Goal: Task Accomplishment & Management: Manage account settings

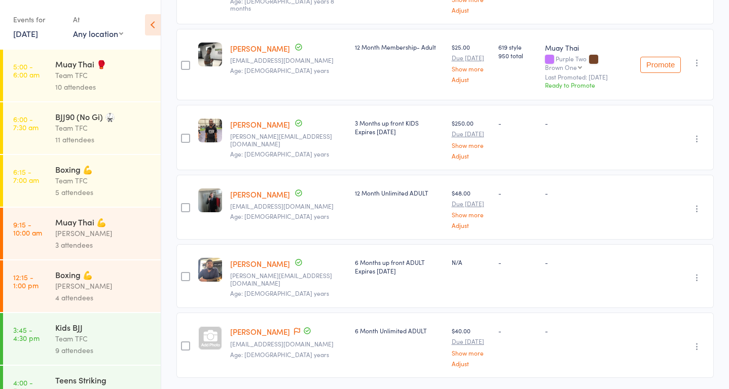
scroll to position [1005, 0]
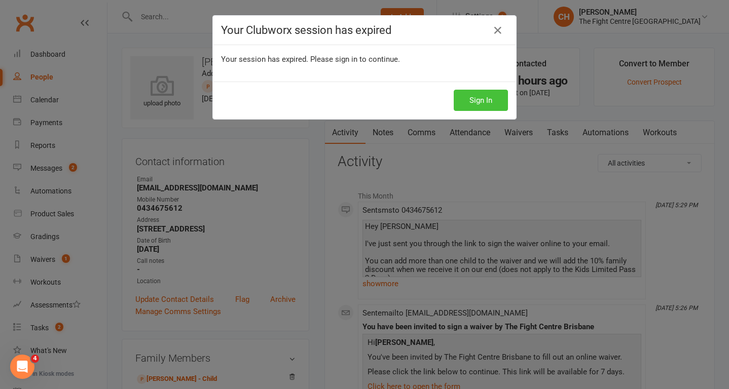
click at [487, 103] on button "Sign In" at bounding box center [480, 100] width 54 height 21
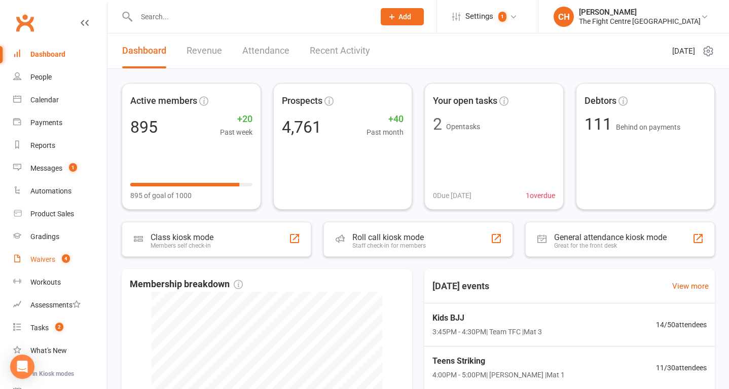
click at [47, 257] on div "Waivers" at bounding box center [42, 259] width 25 height 8
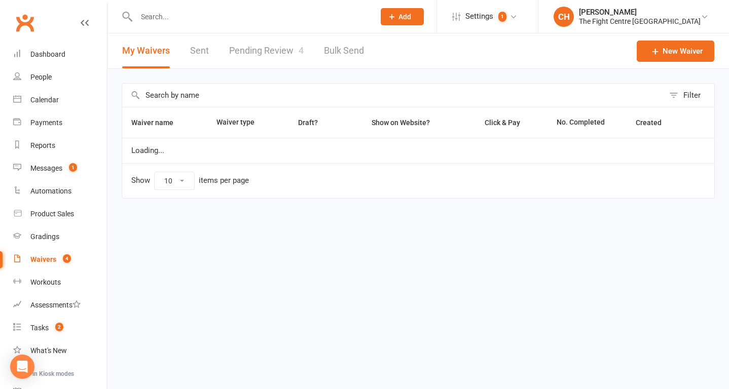
select select "100"
click at [259, 48] on link "Pending Review 4" at bounding box center [266, 50] width 74 height 35
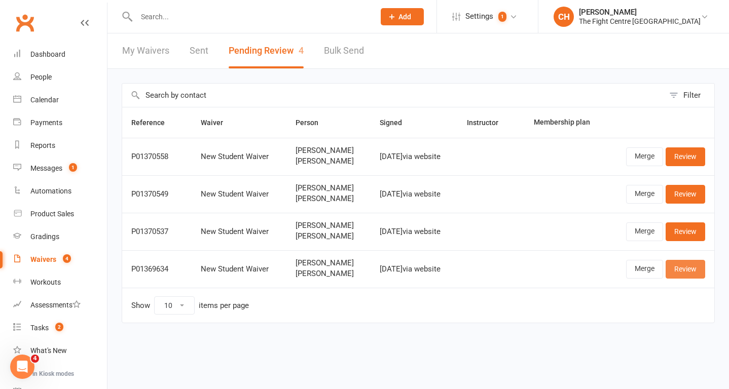
click at [683, 278] on link "Review" at bounding box center [685, 269] width 40 height 18
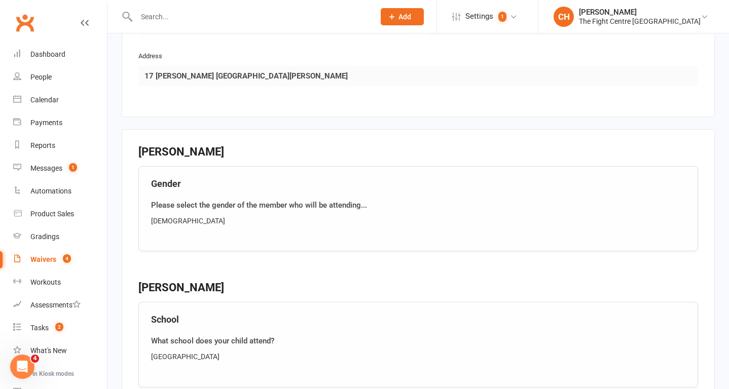
scroll to position [1197, 0]
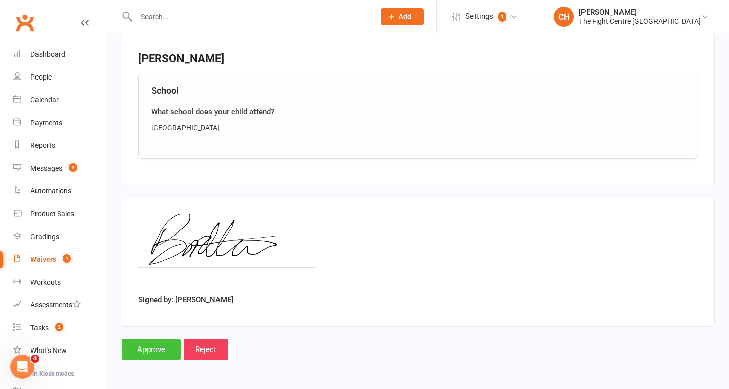
click at [156, 352] on input "Approve" at bounding box center [151, 349] width 59 height 21
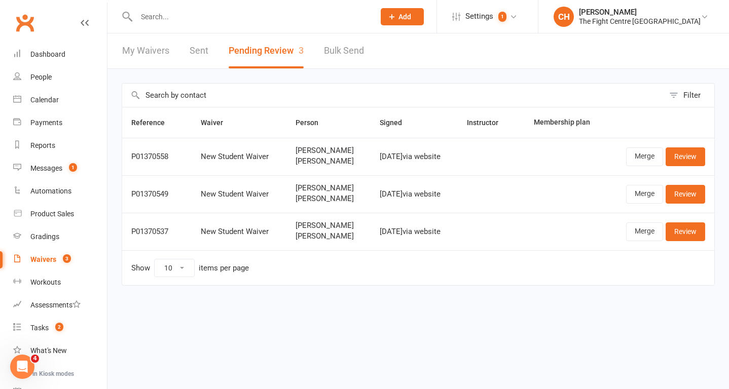
click at [185, 14] on input "text" at bounding box center [250, 17] width 234 height 14
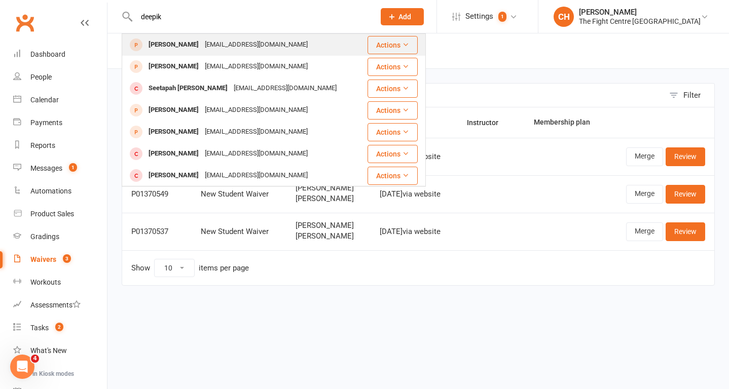
type input "deepik"
click at [179, 44] on div "Deepika Singh" at bounding box center [173, 44] width 56 height 15
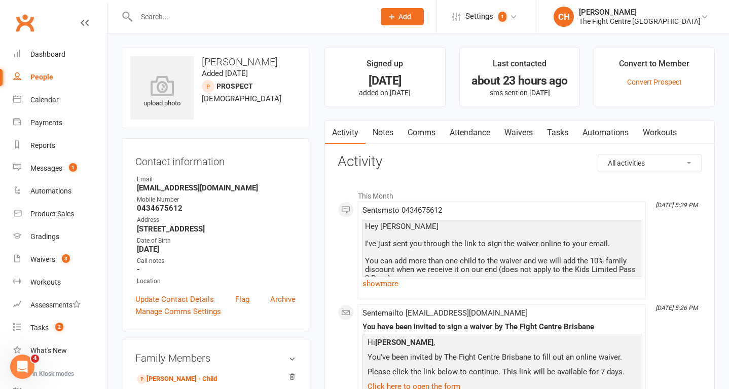
click at [395, 129] on link "Notes" at bounding box center [382, 132] width 35 height 23
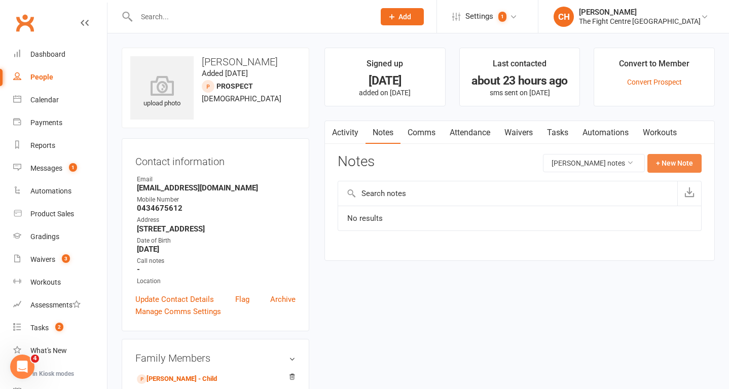
click at [667, 171] on button "+ New Note" at bounding box center [674, 163] width 54 height 18
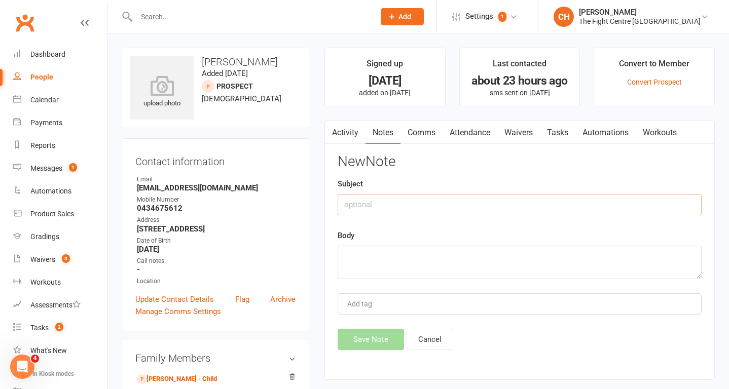
click at [519, 209] on input "text" at bounding box center [519, 204] width 364 height 21
type input "M"
type input "Sign up"
paste textarea "Waiver sent, she said she is definitely keen to sign up 2 kids but doesn't want…"
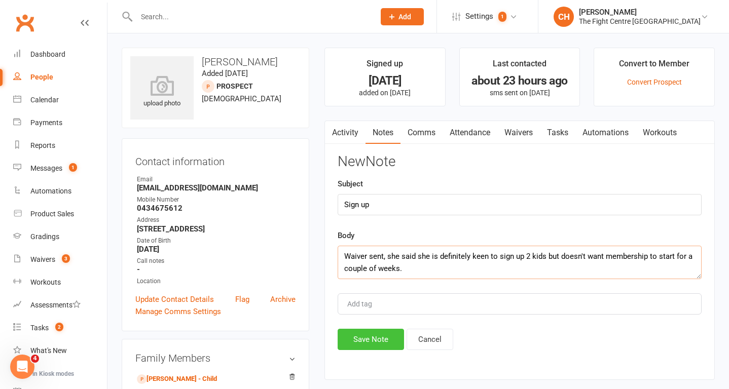
type textarea "Waiver sent, she said she is definitely keen to sign up 2 kids but doesn't want…"
click at [369, 330] on button "Save Note" at bounding box center [370, 339] width 66 height 21
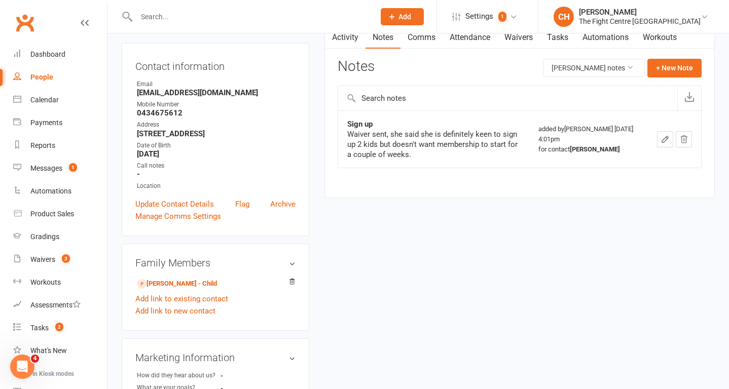
scroll to position [96, 0]
click at [148, 17] on input "text" at bounding box center [250, 17] width 234 height 14
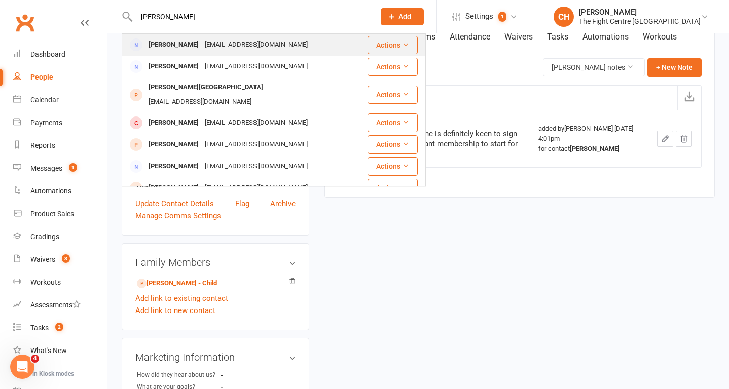
type input "brittany haz"
click at [166, 44] on div "Brittany Hazlewood" at bounding box center [173, 44] width 56 height 15
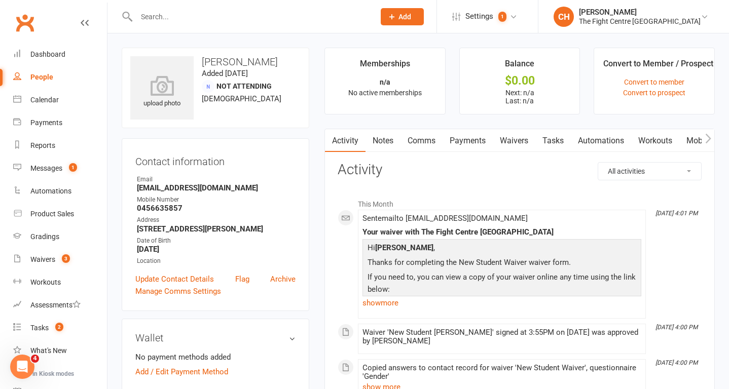
click at [385, 143] on link "Notes" at bounding box center [382, 140] width 35 height 23
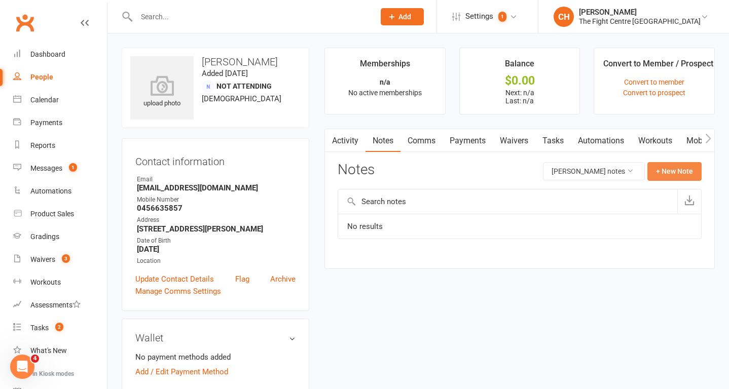
click at [681, 165] on button "+ New Note" at bounding box center [674, 171] width 54 height 18
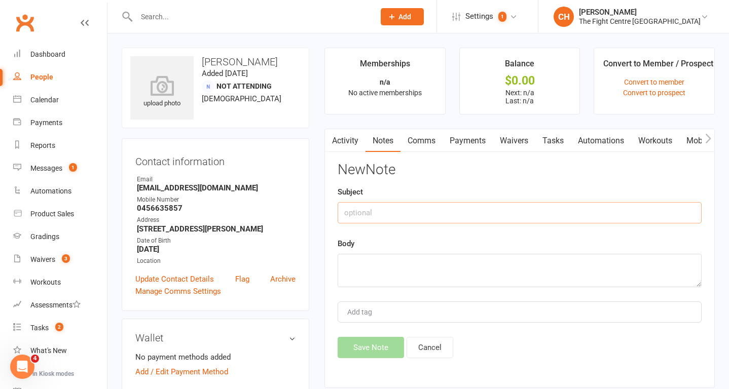
click at [451, 216] on input "text" at bounding box center [519, 212] width 364 height 21
type input "Sign Up"
paste textarea "Spoke to her on the phone she said her daughter is still deciding but that she …"
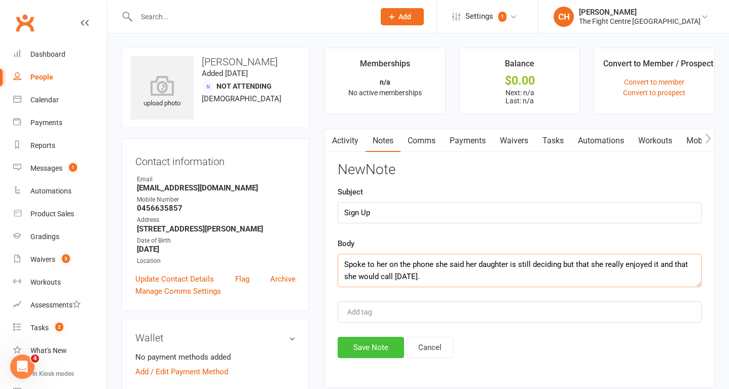
type textarea "Spoke to her on the phone she said her daughter is still deciding but that she …"
click at [371, 339] on button "Save Note" at bounding box center [370, 347] width 66 height 21
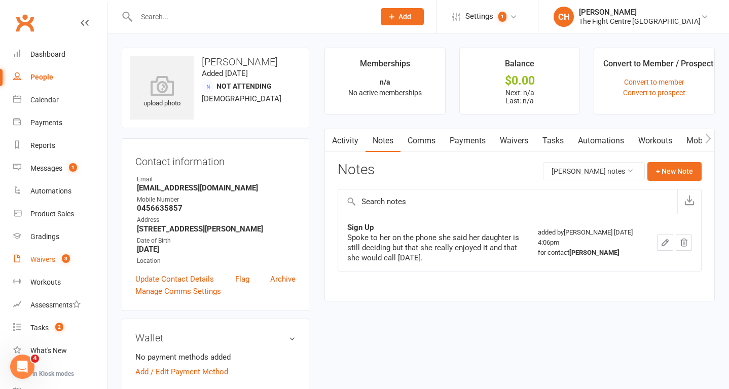
click at [59, 257] on count-badge "3" at bounding box center [63, 259] width 13 height 8
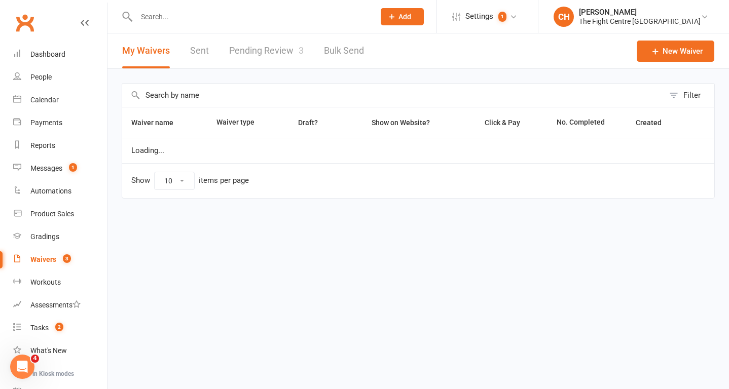
select select "100"
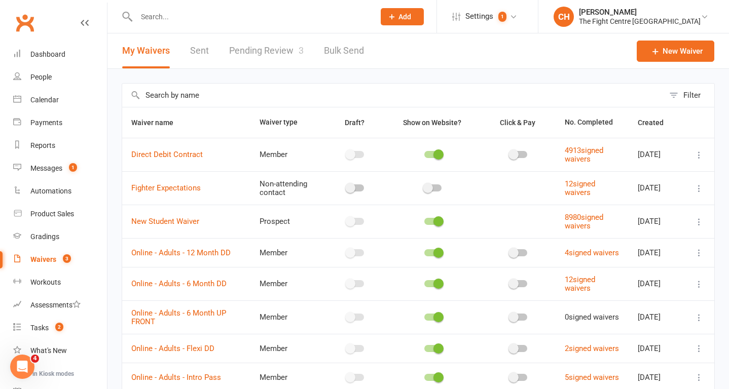
click at [266, 63] on link "Pending Review 3" at bounding box center [266, 50] width 74 height 35
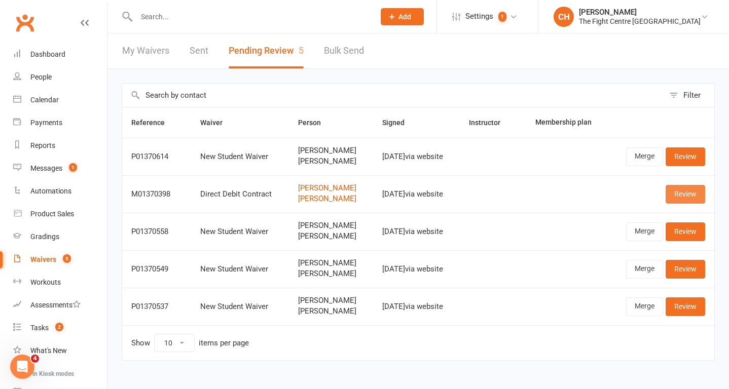
click at [687, 197] on link "Review" at bounding box center [685, 194] width 40 height 18
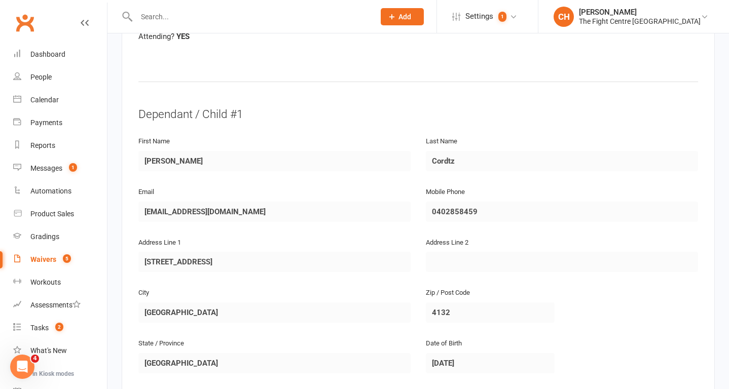
scroll to position [459, 0]
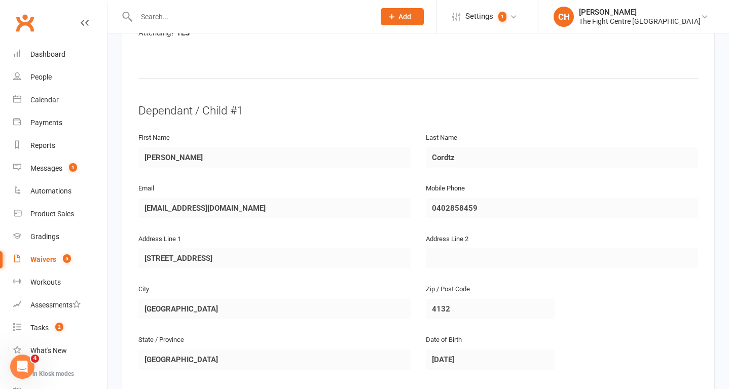
click at [58, 262] on count-badge "5" at bounding box center [64, 259] width 13 height 8
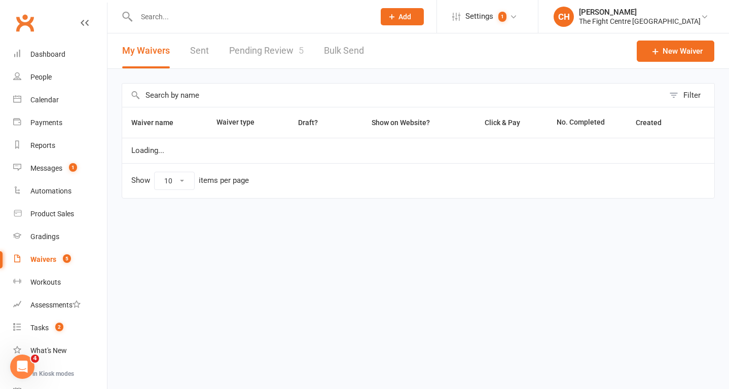
select select "100"
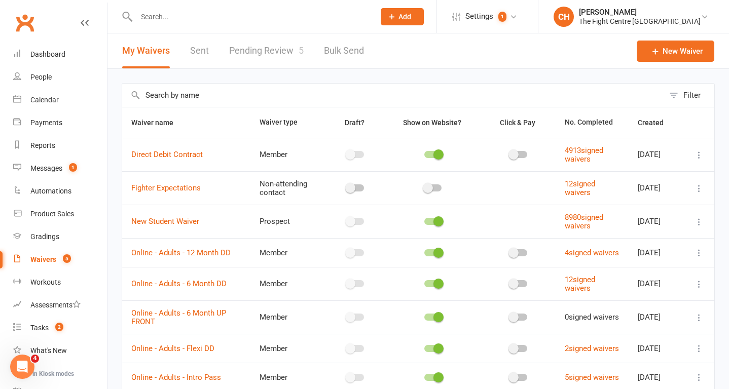
click at [293, 52] on link "Pending Review 5" at bounding box center [266, 50] width 74 height 35
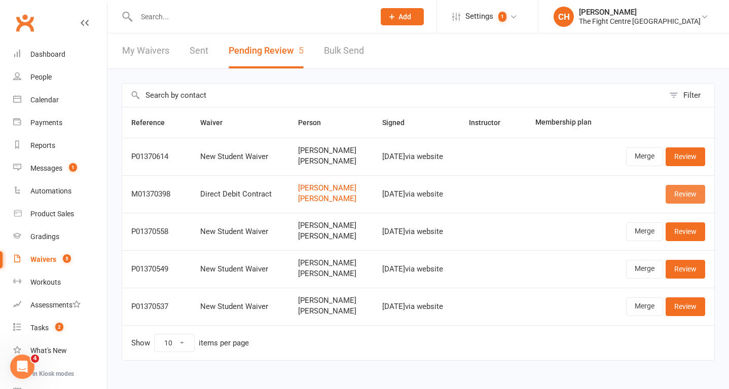
click at [681, 201] on link "Review" at bounding box center [685, 194] width 40 height 18
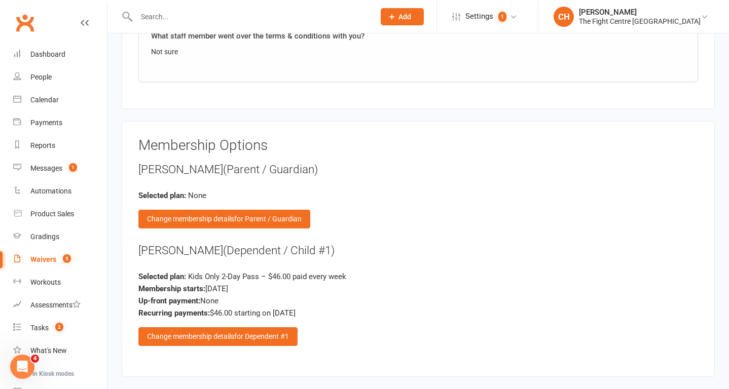
scroll to position [2368, 0]
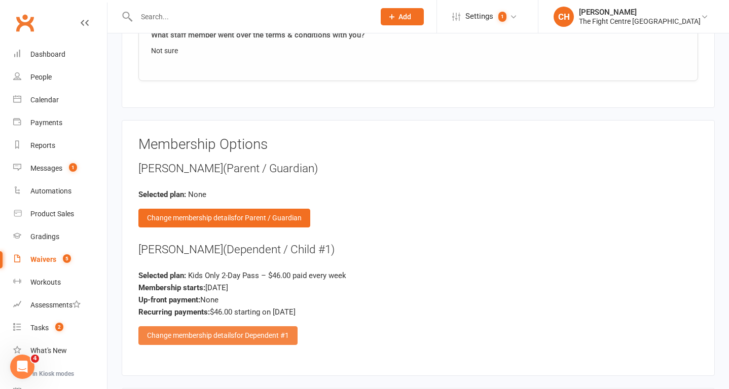
click at [253, 344] on div "Change membership details for Dependent #1" at bounding box center [217, 335] width 159 height 18
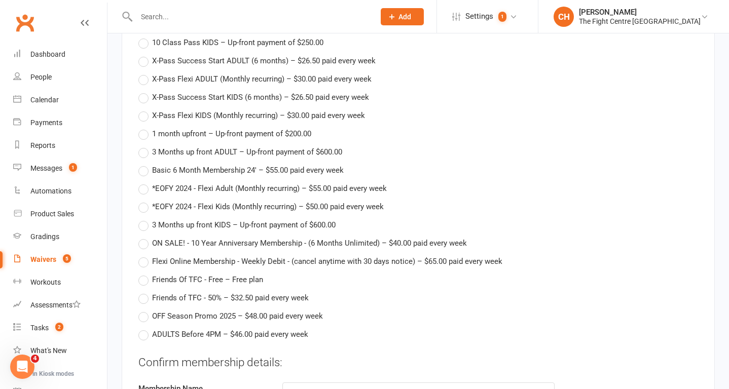
scroll to position [2886, 0]
click at [144, 317] on label "OFF Season Promo 2025 – $48.00 paid every week" at bounding box center [230, 317] width 184 height 12
click at [144, 311] on input "OFF Season Promo 2025 – $48.00 paid every week" at bounding box center [141, 311] width 7 height 0
type input "OFF Season Promo 2025"
type input "48"
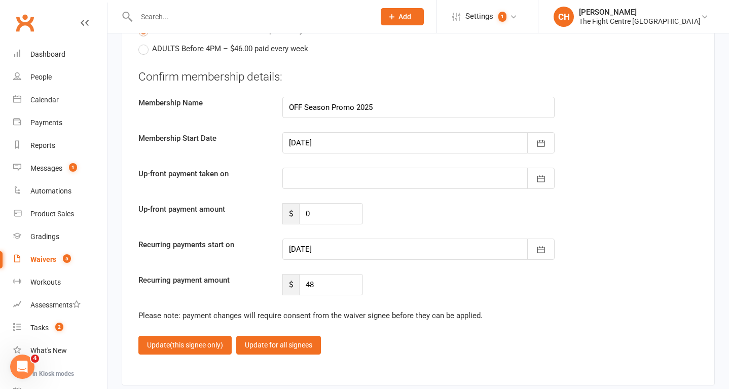
scroll to position [3174, 0]
click at [533, 250] on button "button" at bounding box center [540, 248] width 27 height 21
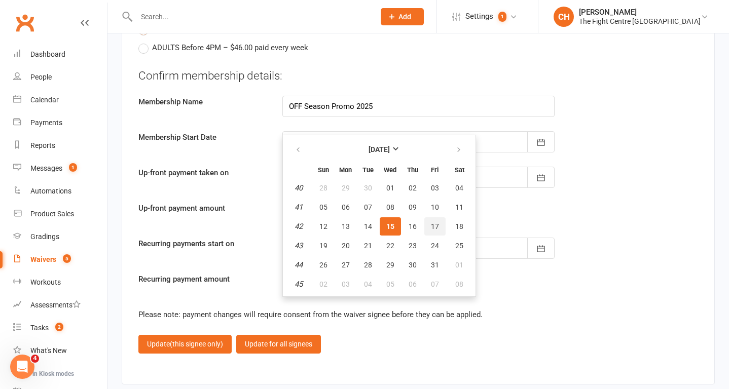
click at [434, 231] on button "17" at bounding box center [434, 226] width 21 height 18
type input "17 Oct 2025"
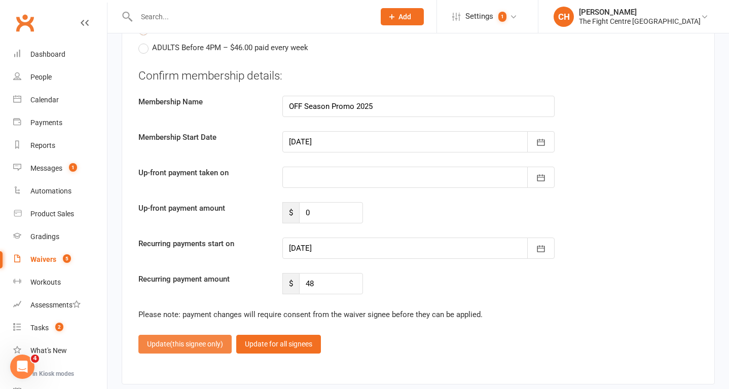
click at [196, 343] on span "(this signee only)" at bounding box center [196, 344] width 53 height 8
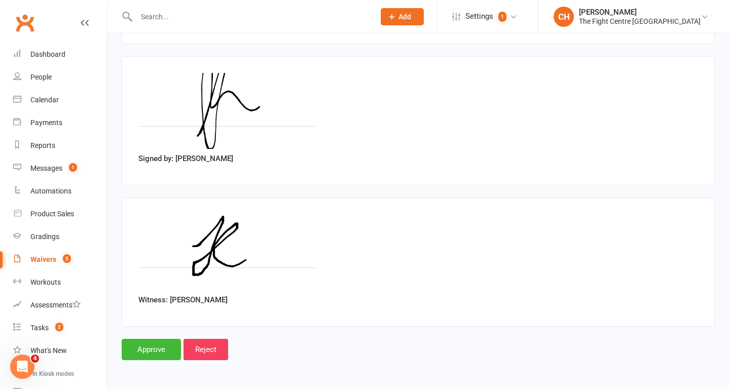
scroll to position [2920, 0]
click at [156, 344] on input "Approve" at bounding box center [151, 349] width 59 height 21
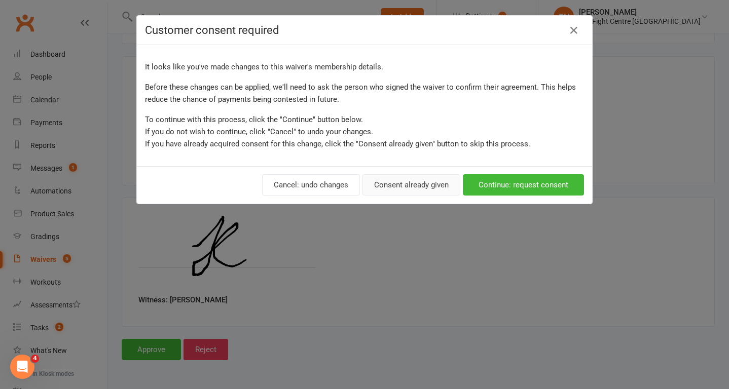
click at [396, 186] on button "Consent already given" at bounding box center [411, 184] width 98 height 21
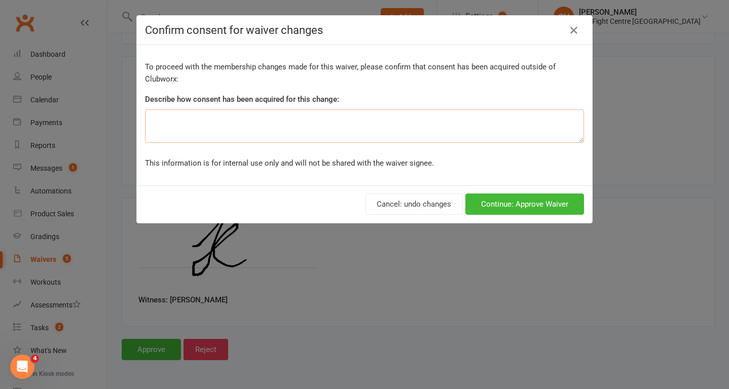
click at [283, 137] on textarea at bounding box center [364, 125] width 439 height 33
click at [173, 120] on textarea "with nick at desk" at bounding box center [364, 125] width 439 height 33
type textarea "with Nick at desk"
click at [506, 202] on button "Continue: Approve Waiver" at bounding box center [524, 204] width 119 height 21
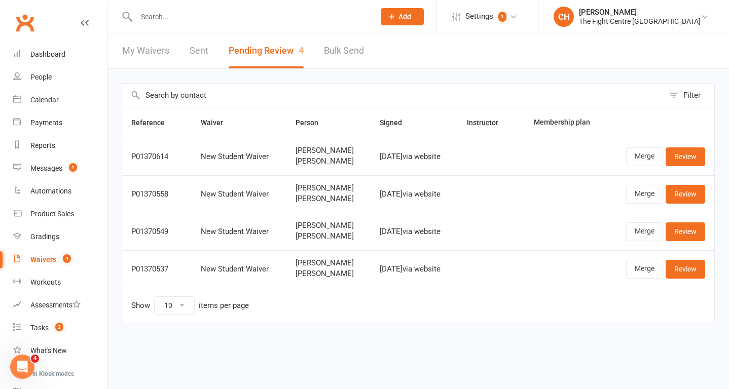
click at [179, 17] on input "text" at bounding box center [250, 17] width 234 height 14
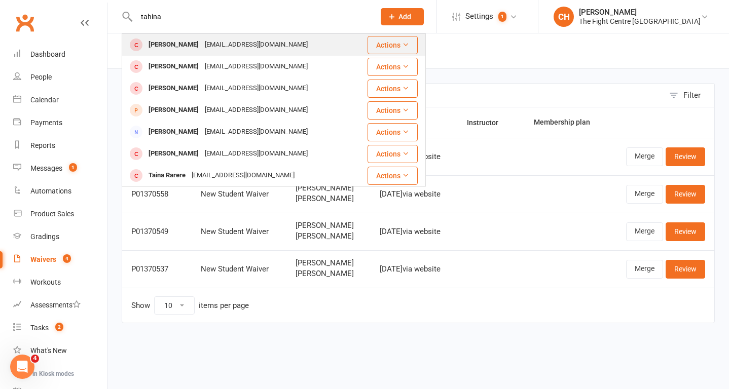
type input "tahina"
click at [178, 41] on div "Tahina Foster" at bounding box center [173, 44] width 56 height 15
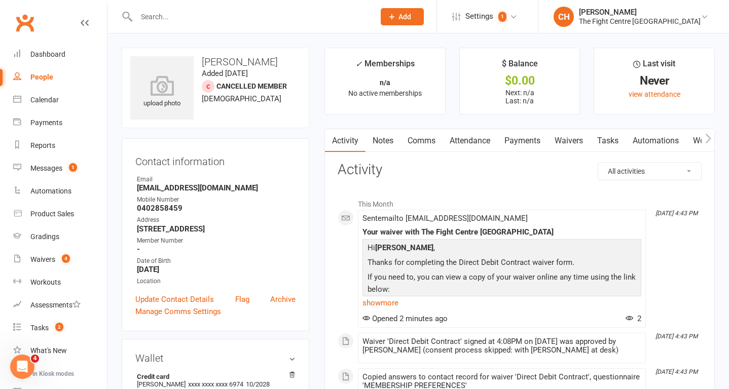
click at [412, 141] on link "Comms" at bounding box center [421, 140] width 42 height 23
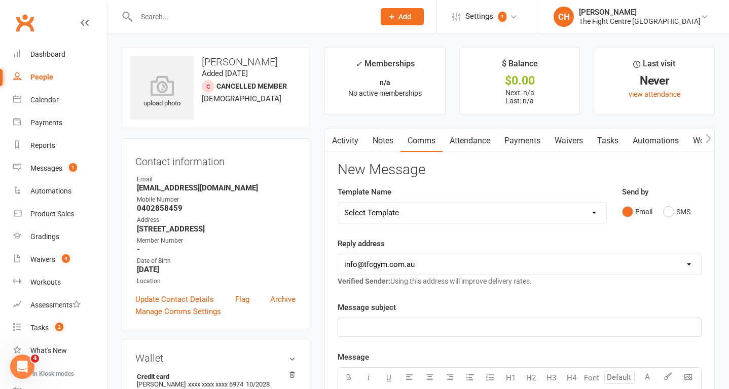
click at [412, 212] on select "Select Template [Email] A Mobile app invitation (1) [Email] Mobile app invitati…" at bounding box center [472, 213] width 268 height 20
select select "40"
click at [338, 203] on select "Select Template [Email] A Mobile app invitation (1) [Email] Mobile app invitati…" at bounding box center [472, 213] width 268 height 20
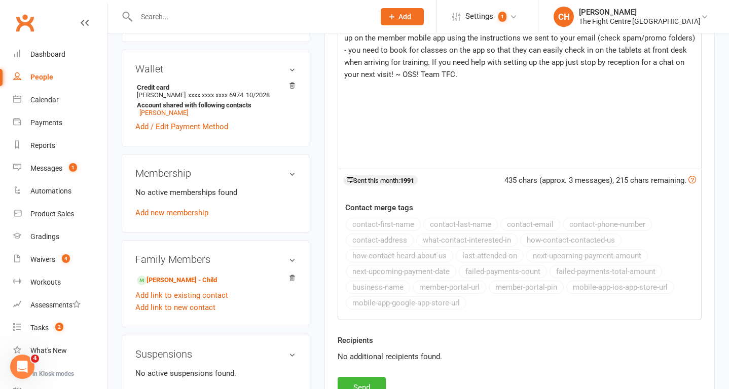
scroll to position [412, 0]
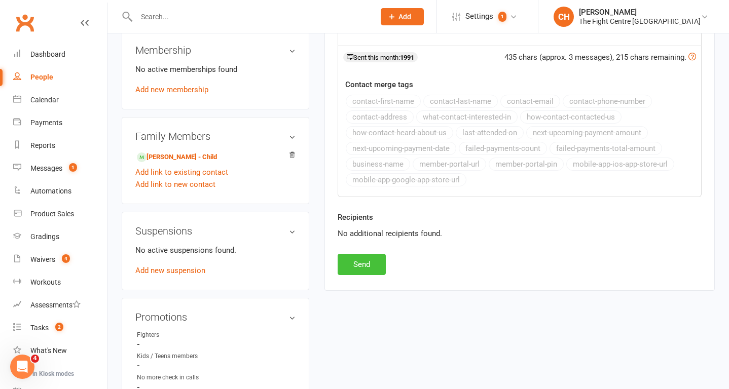
click at [356, 268] on button "Send" at bounding box center [361, 264] width 48 height 21
select select
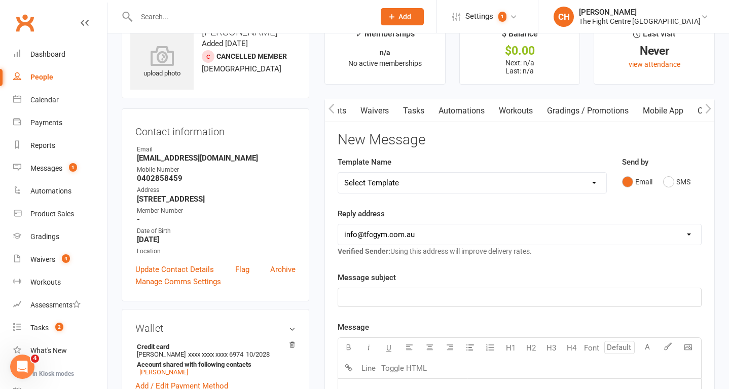
scroll to position [0, 200]
click at [649, 112] on link "Mobile App" at bounding box center [656, 110] width 55 height 23
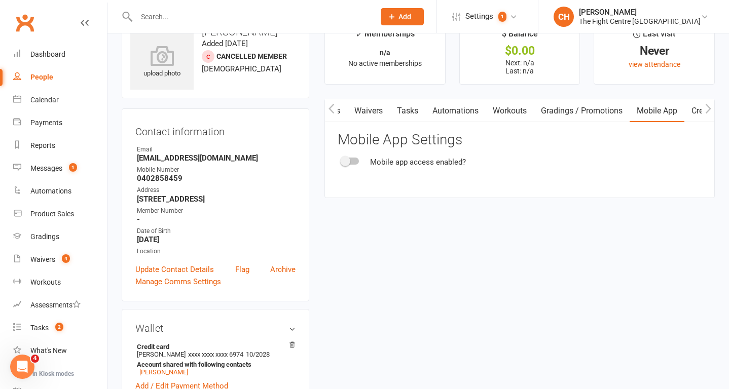
click at [347, 163] on span at bounding box center [345, 161] width 10 height 10
click at [341, 160] on input "checkbox" at bounding box center [341, 160] width 0 height 0
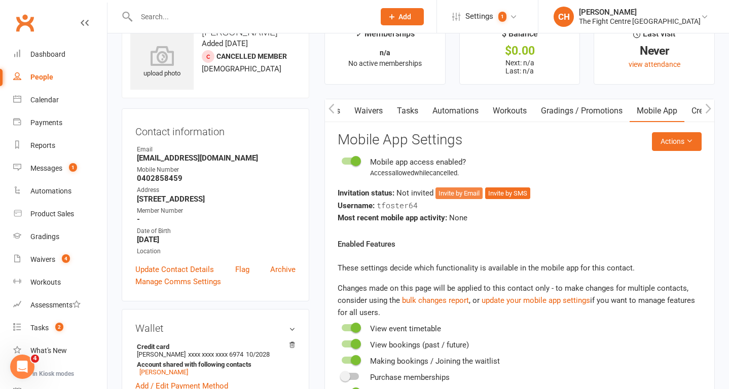
click at [468, 194] on button "Invite by Email" at bounding box center [458, 193] width 47 height 12
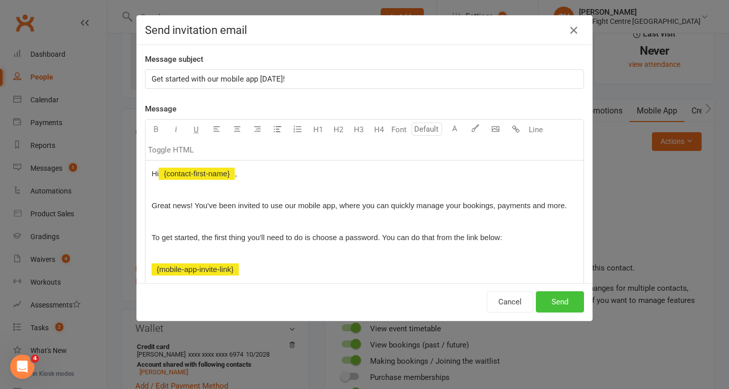
click at [552, 305] on button "Send" at bounding box center [560, 301] width 48 height 21
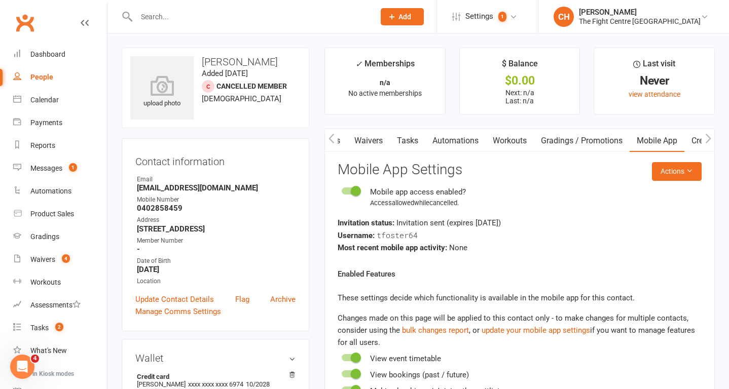
click at [175, 19] on input "text" at bounding box center [250, 17] width 234 height 14
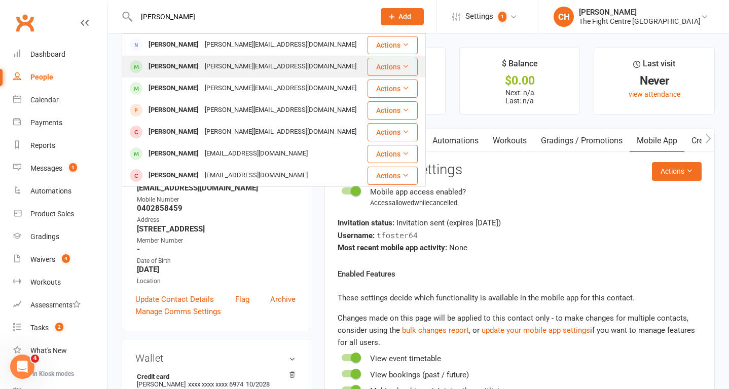
type input "hodzic"
click at [174, 65] on div "Aydin Hodzic" at bounding box center [173, 66] width 56 height 15
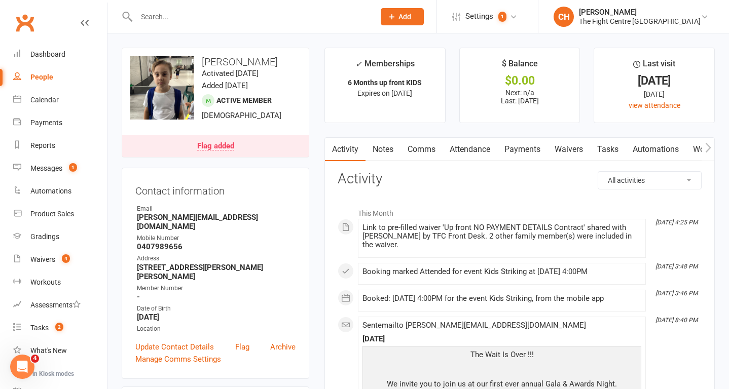
click at [385, 148] on link "Notes" at bounding box center [382, 149] width 35 height 23
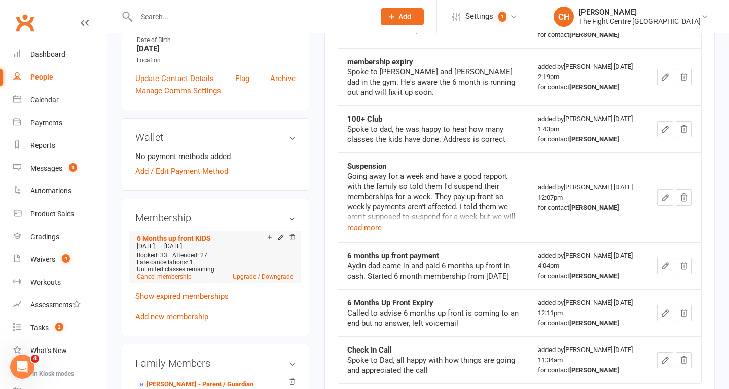
scroll to position [270, 0]
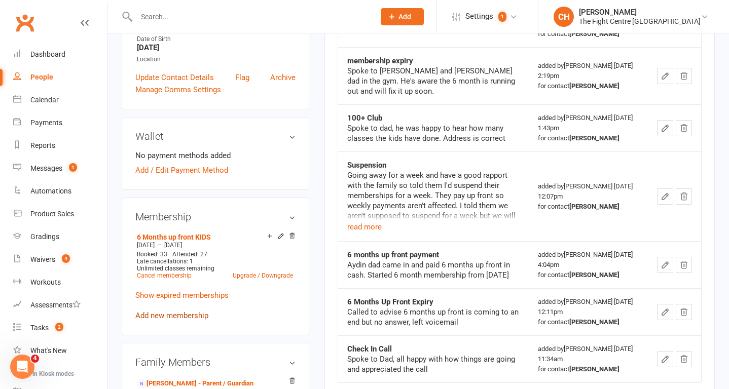
click at [186, 319] on link "Add new membership" at bounding box center [171, 315] width 73 height 9
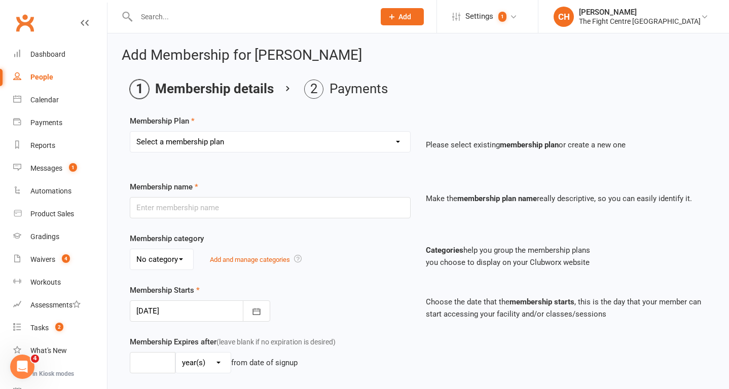
click at [300, 144] on select "Select a membership plan Create new Membership Plan 12 Month Unlimited ADULT 12…" at bounding box center [270, 142] width 280 height 20
select select "11"
click at [130, 132] on select "Select a membership plan Create new Membership Plan 12 Month Unlimited ADULT 12…" at bounding box center [270, 142] width 280 height 20
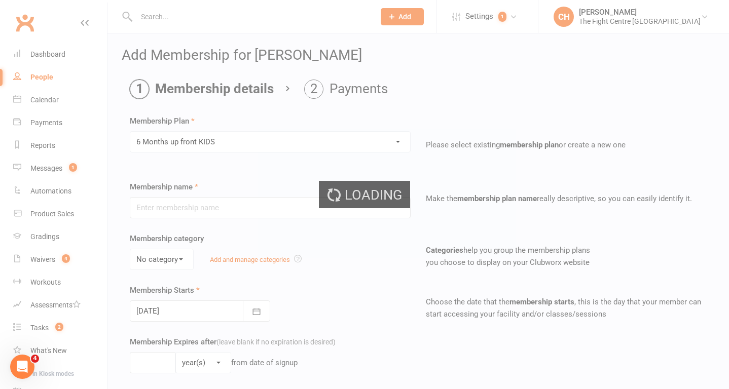
type input "6 Months up front KIDS"
select select "3"
type input "6"
select select "2"
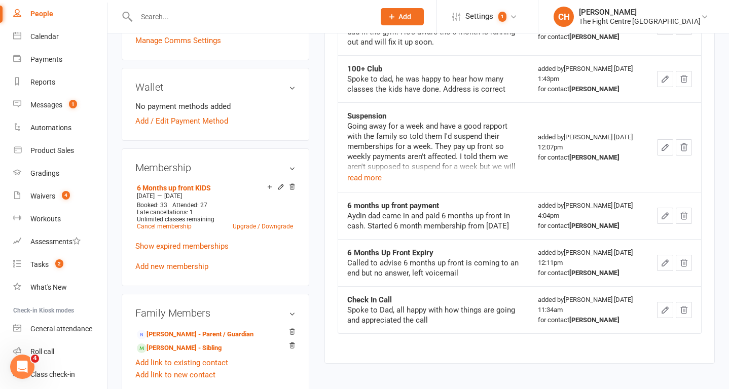
scroll to position [322, 0]
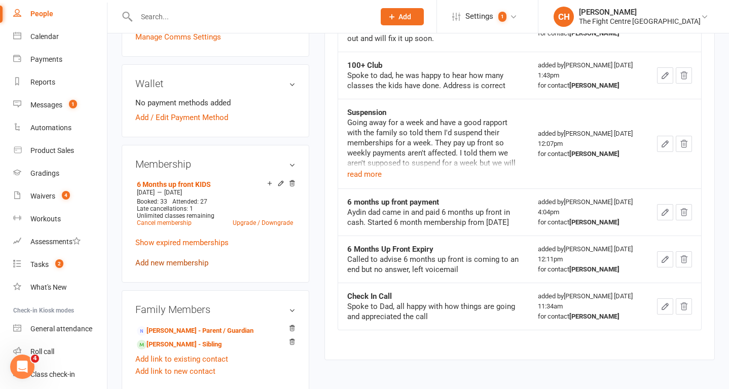
click at [186, 267] on link "Add new membership" at bounding box center [171, 262] width 73 height 9
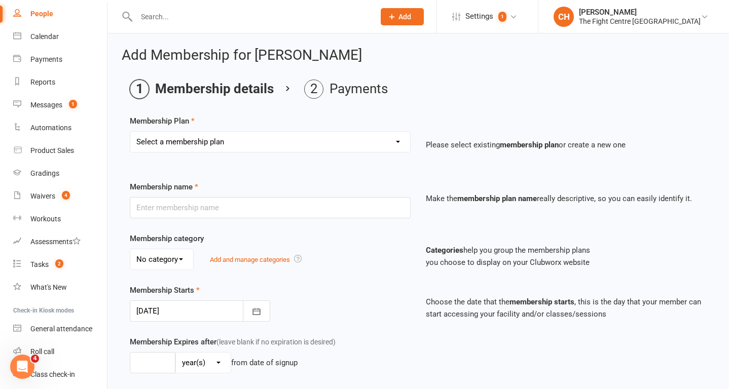
click at [297, 148] on select "Select a membership plan Create new Membership Plan 12 Month Unlimited ADULT 12…" at bounding box center [270, 142] width 280 height 20
select select "11"
click at [130, 132] on select "Select a membership plan Create new Membership Plan 12 Month Unlimited ADULT 12…" at bounding box center [270, 142] width 280 height 20
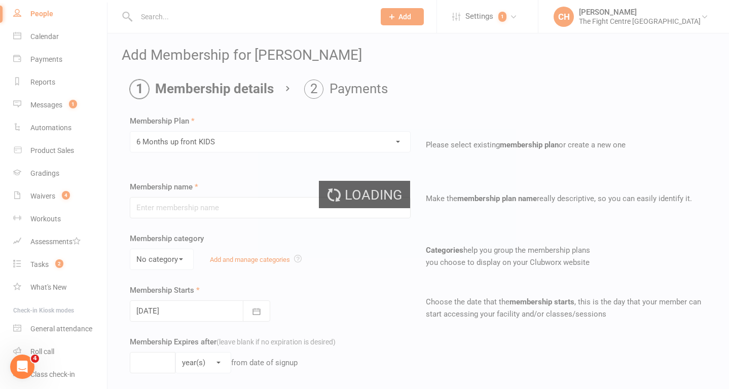
type input "6 Months up front KIDS"
select select "3"
type input "6"
select select "2"
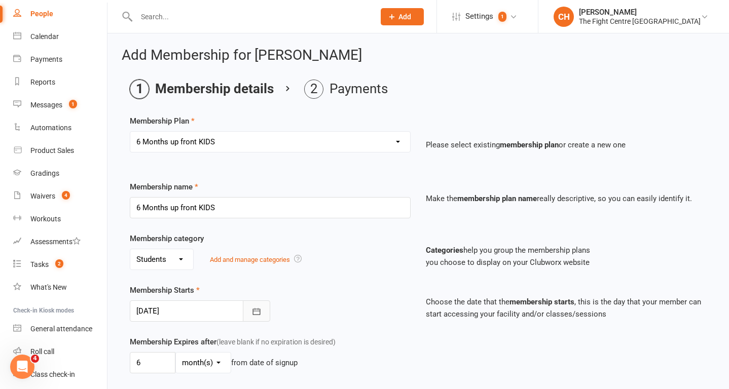
click at [253, 307] on icon "button" at bounding box center [256, 312] width 10 height 10
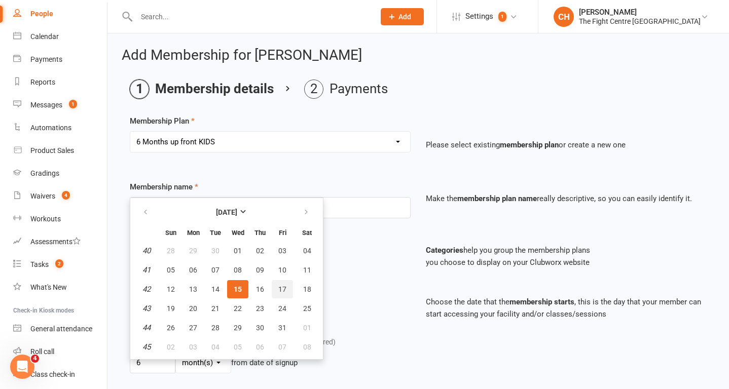
click at [285, 292] on span "17" at bounding box center [282, 289] width 8 height 8
type input "17 Oct 2025"
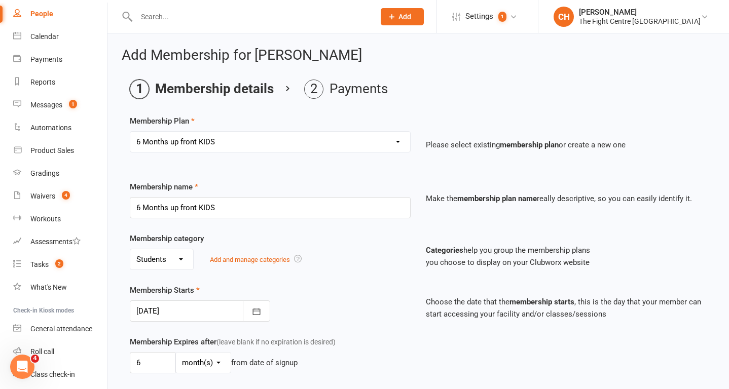
scroll to position [4, 0]
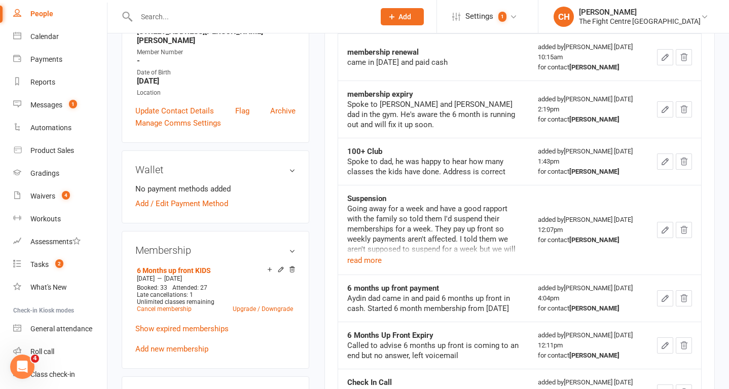
scroll to position [242, 0]
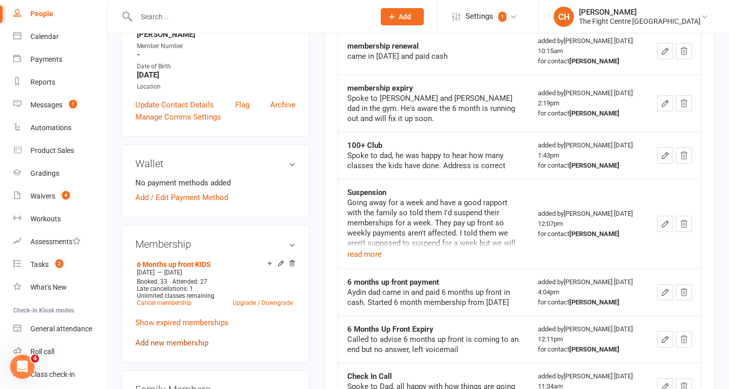
click at [175, 347] on link "Add new membership" at bounding box center [171, 342] width 73 height 9
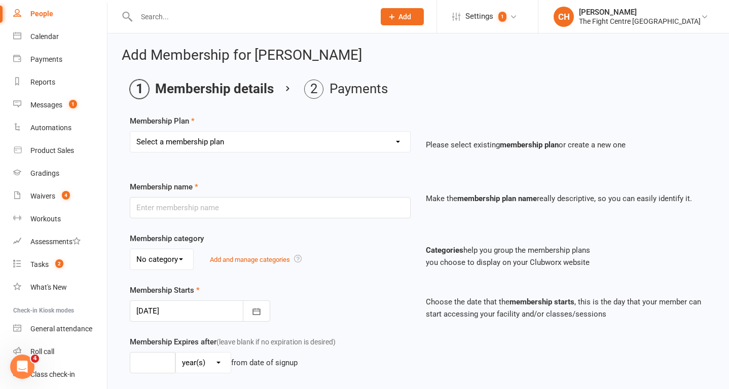
click at [329, 143] on select "Select a membership plan Create new Membership Plan 12 Month Unlimited ADULT 12…" at bounding box center [270, 142] width 280 height 20
select select "11"
click at [130, 132] on select "Select a membership plan Create new Membership Plan 12 Month Unlimited ADULT 12…" at bounding box center [270, 142] width 280 height 20
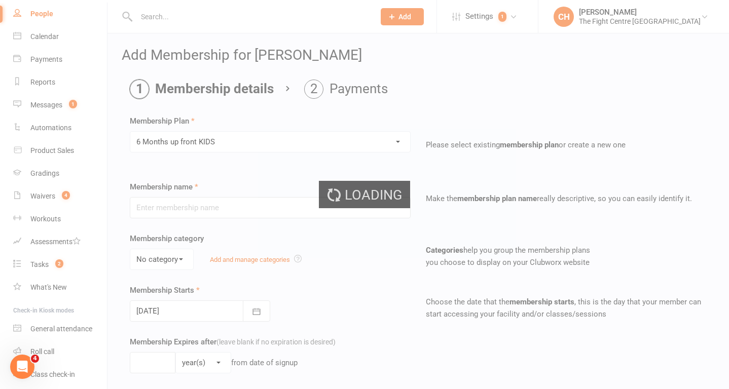
type input "6 Months up front KIDS"
select select "3"
type input "6"
select select "2"
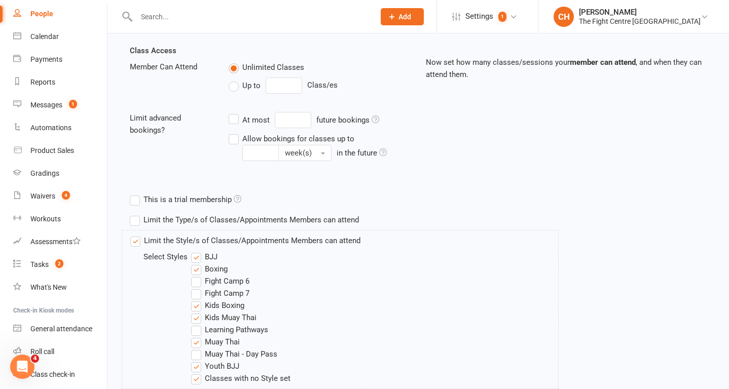
scroll to position [422, 0]
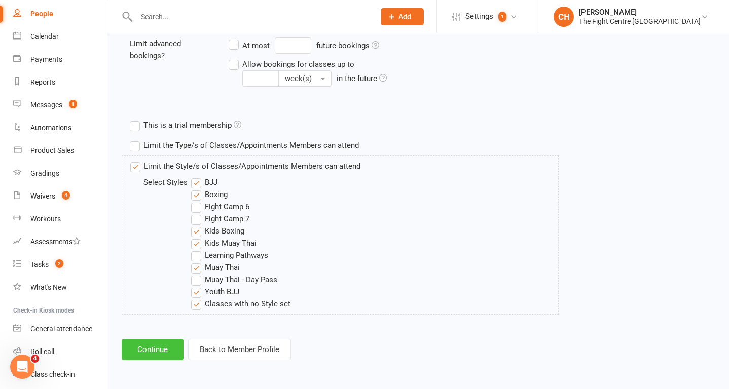
click at [164, 347] on button "Continue" at bounding box center [153, 349] width 62 height 21
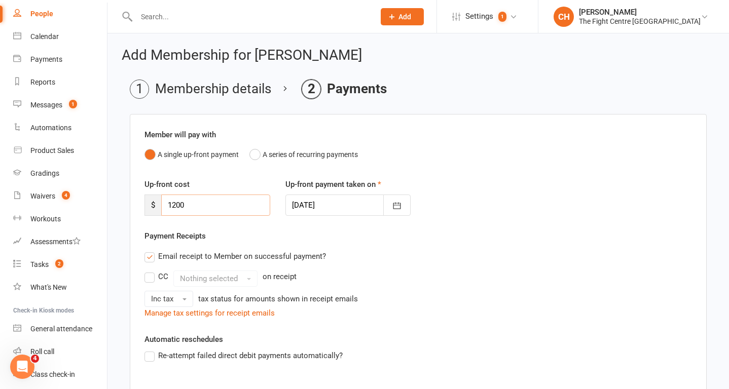
click at [233, 211] on input "1200" at bounding box center [215, 205] width 109 height 21
type input "1"
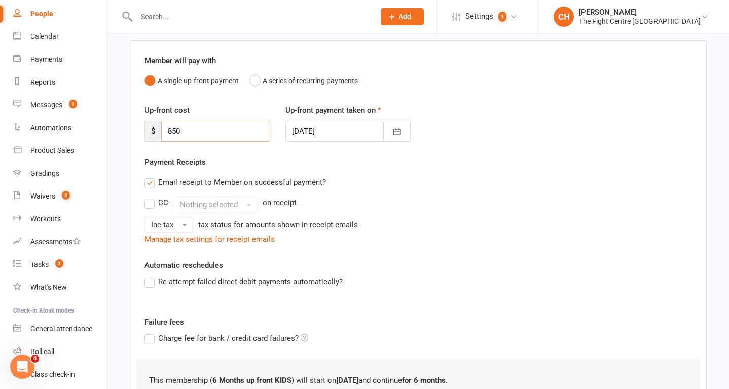
scroll to position [74, 0]
type input "850"
click at [393, 123] on button "button" at bounding box center [396, 130] width 27 height 21
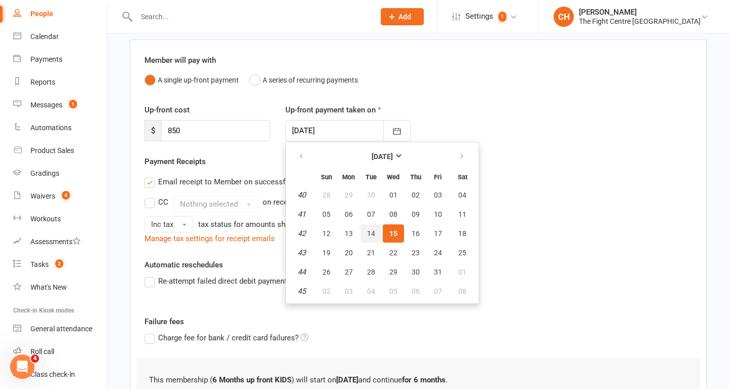
click at [370, 231] on span "14" at bounding box center [371, 234] width 8 height 8
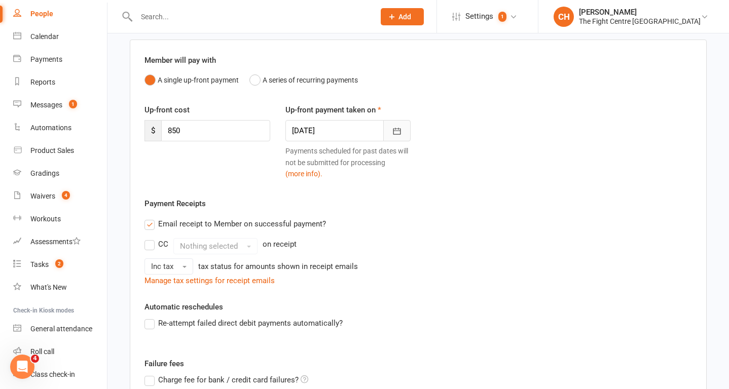
click at [393, 120] on button "button" at bounding box center [396, 130] width 27 height 21
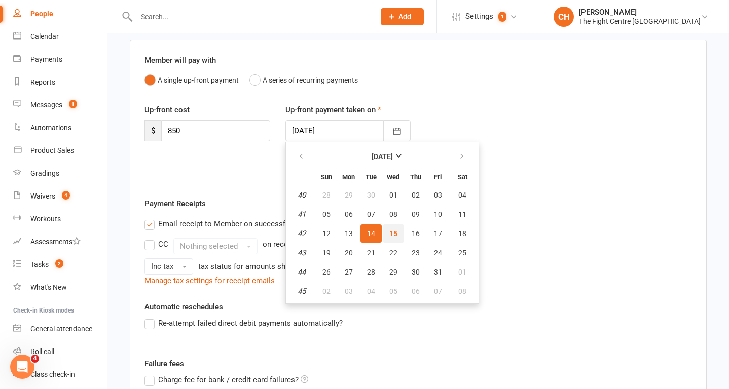
click at [388, 230] on button "15" at bounding box center [393, 233] width 21 height 18
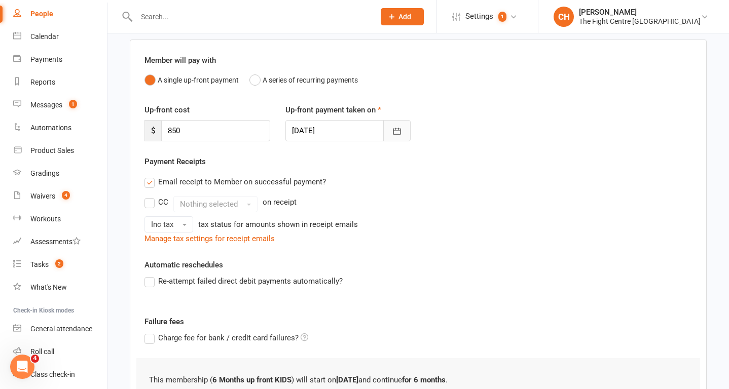
click at [394, 131] on icon "button" at bounding box center [397, 131] width 8 height 7
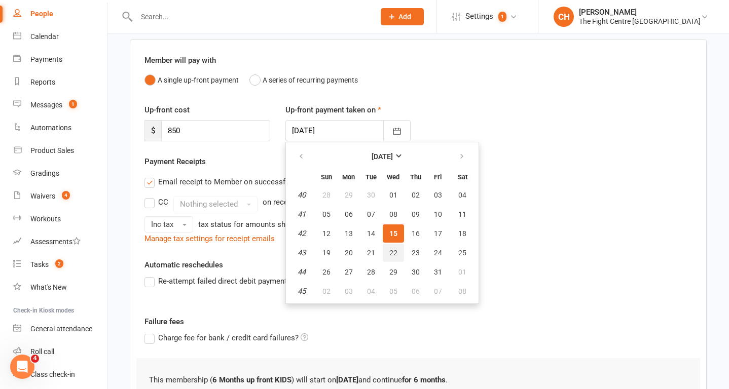
click at [393, 252] on span "22" at bounding box center [393, 253] width 8 height 8
type input "22 Oct 2025"
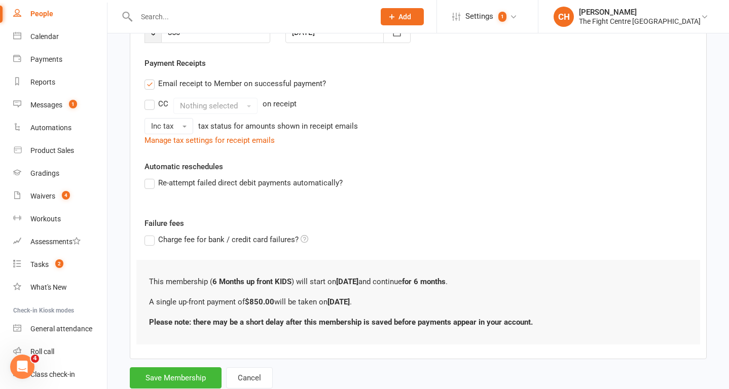
scroll to position [203, 0]
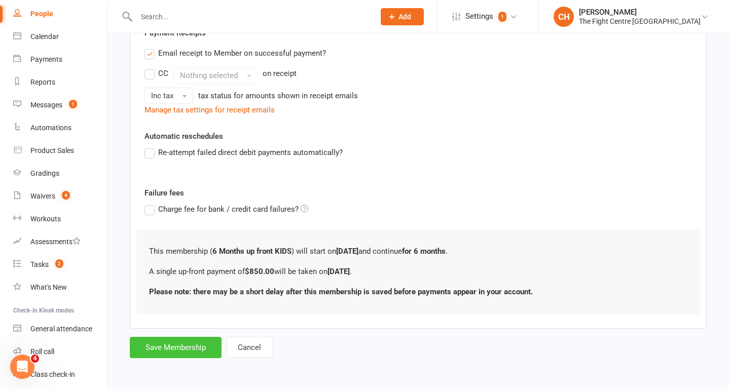
click at [189, 347] on button "Save Membership" at bounding box center [176, 347] width 92 height 21
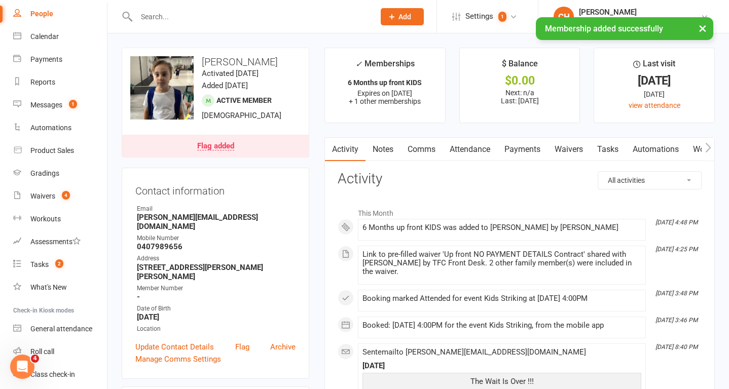
click at [520, 147] on link "Payments" at bounding box center [522, 149] width 50 height 23
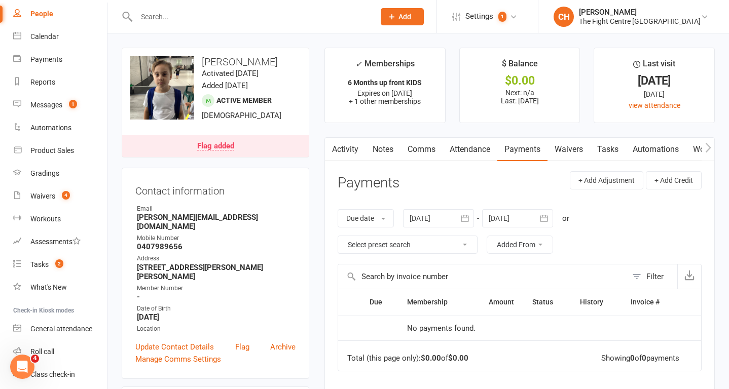
click at [236, 19] on input "text" at bounding box center [250, 17] width 234 height 14
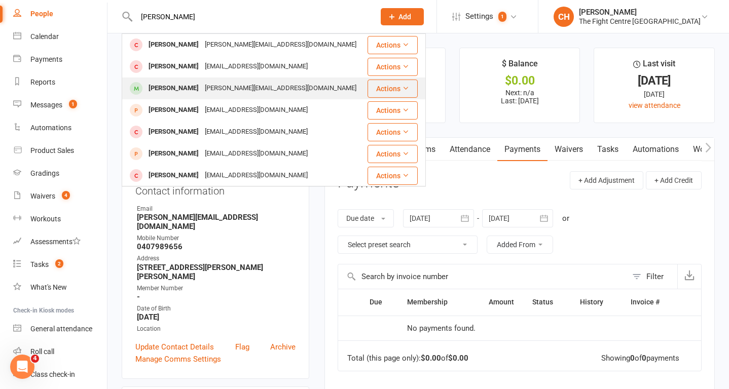
type input "amelia hodz"
click at [244, 85] on div "Mirza@agsea.com.au" at bounding box center [281, 88] width 158 height 15
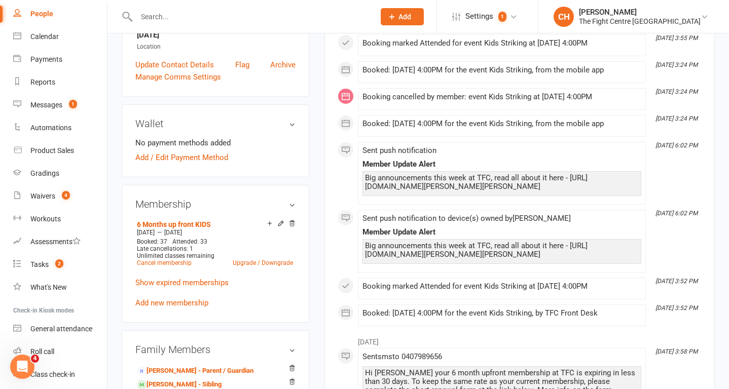
scroll to position [291, 0]
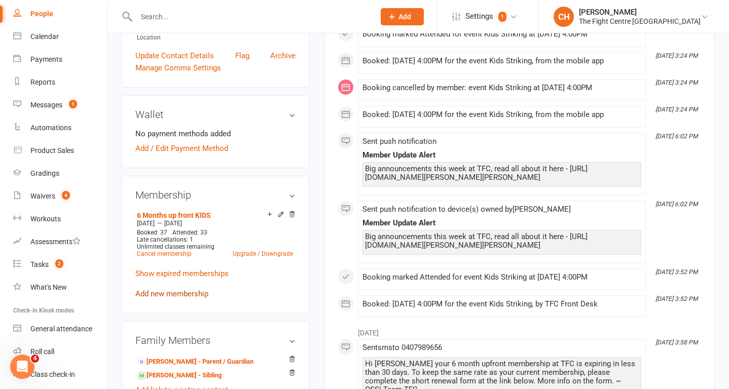
click at [181, 298] on link "Add new membership" at bounding box center [171, 293] width 73 height 9
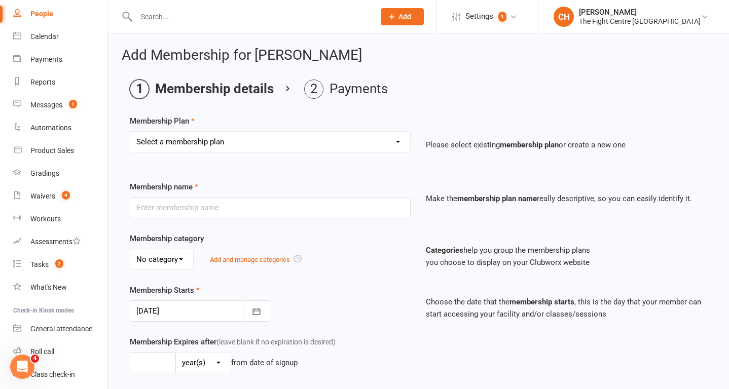
click at [276, 137] on select "Select a membership plan Create new Membership Plan 12 Month Unlimited ADULT 12…" at bounding box center [270, 142] width 280 height 20
select select "11"
click at [130, 132] on select "Select a membership plan Create new Membership Plan 12 Month Unlimited ADULT 12…" at bounding box center [270, 142] width 280 height 20
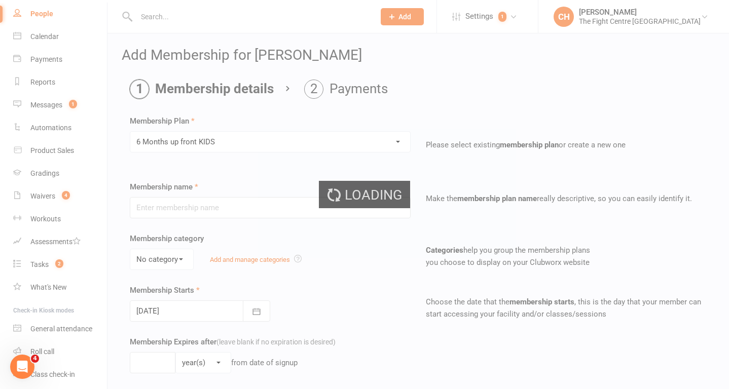
type input "6 Months up front KIDS"
select select "3"
type input "6"
select select "2"
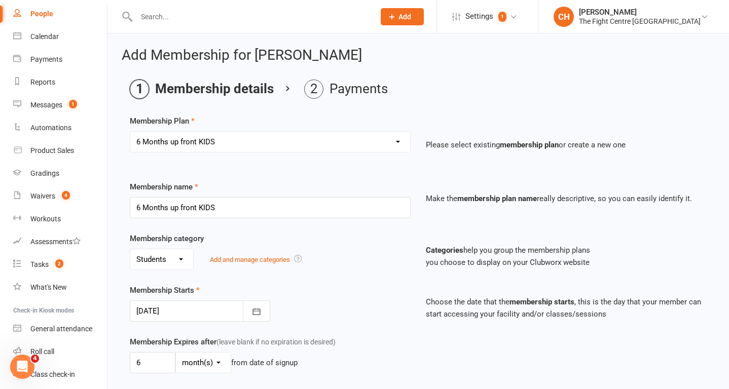
scroll to position [83, 0]
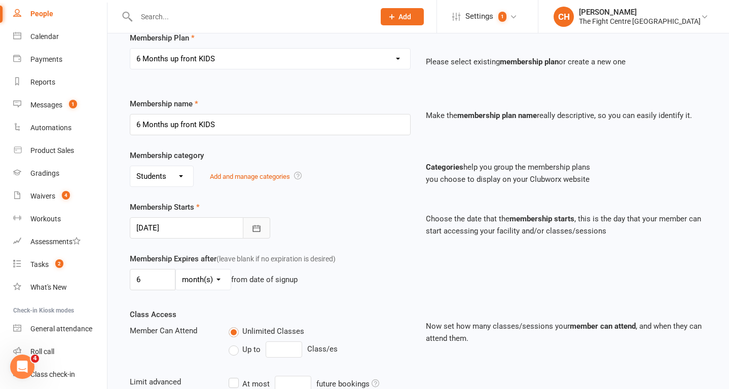
click at [261, 233] on button "button" at bounding box center [256, 227] width 27 height 21
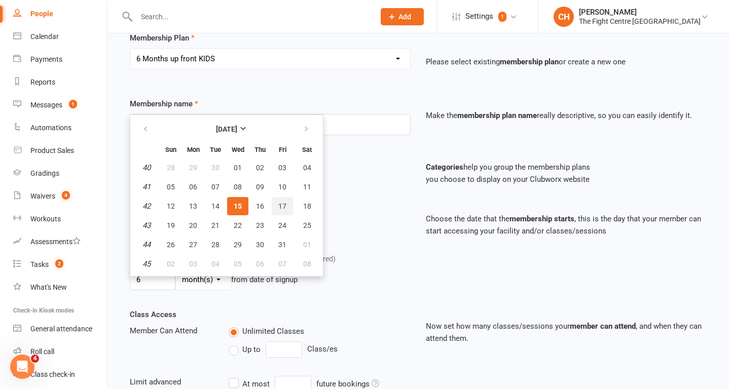
click at [280, 206] on span "17" at bounding box center [282, 206] width 8 height 8
type input "17 Oct 2025"
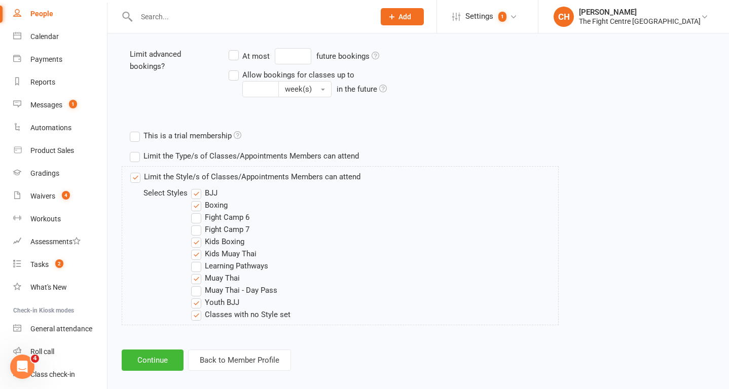
scroll to position [422, 0]
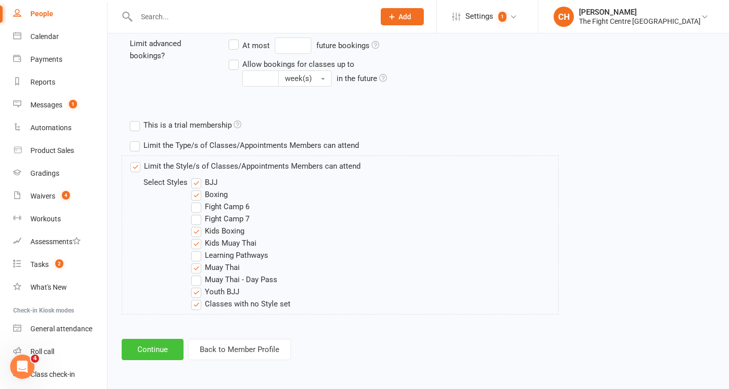
click at [167, 346] on button "Continue" at bounding box center [153, 349] width 62 height 21
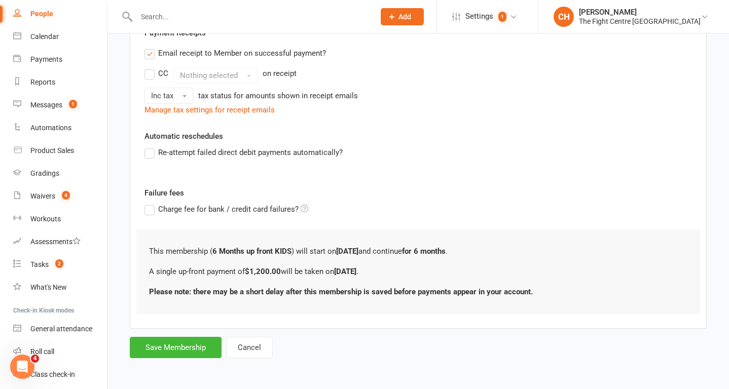
scroll to position [0, 0]
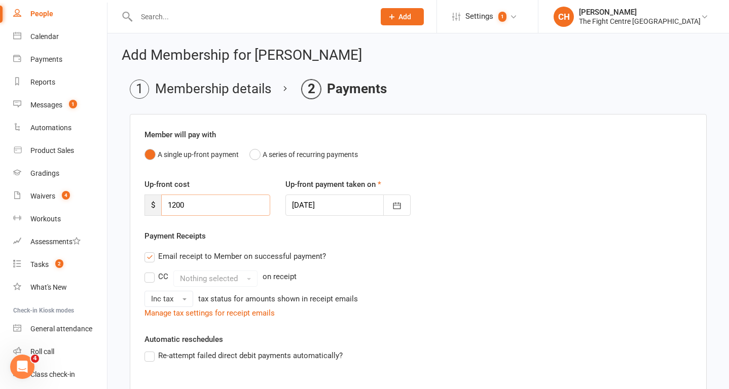
click at [207, 213] on input "1200" at bounding box center [215, 205] width 109 height 21
type input "1"
type input "850"
click at [392, 208] on icon "button" at bounding box center [397, 206] width 10 height 10
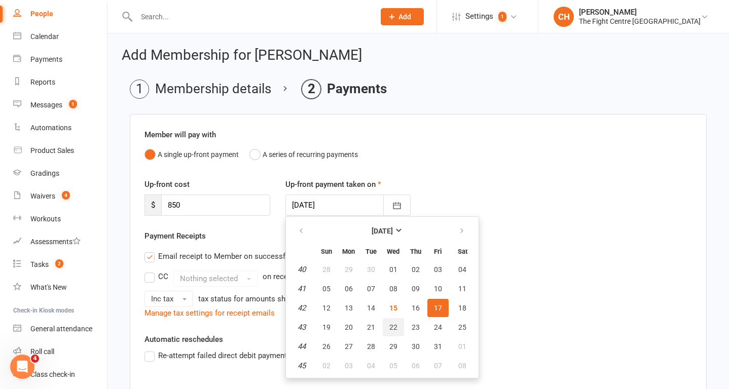
click at [392, 326] on span "22" at bounding box center [393, 327] width 8 height 8
type input "22 Oct 2025"
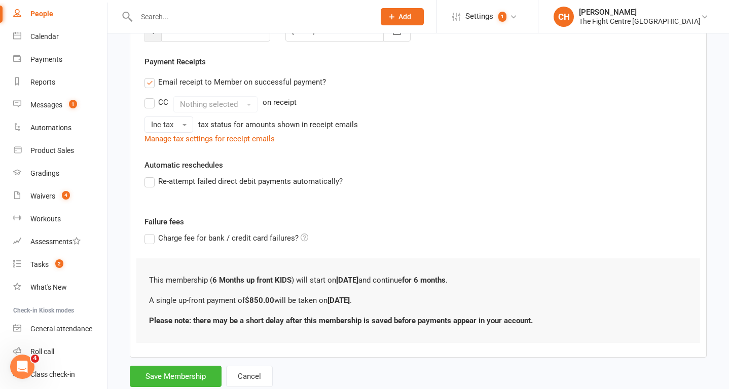
scroll to position [203, 0]
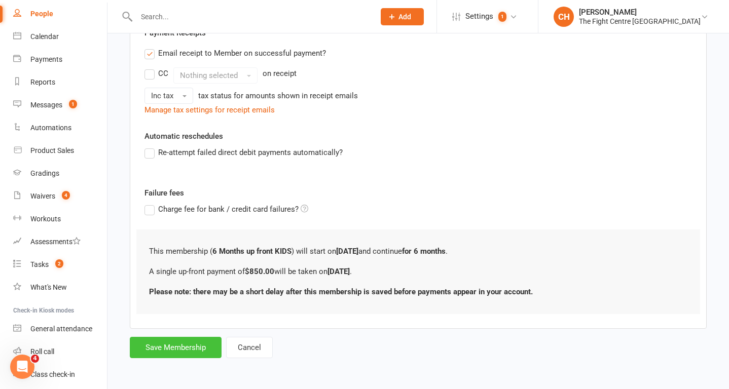
click at [201, 347] on button "Save Membership" at bounding box center [176, 347] width 92 height 21
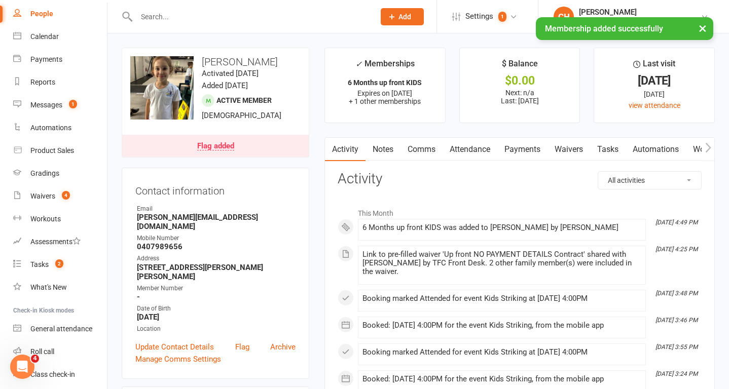
click at [230, 15] on input "text" at bounding box center [250, 17] width 234 height 14
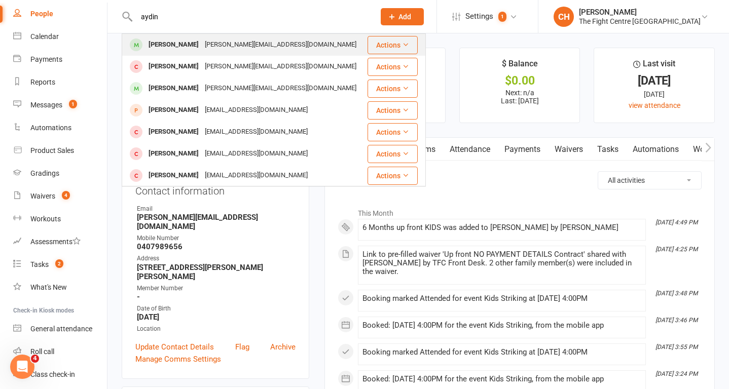
type input "aydin"
click at [223, 48] on div "Mirza@agsea.com.au" at bounding box center [281, 44] width 158 height 15
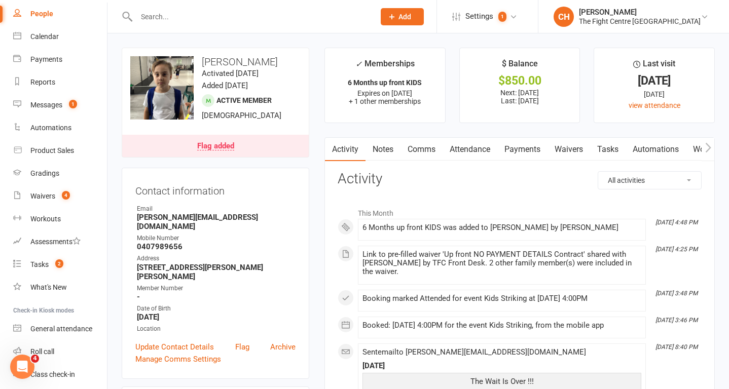
click at [517, 149] on link "Payments" at bounding box center [522, 149] width 50 height 23
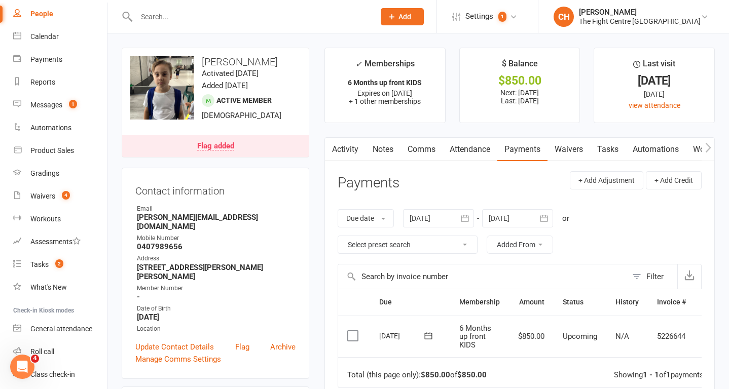
scroll to position [48, 0]
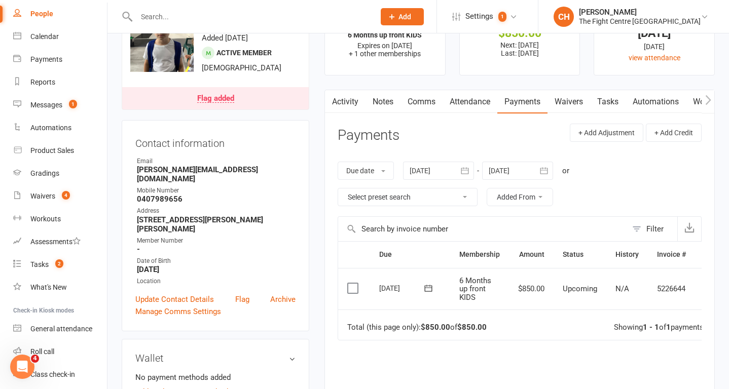
click at [353, 289] on label at bounding box center [354, 288] width 14 height 10
click at [353, 283] on input "checkbox" at bounding box center [350, 283] width 7 height 0
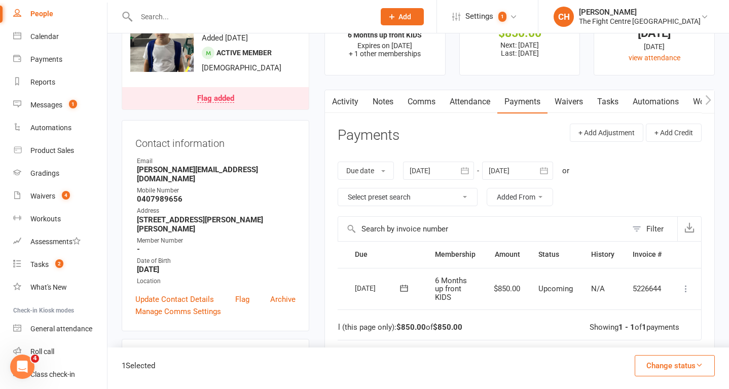
click at [682, 289] on icon at bounding box center [685, 289] width 10 height 10
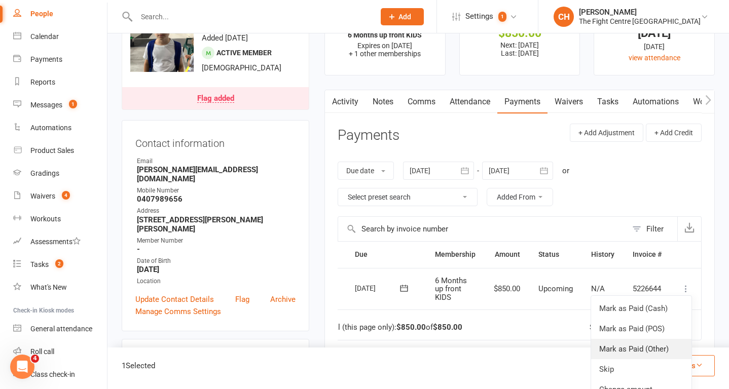
click at [656, 354] on link "Mark as Paid (Other)" at bounding box center [641, 349] width 100 height 20
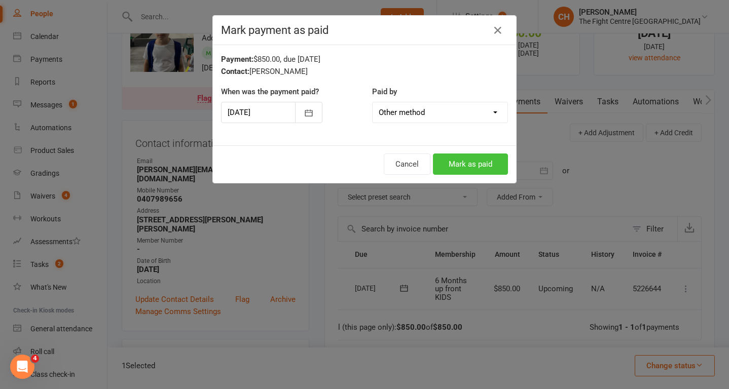
click at [472, 168] on button "Mark as paid" at bounding box center [470, 164] width 75 height 21
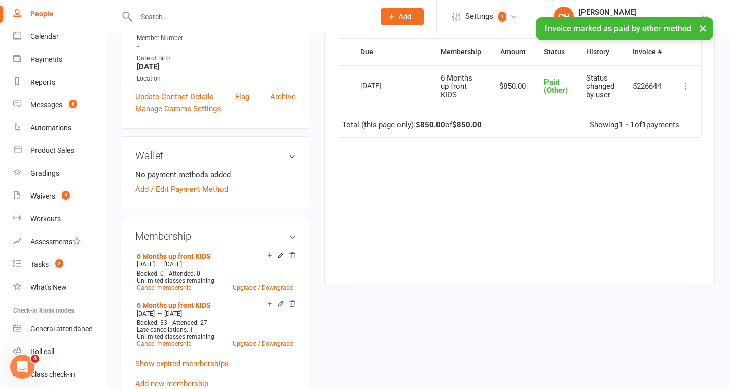
scroll to position [249, 0]
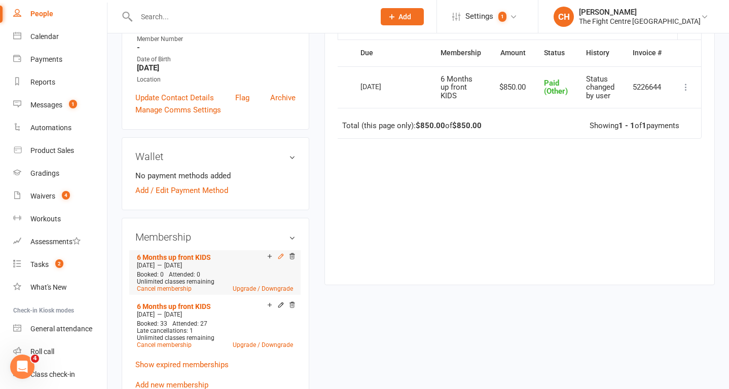
click at [279, 258] on icon at bounding box center [280, 256] width 5 height 5
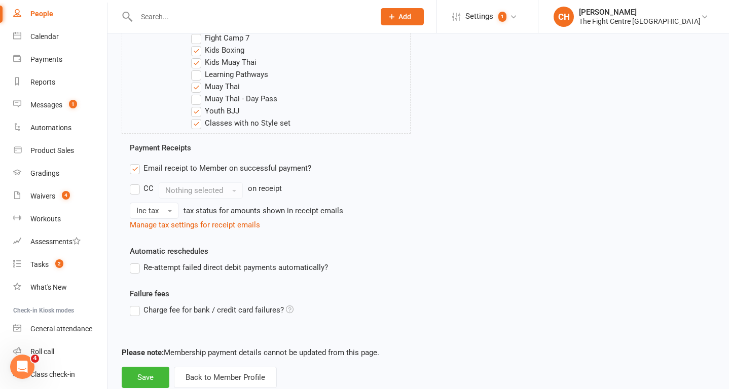
scroll to position [519, 0]
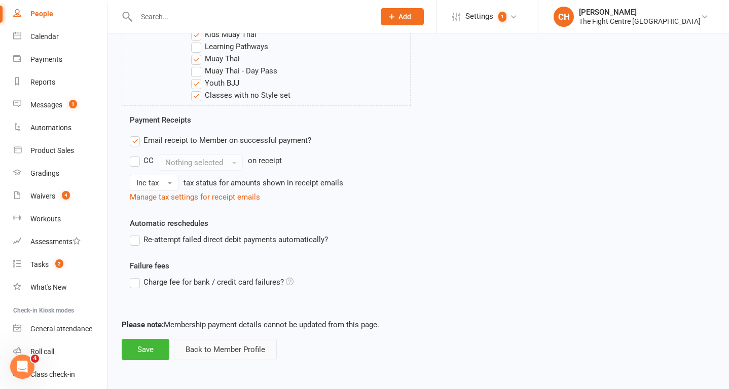
click at [211, 358] on button "Back to Member Profile" at bounding box center [225, 349] width 103 height 21
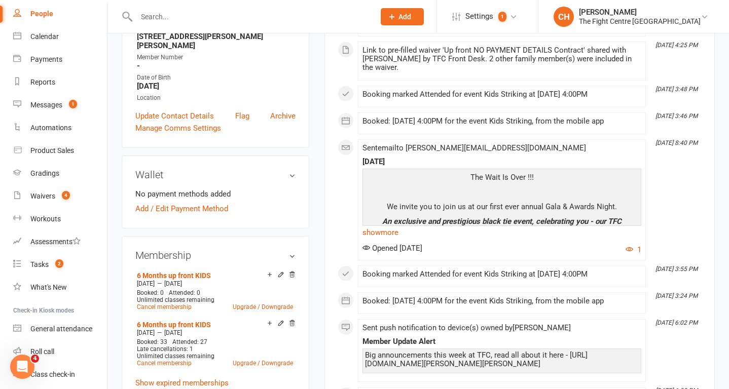
scroll to position [238, 0]
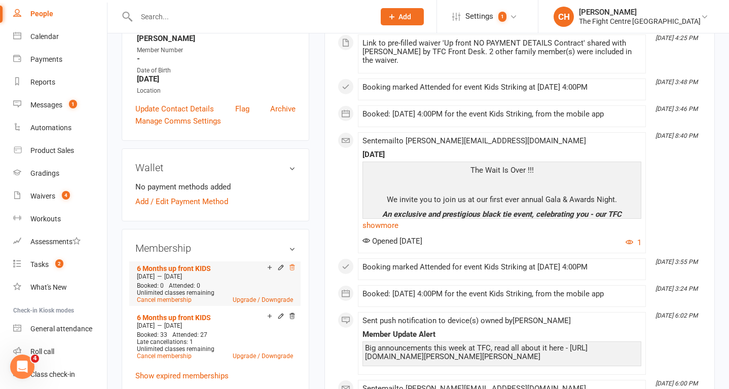
click at [293, 271] on icon at bounding box center [291, 267] width 7 height 7
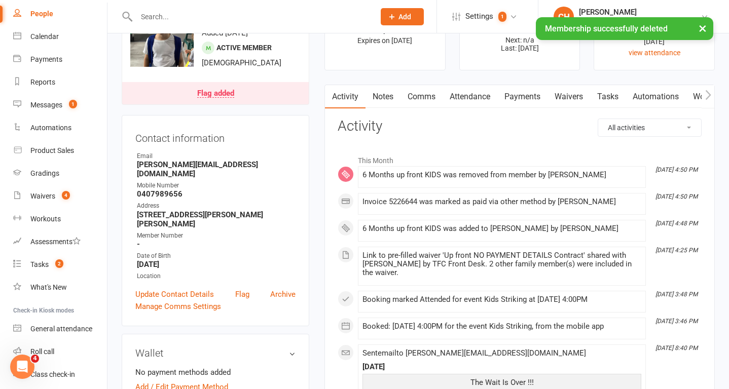
scroll to position [52, 0]
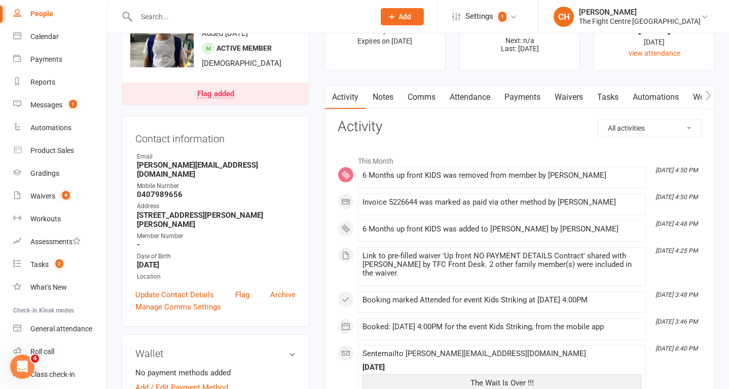
click at [506, 99] on link "Payments" at bounding box center [522, 97] width 50 height 23
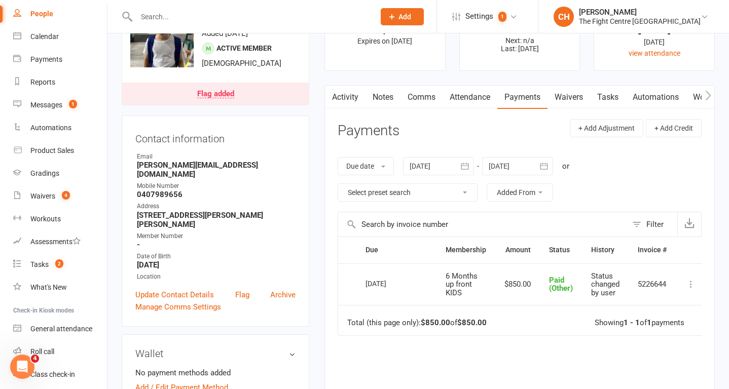
click at [693, 285] on icon at bounding box center [690, 284] width 10 height 10
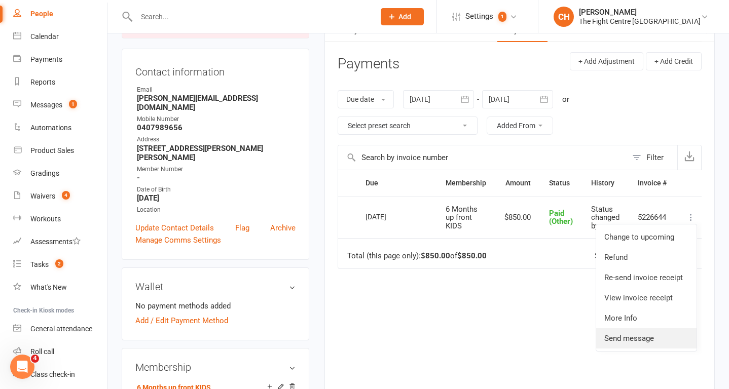
scroll to position [119, 0]
click at [456, 329] on div "Due Contact Membership Amount Status History Invoice # Select this 22 Oct 2025 …" at bounding box center [519, 285] width 364 height 230
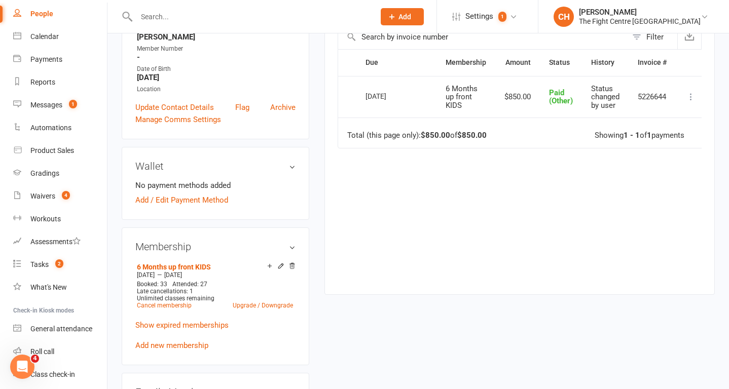
scroll to position [242, 0]
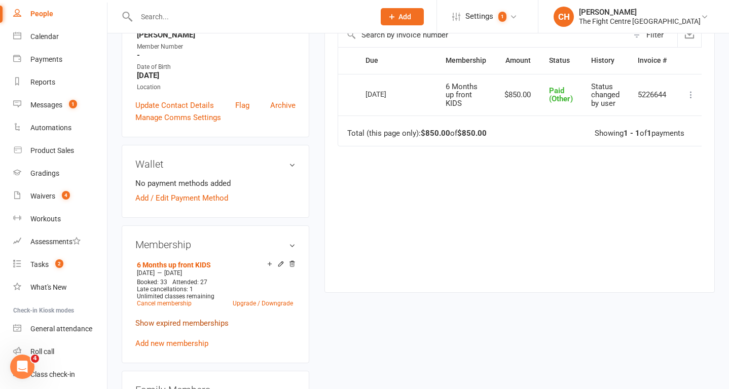
click at [212, 327] on link "Show expired memberships" at bounding box center [181, 323] width 93 height 9
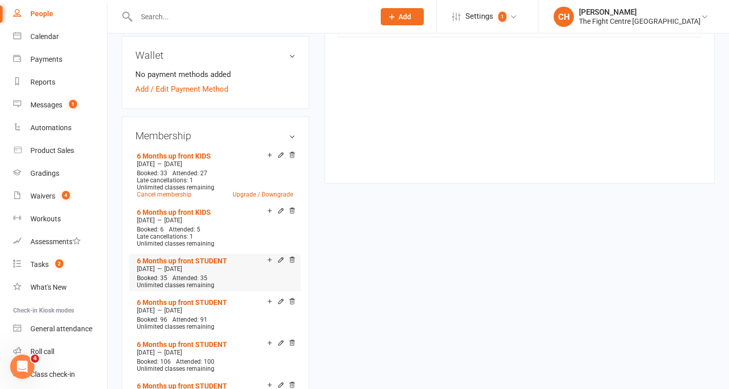
scroll to position [351, 0]
click at [290, 135] on h3 "Membership" at bounding box center [215, 135] width 160 height 11
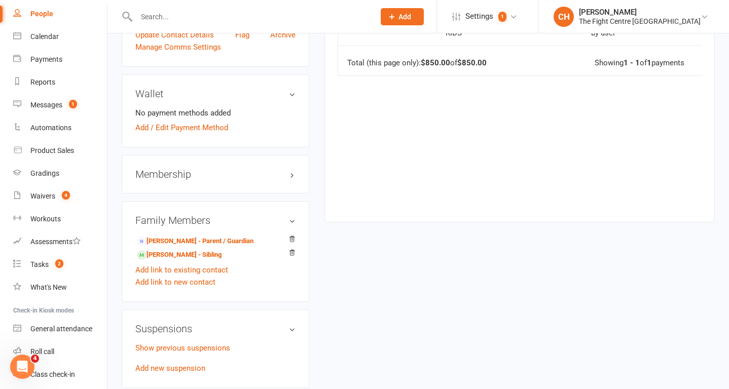
scroll to position [313, 0]
click at [285, 179] on h3 "Membership" at bounding box center [215, 173] width 160 height 11
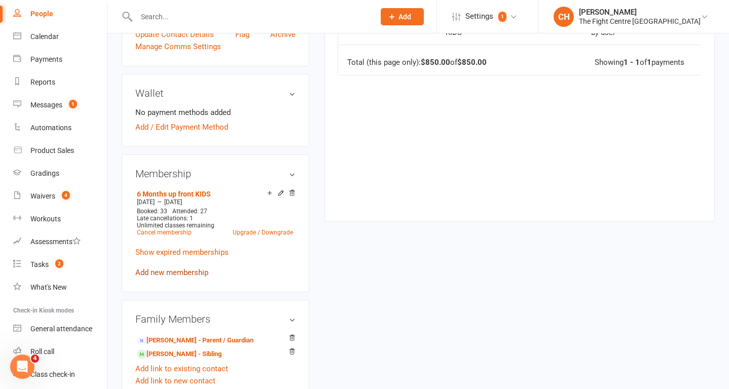
click at [171, 275] on link "Add new membership" at bounding box center [171, 272] width 73 height 9
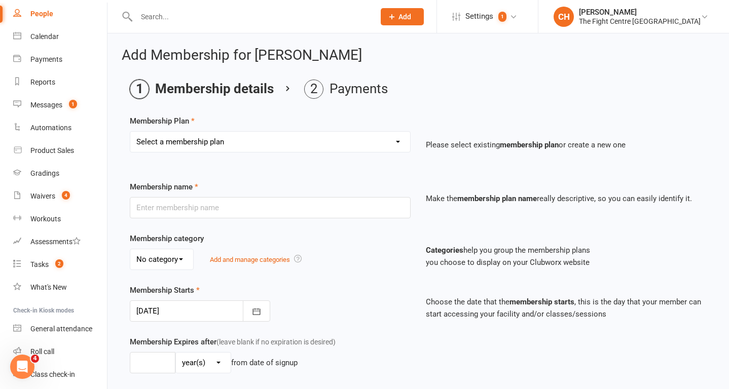
click at [319, 143] on select "Select a membership plan Create new Membership Plan 12 Month Unlimited ADULT 12…" at bounding box center [270, 142] width 280 height 20
select select "11"
click at [130, 132] on select "Select a membership plan Create new Membership Plan 12 Month Unlimited ADULT 12…" at bounding box center [270, 142] width 280 height 20
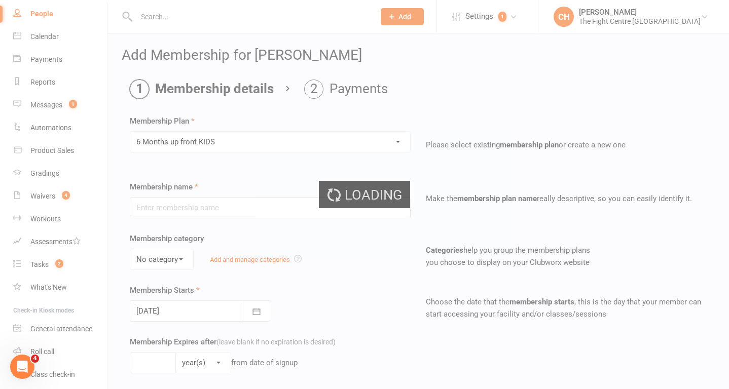
type input "6 Months up front KIDS"
select select "3"
type input "6"
select select "2"
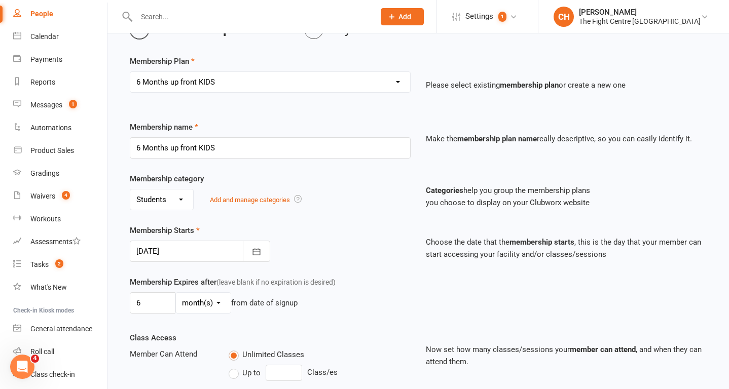
scroll to position [94, 0]
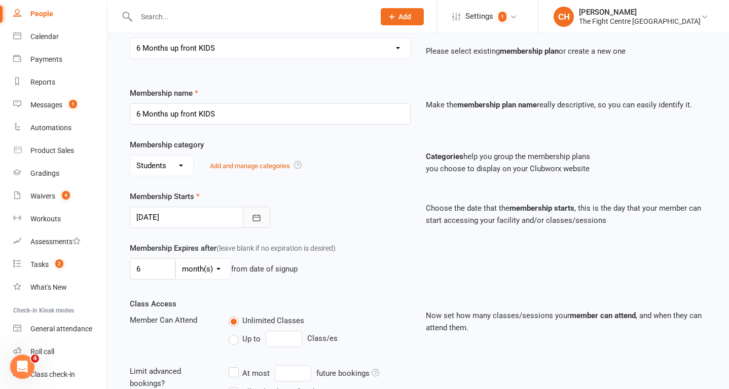
click at [266, 216] on button "button" at bounding box center [256, 217] width 27 height 21
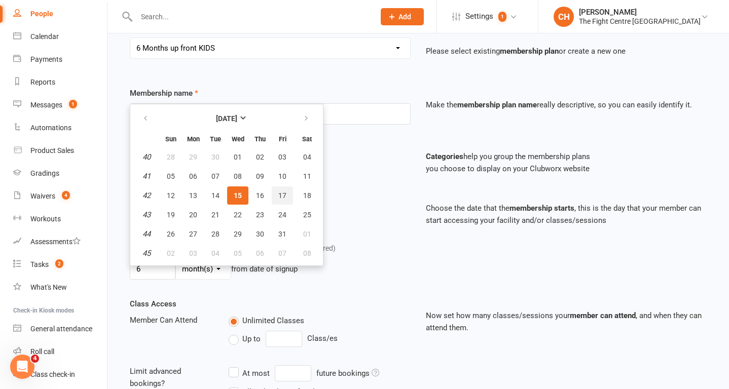
click at [282, 195] on span "17" at bounding box center [282, 196] width 8 height 8
type input "17 Oct 2025"
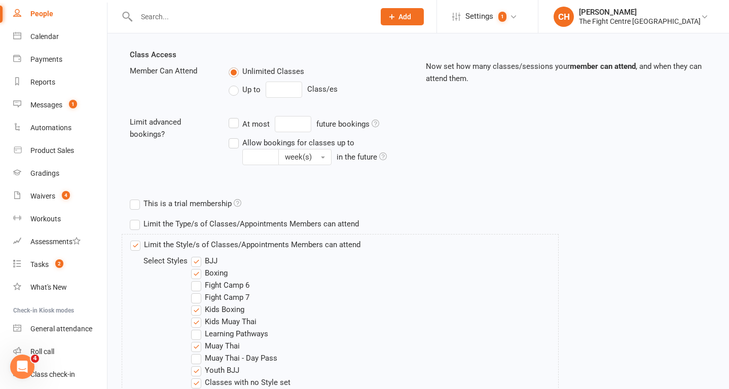
scroll to position [386, 0]
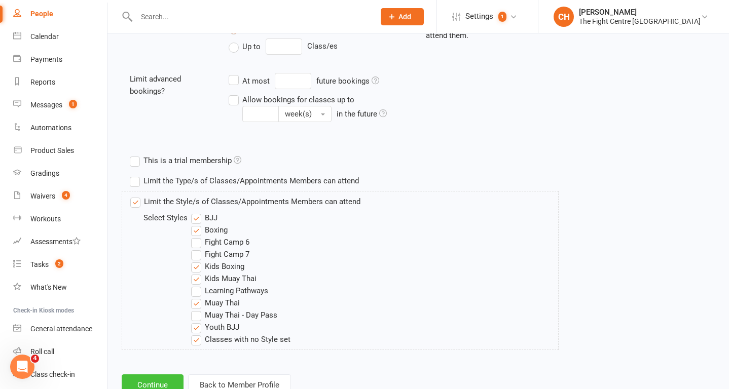
click at [144, 382] on button "Continue" at bounding box center [153, 384] width 62 height 21
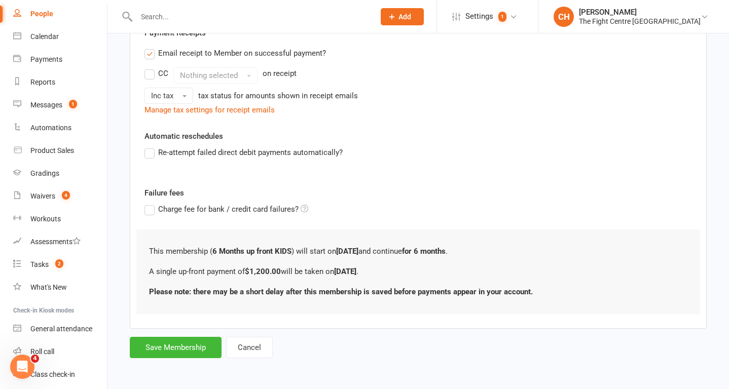
scroll to position [0, 0]
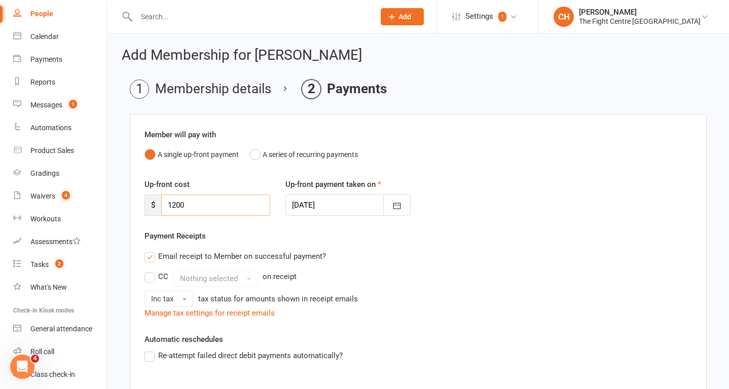
click at [224, 212] on input "1200" at bounding box center [215, 205] width 109 height 21
type input "1"
type input "0"
click at [148, 255] on label "Email receipt to Member on successful payment?" at bounding box center [234, 256] width 181 height 12
click at [148, 250] on input "Email receipt to Member on successful payment?" at bounding box center [147, 250] width 7 height 0
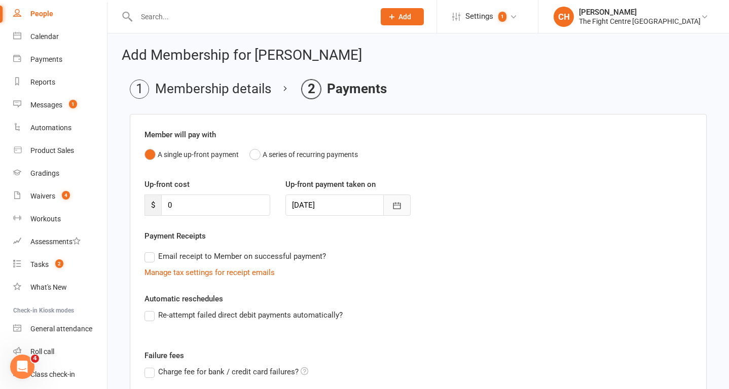
click at [403, 204] on button "button" at bounding box center [396, 205] width 27 height 21
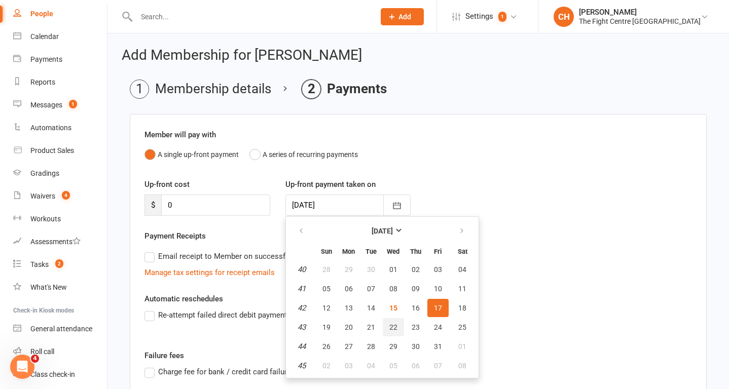
click at [395, 328] on span "22" at bounding box center [393, 327] width 8 height 8
type input "22 Oct 2025"
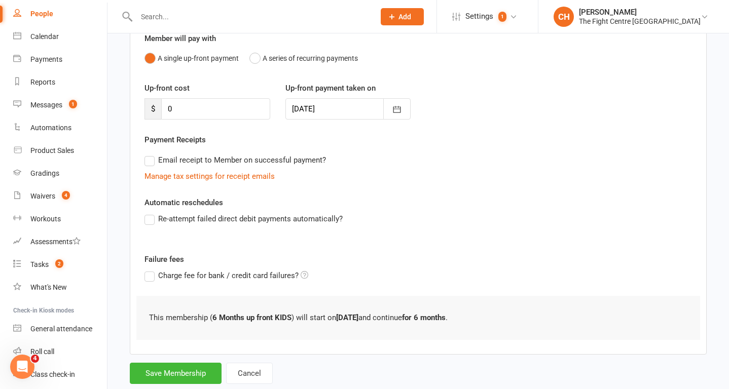
scroll to position [122, 0]
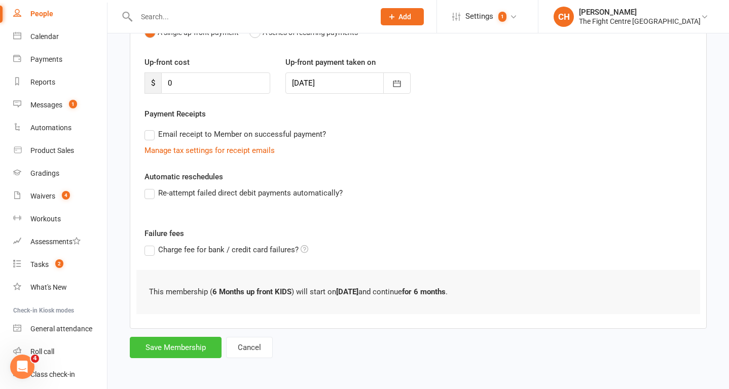
click at [171, 351] on button "Save Membership" at bounding box center [176, 347] width 92 height 21
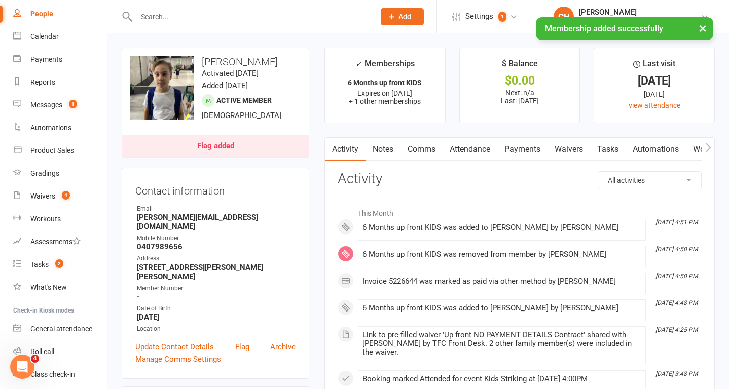
click at [387, 149] on link "Notes" at bounding box center [382, 149] width 35 height 23
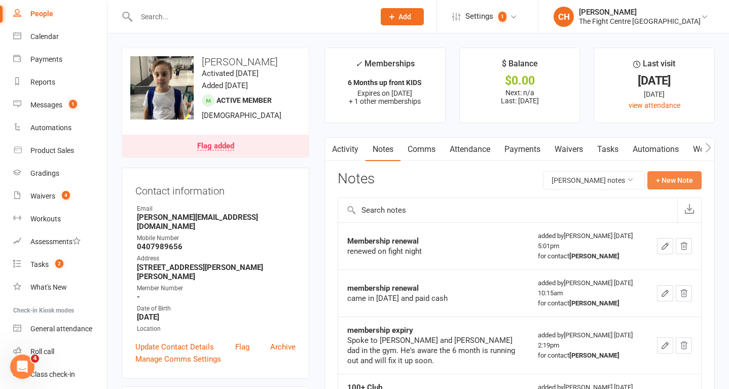
click at [676, 177] on button "+ New Note" at bounding box center [674, 180] width 54 height 18
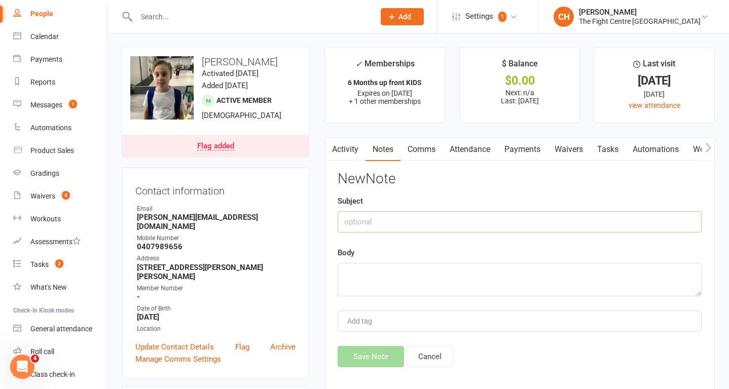
click at [475, 227] on input "text" at bounding box center [519, 221] width 364 height 21
type input "Renewal OCT 2025"
click at [462, 270] on textarea at bounding box center [519, 279] width 364 height 33
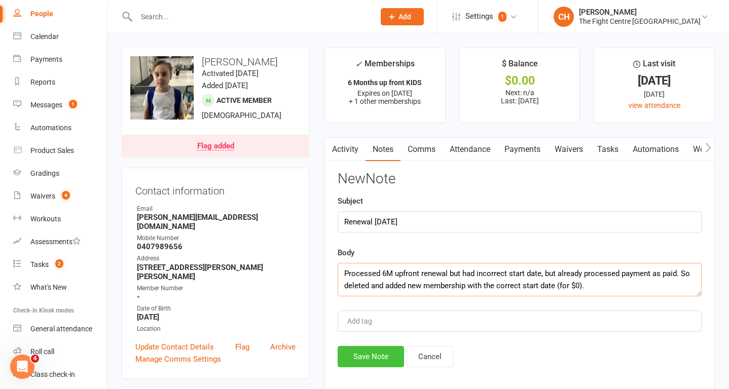
type textarea "Processed 6M upfront renewal but had incorrect start date, but already processe…"
click at [384, 354] on button "Save Note" at bounding box center [370, 356] width 66 height 21
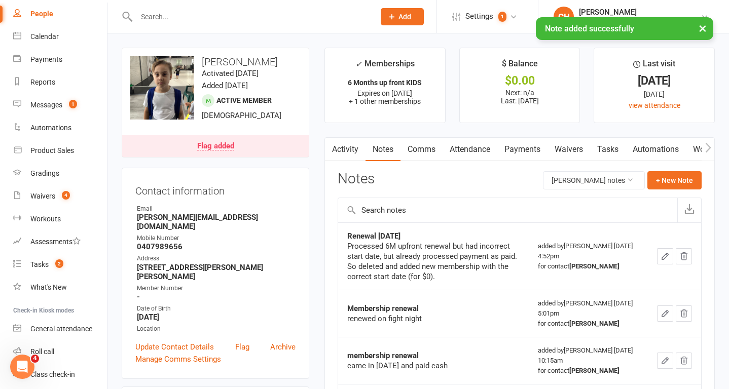
click at [522, 151] on link "Payments" at bounding box center [522, 149] width 50 height 23
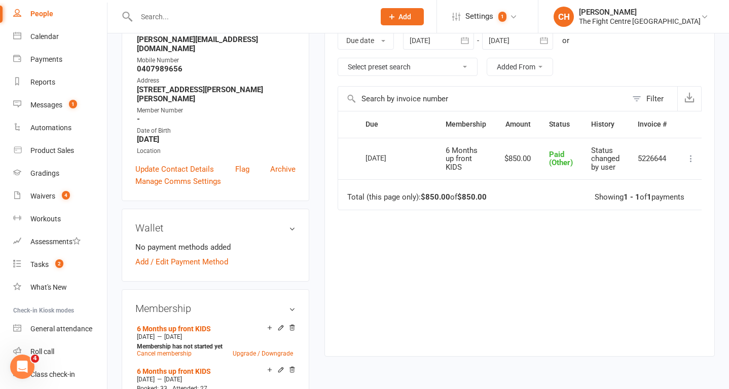
scroll to position [174, 0]
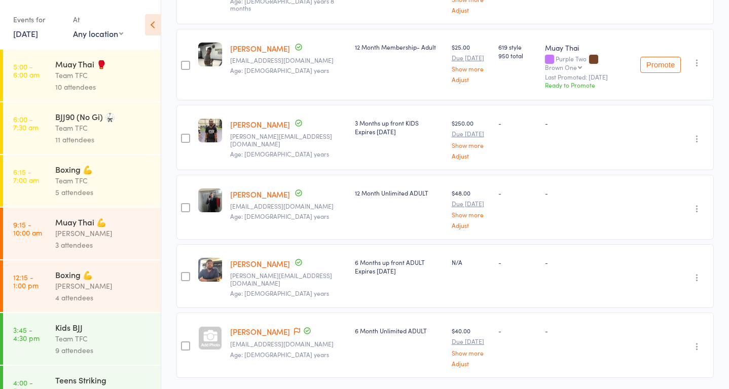
click at [157, 24] on icon at bounding box center [153, 24] width 16 height 21
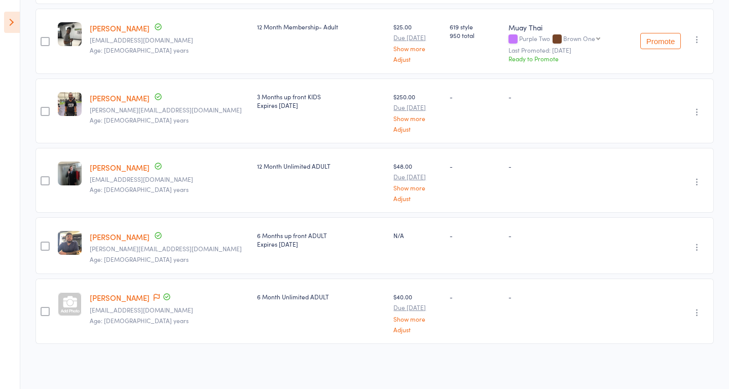
click at [13, 21] on icon at bounding box center [12, 22] width 16 height 21
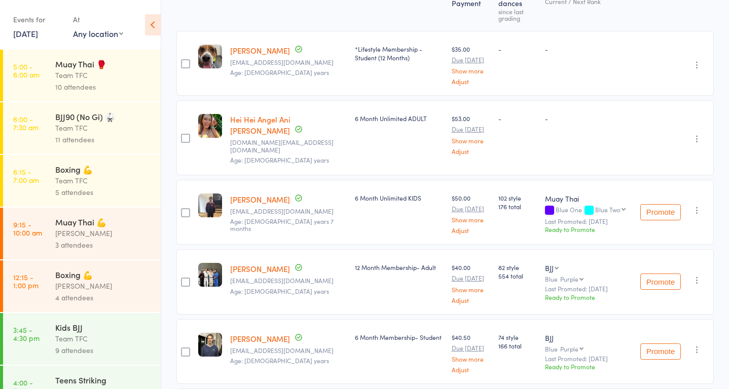
scroll to position [0, 0]
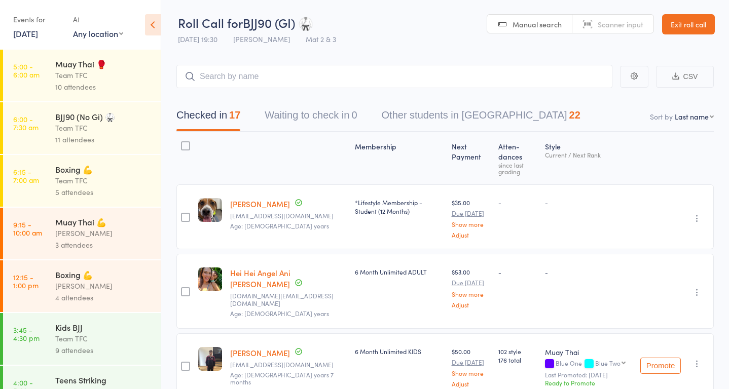
click at [687, 16] on link "Exit roll call" at bounding box center [688, 24] width 53 height 20
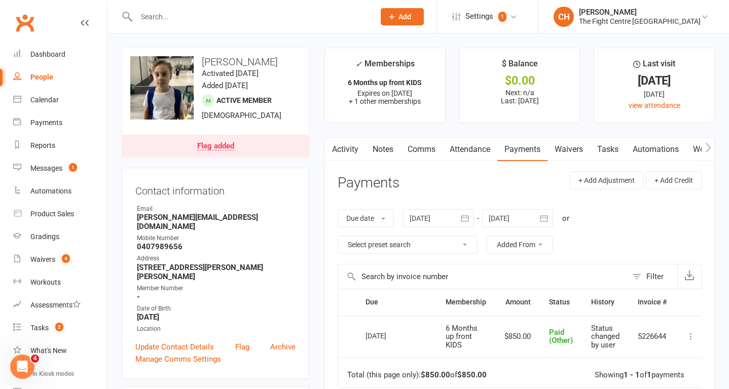
click at [277, 13] on input "text" at bounding box center [250, 17] width 234 height 14
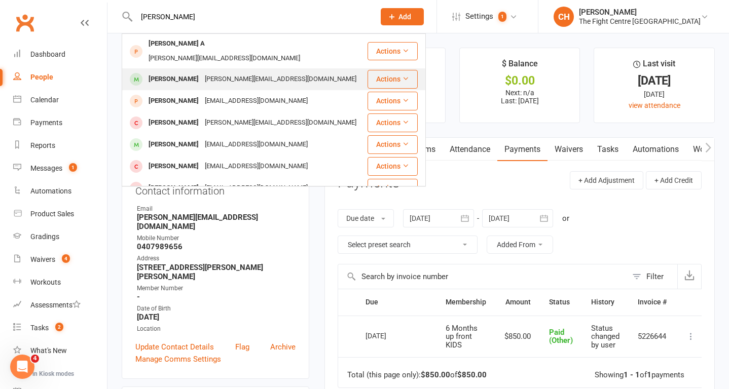
type input "amela"
click at [231, 72] on div "Mirza@agsea.com.au" at bounding box center [281, 79] width 158 height 15
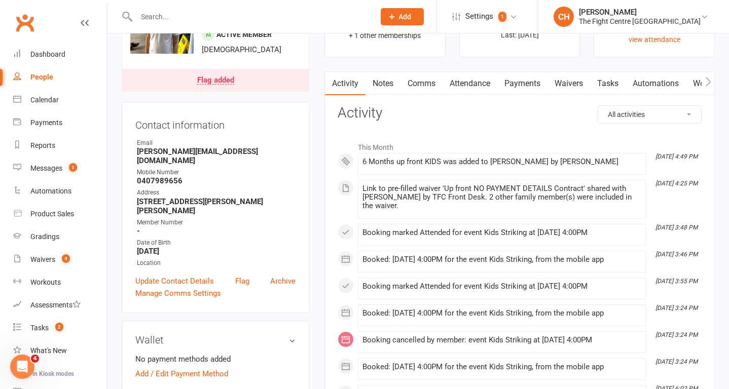
scroll to position [59, 0]
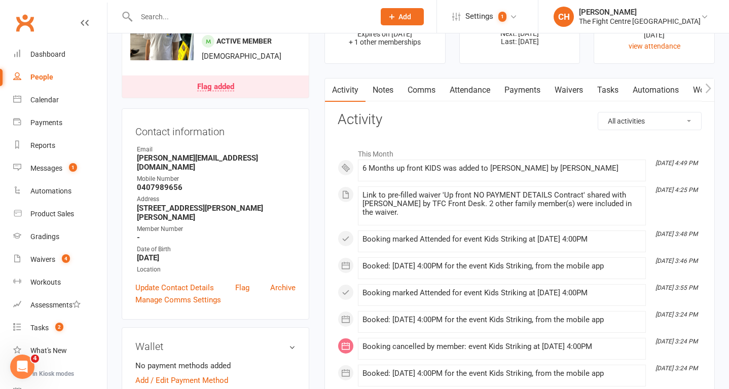
click at [524, 94] on link "Payments" at bounding box center [522, 90] width 50 height 23
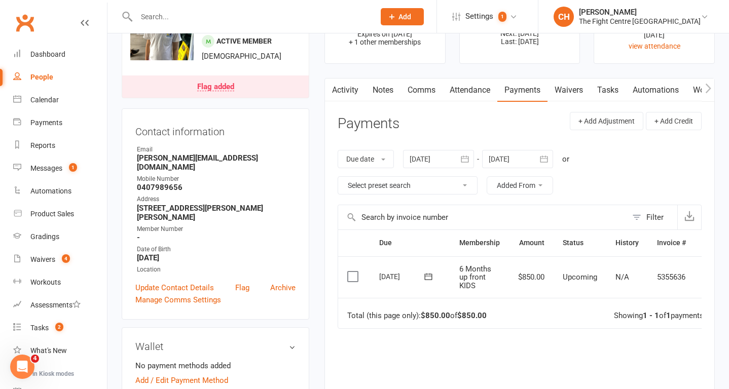
click at [353, 277] on label at bounding box center [354, 277] width 14 height 10
click at [353, 272] on input "checkbox" at bounding box center [350, 272] width 7 height 0
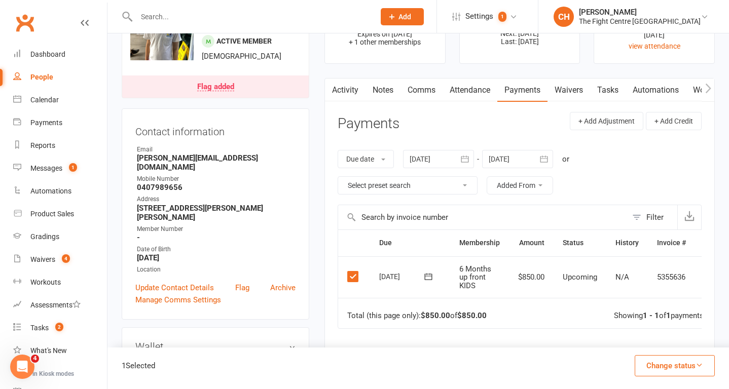
scroll to position [0, 25]
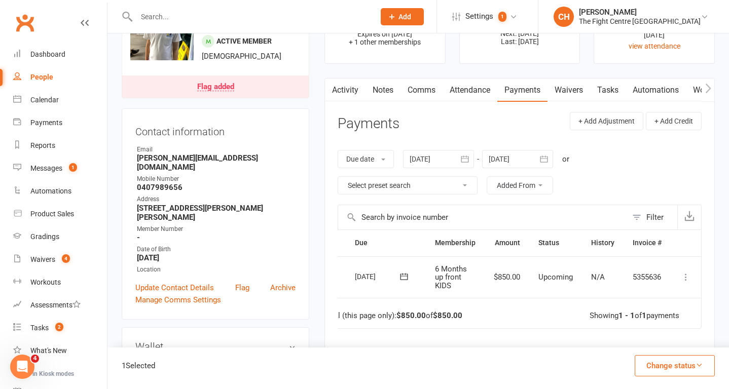
click at [689, 278] on icon at bounding box center [685, 277] width 10 height 10
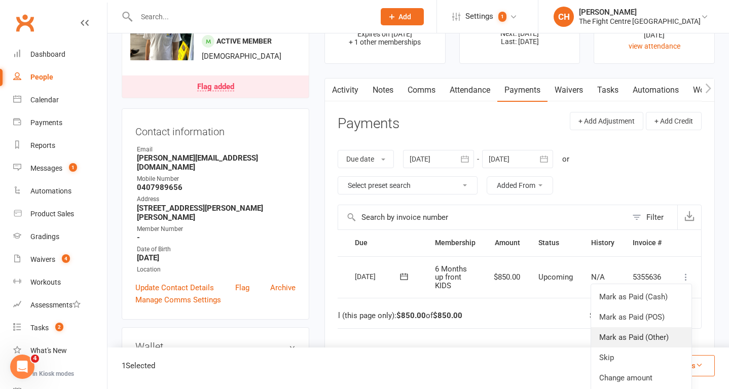
click at [665, 341] on link "Mark as Paid (Other)" at bounding box center [641, 337] width 100 height 20
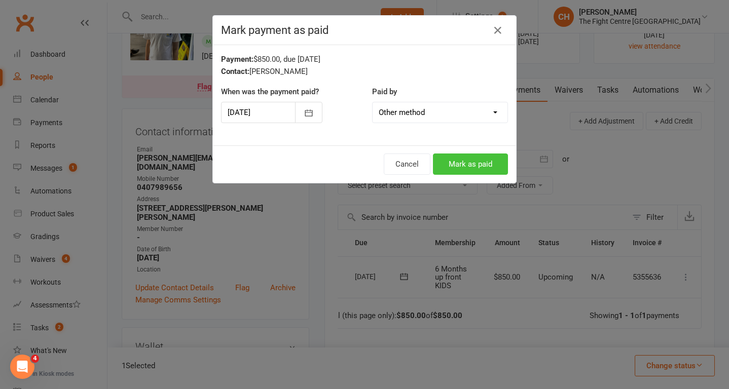
click at [487, 163] on button "Mark as paid" at bounding box center [470, 164] width 75 height 21
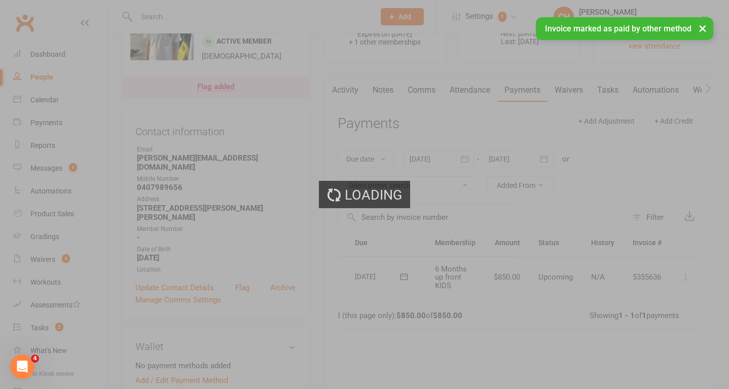
scroll to position [0, 8]
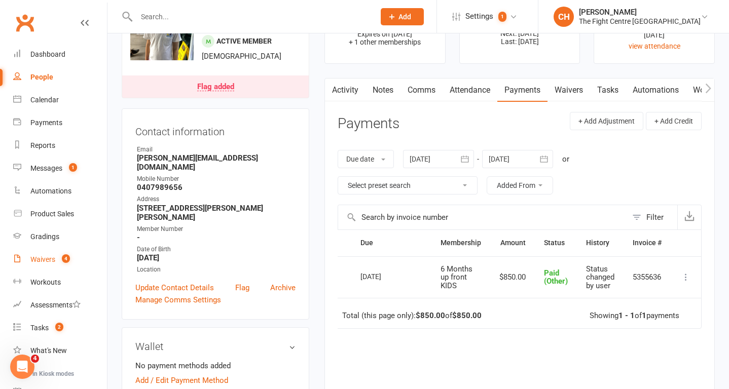
click at [51, 260] on div "Waivers" at bounding box center [42, 259] width 25 height 8
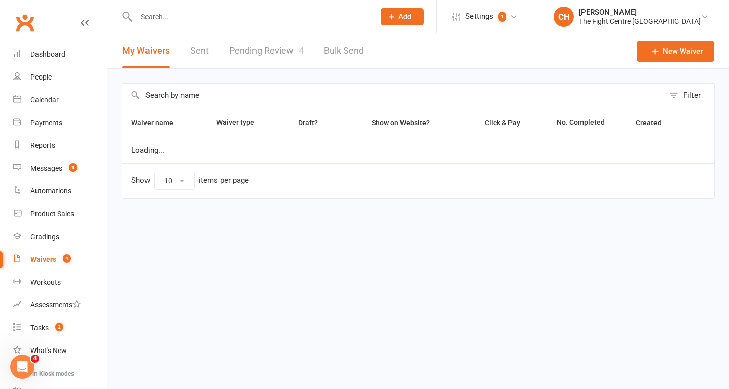
select select "100"
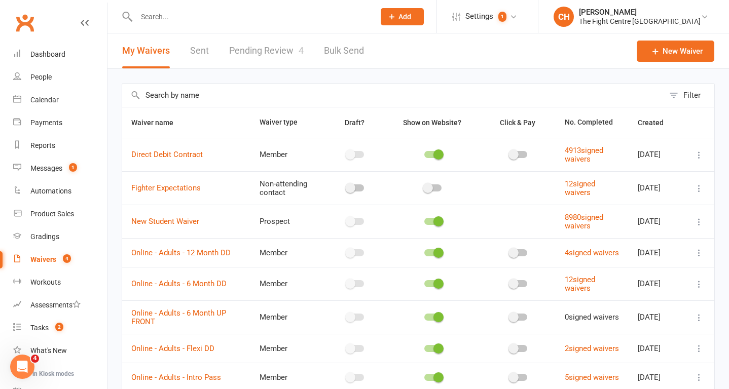
click at [270, 55] on link "Pending Review 4" at bounding box center [266, 50] width 74 height 35
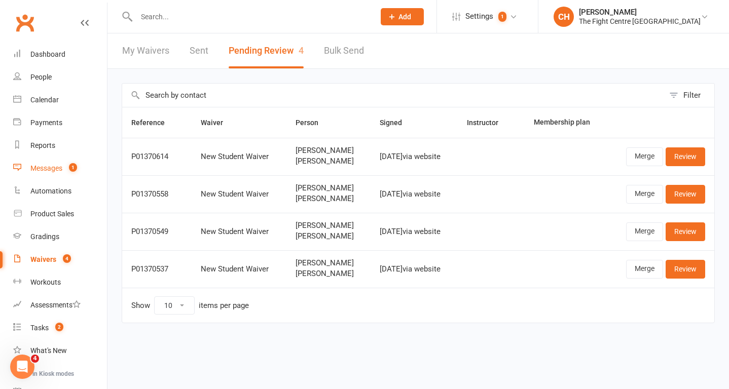
scroll to position [98, 0]
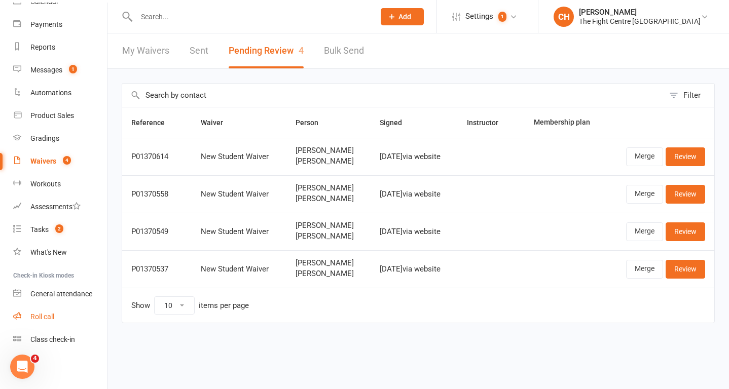
click at [51, 315] on div "Roll call" at bounding box center [42, 317] width 24 height 8
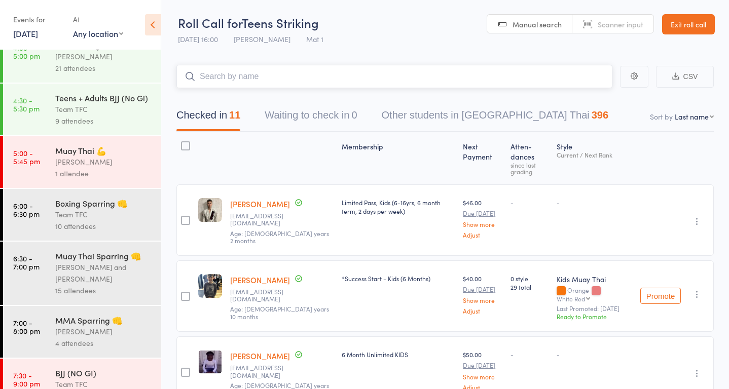
scroll to position [347, 0]
click at [693, 24] on link "Exit roll call" at bounding box center [688, 24] width 53 height 20
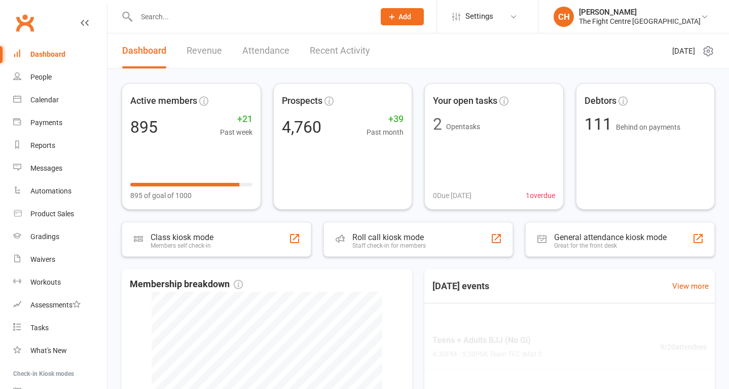
click at [177, 18] on input "text" at bounding box center [250, 17] width 234 height 14
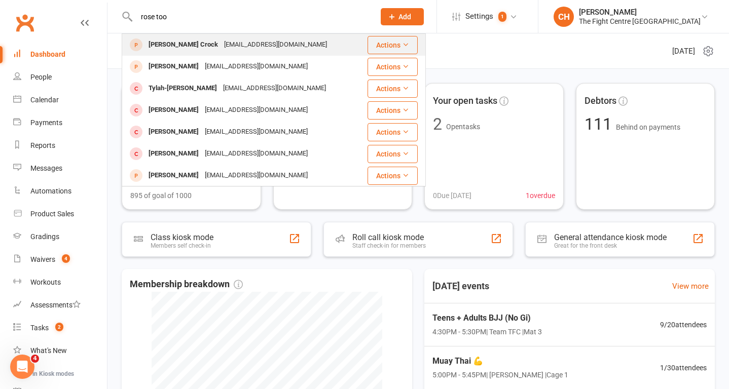
type input "rose too"
click at [185, 41] on div "Rose Toohey Crock" at bounding box center [182, 44] width 75 height 15
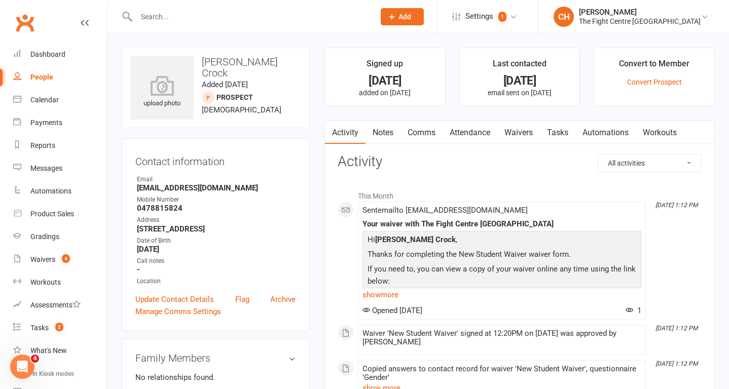
click at [472, 134] on link "Attendance" at bounding box center [469, 132] width 55 height 23
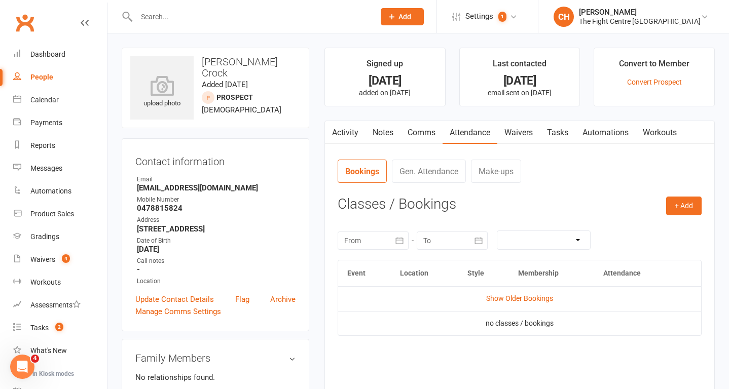
click at [338, 130] on link "Activity" at bounding box center [345, 132] width 41 height 23
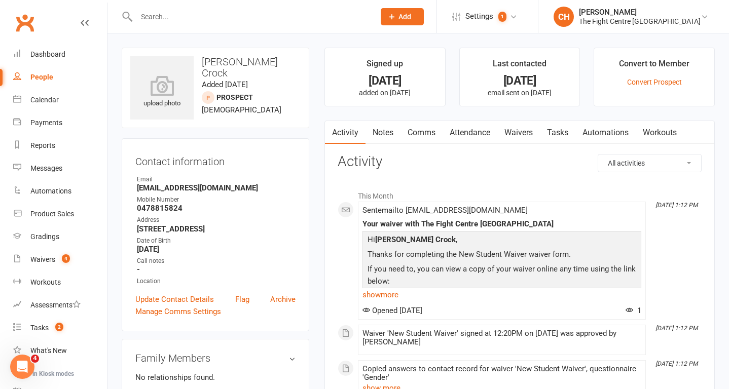
click at [225, 19] on input "text" at bounding box center [250, 17] width 234 height 14
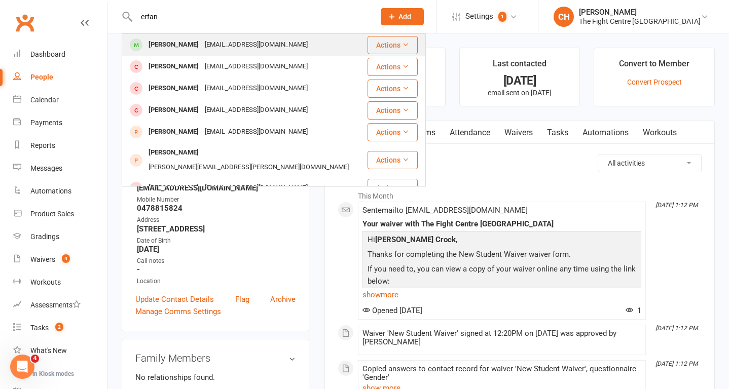
type input "erfan"
click at [215, 47] on div "Lailywafaee@gmail.com" at bounding box center [256, 44] width 109 height 15
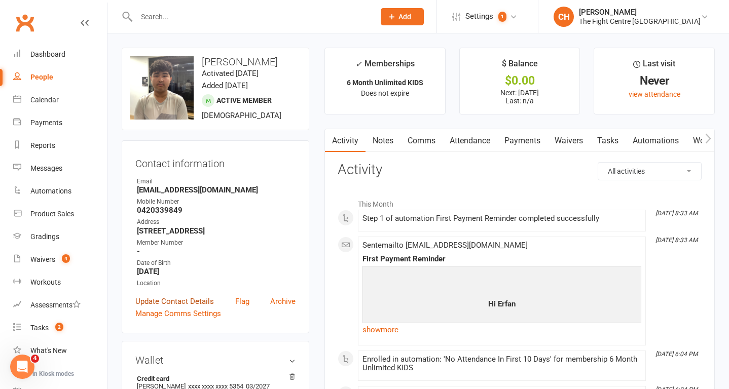
click at [186, 301] on link "Update Contact Details" at bounding box center [174, 301] width 79 height 12
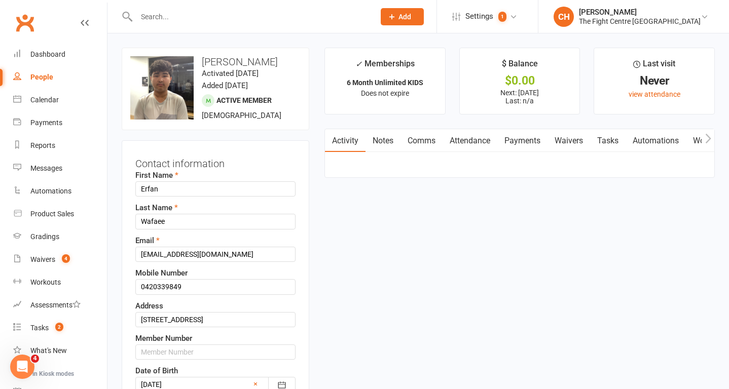
scroll to position [48, 0]
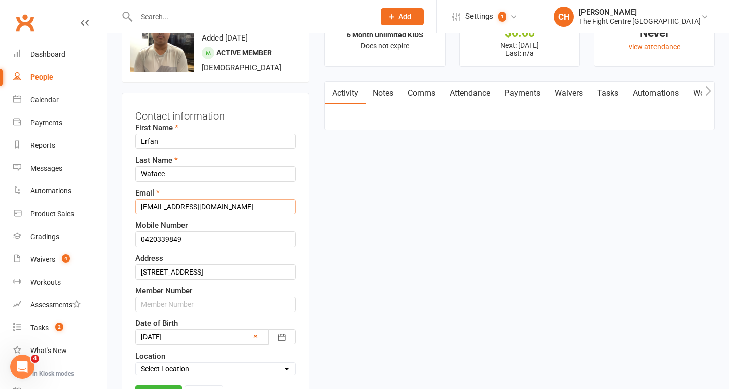
click at [181, 205] on input "Lailywafaee@gmail.com" at bounding box center [215, 206] width 160 height 15
type input "irfanaly67770@gmail.com"
click at [195, 240] on input "0420339849" at bounding box center [215, 239] width 160 height 15
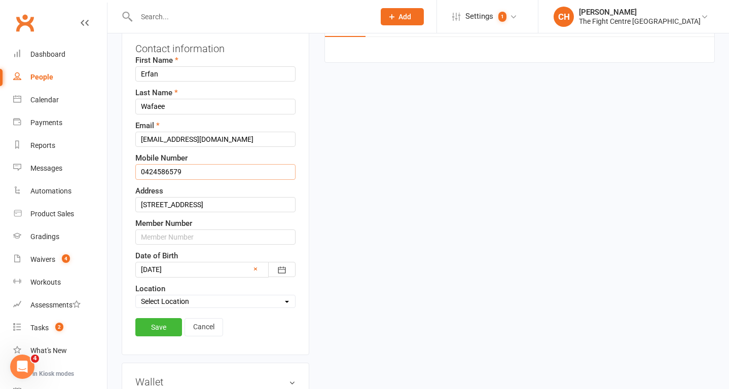
scroll to position [117, 0]
type input "0424586579"
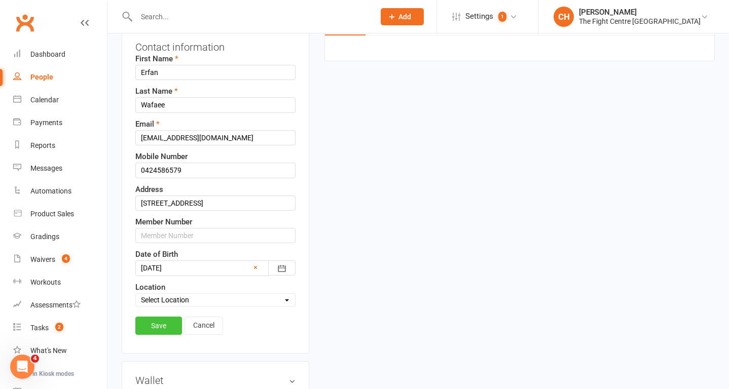
click at [158, 331] on link "Save" at bounding box center [158, 326] width 47 height 18
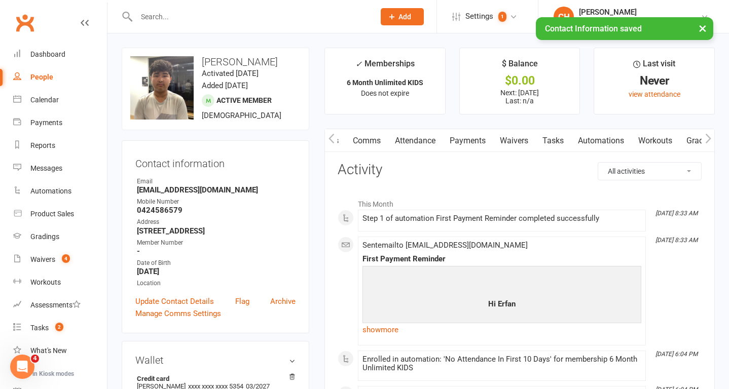
scroll to position [0, 240]
click at [619, 143] on link "Mobile App" at bounding box center [621, 140] width 55 height 23
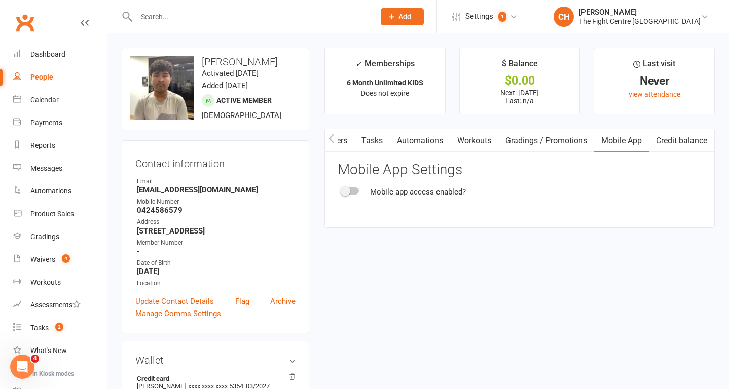
click at [350, 188] on div at bounding box center [349, 190] width 17 height 7
click at [341, 189] on input "checkbox" at bounding box center [341, 189] width 0 height 0
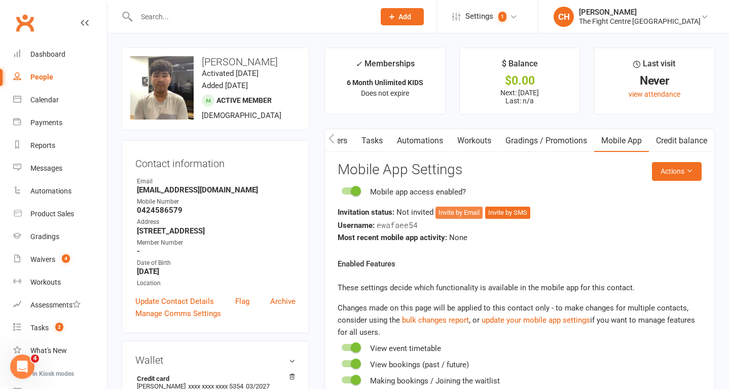
click at [473, 214] on button "Invite by Email" at bounding box center [458, 213] width 47 height 12
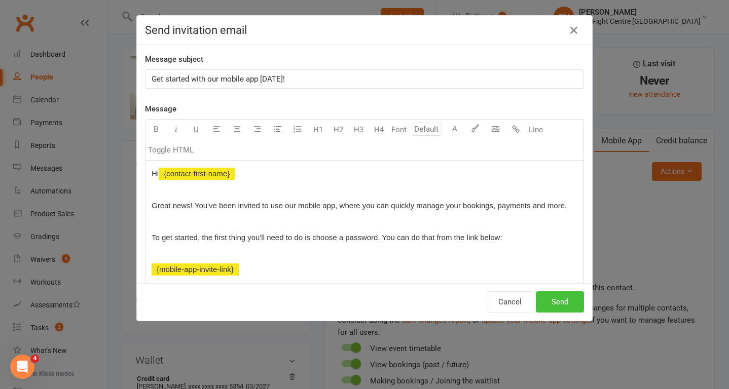
click at [561, 305] on button "Send" at bounding box center [560, 301] width 48 height 21
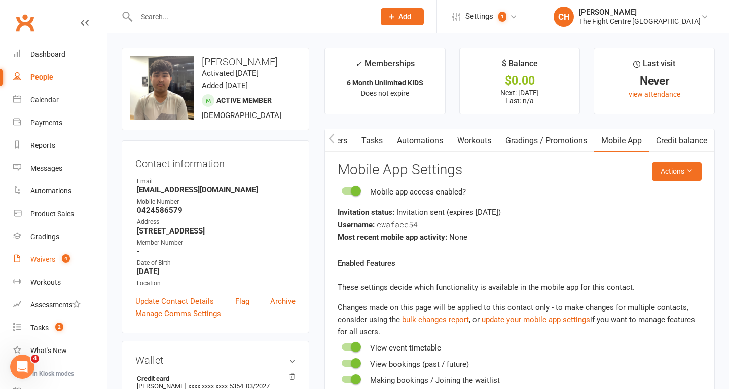
click at [54, 256] on div "Waivers" at bounding box center [42, 259] width 25 height 8
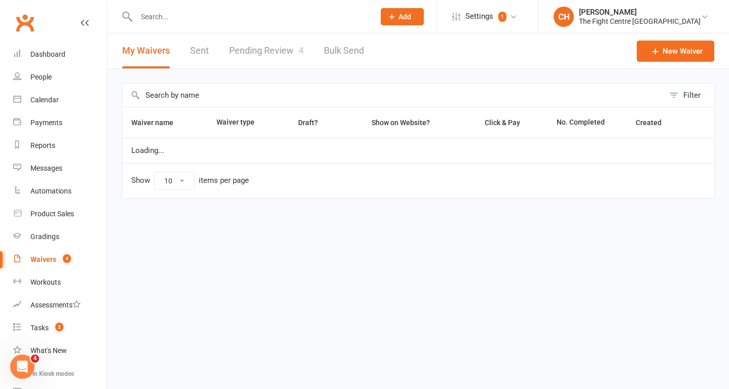
select select "100"
click at [266, 52] on link "Pending Review 4" at bounding box center [266, 50] width 74 height 35
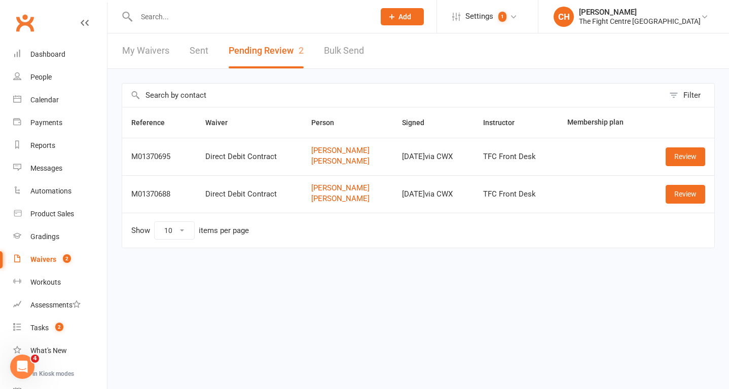
click at [58, 267] on link "Waivers 2" at bounding box center [60, 259] width 94 height 23
select select "100"
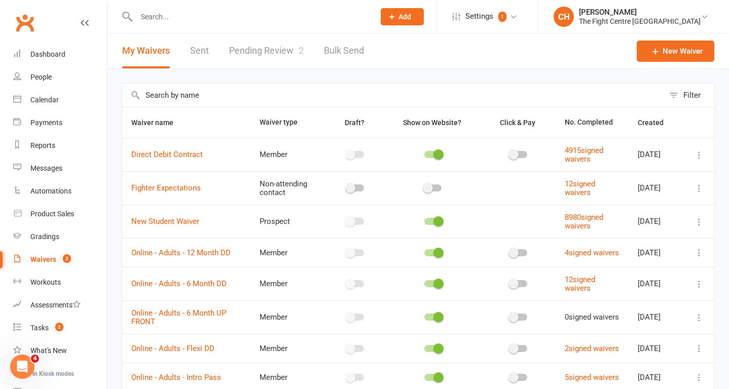
click at [267, 47] on link "Pending Review 2" at bounding box center [266, 50] width 74 height 35
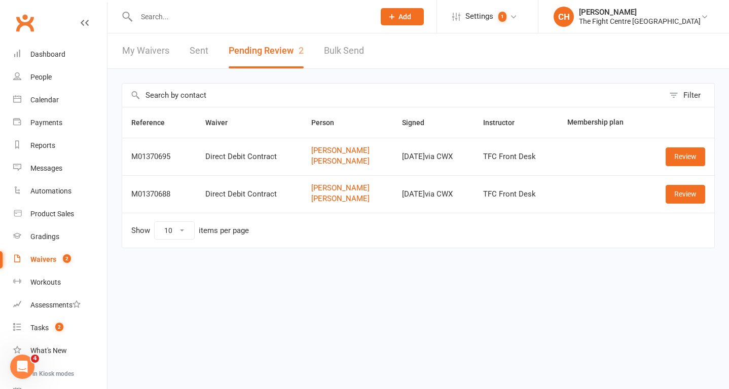
click at [186, 14] on input "text" at bounding box center [250, 17] width 234 height 14
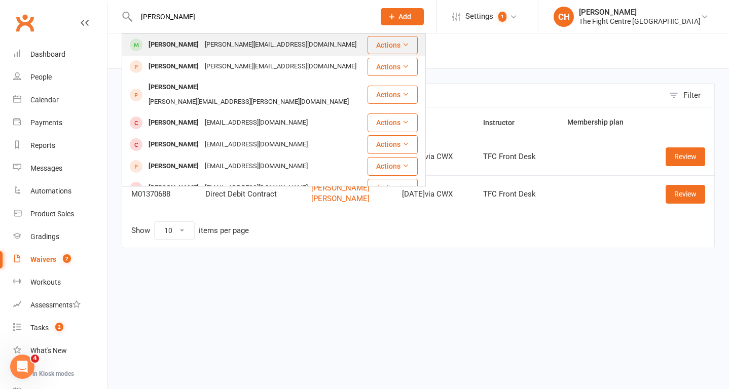
type input "joshua fors"
click at [195, 41] on div "Joshua Forshaw" at bounding box center [173, 44] width 56 height 15
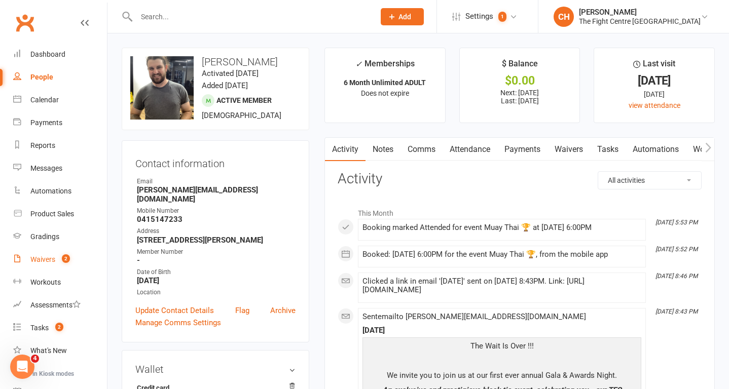
click at [59, 254] on link "Waivers 2" at bounding box center [60, 259] width 94 height 23
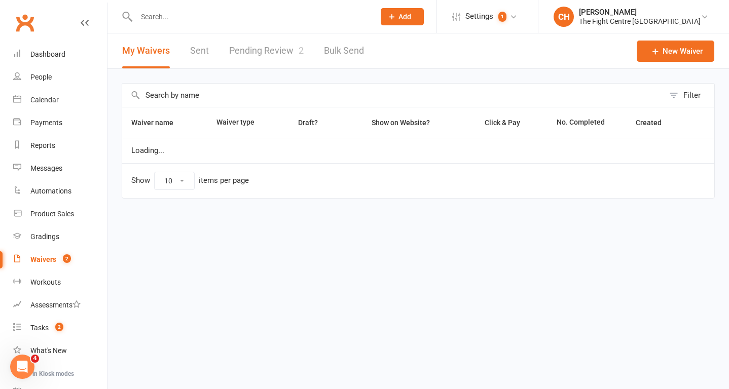
select select "100"
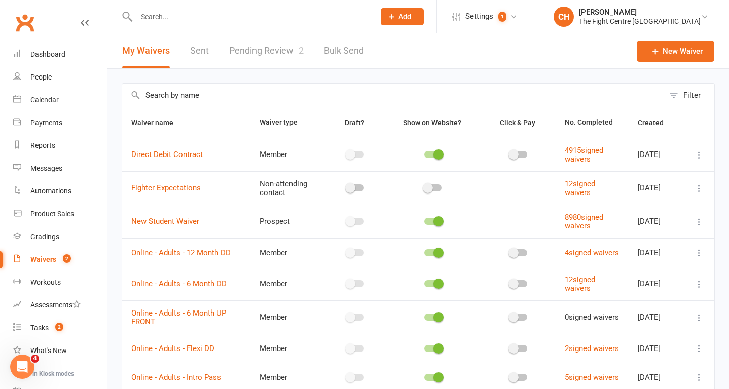
click at [282, 56] on link "Pending Review 2" at bounding box center [266, 50] width 74 height 35
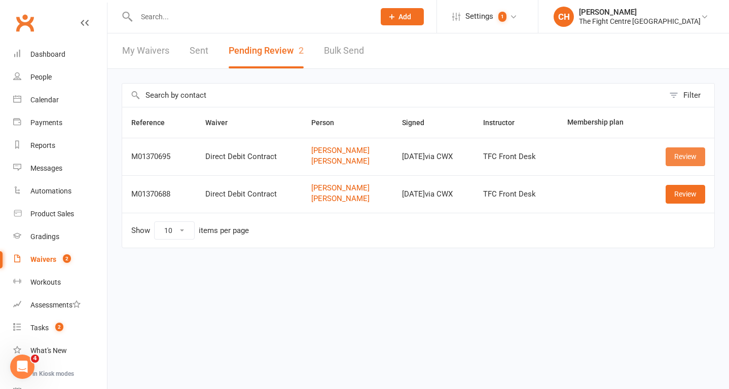
click at [678, 159] on link "Review" at bounding box center [685, 156] width 40 height 18
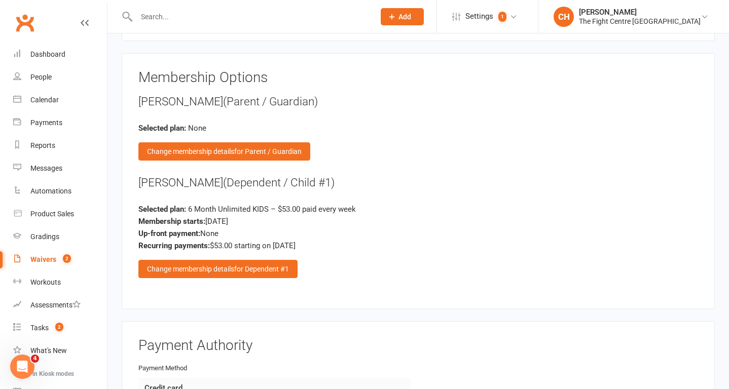
scroll to position [2263, 0]
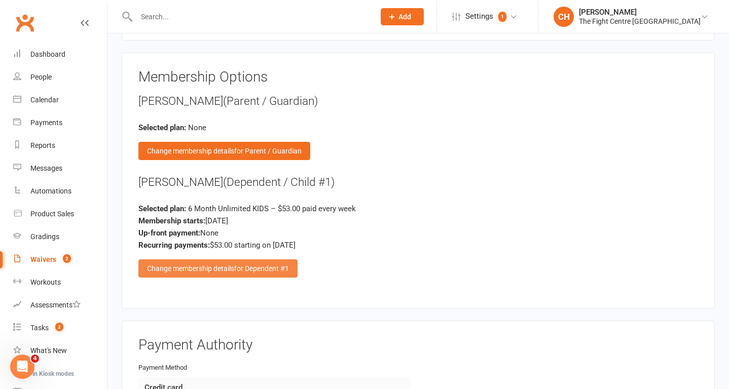
click at [212, 263] on div "Change membership details for Dependent #1" at bounding box center [217, 268] width 159 height 18
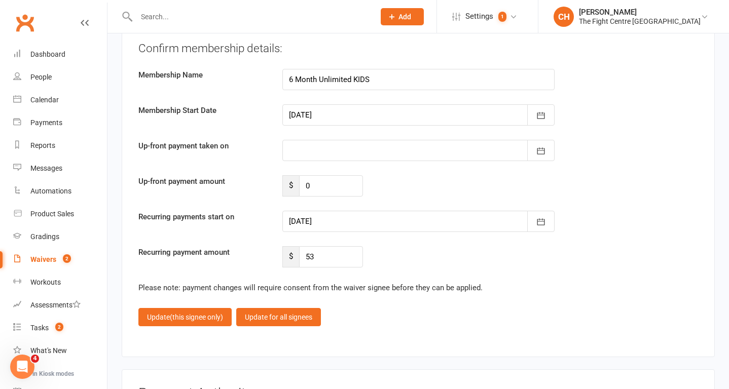
scroll to position [3031, 0]
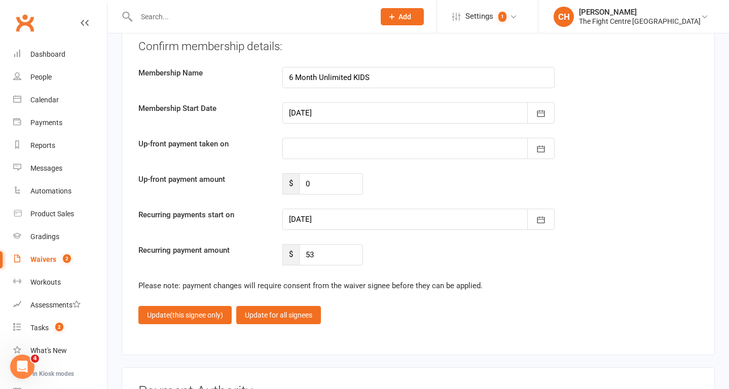
click at [417, 214] on div at bounding box center [418, 219] width 272 height 21
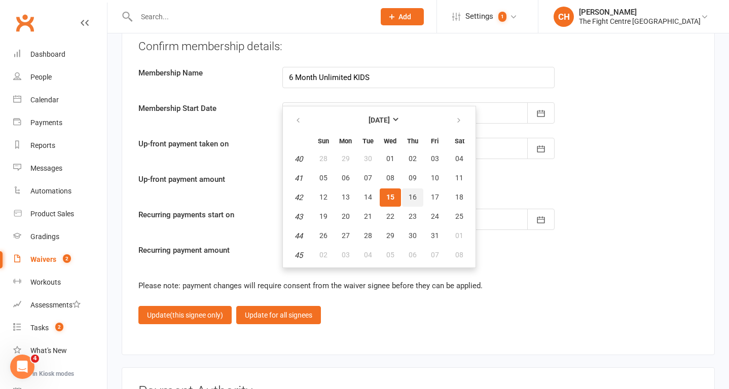
click at [410, 197] on span "16" at bounding box center [412, 197] width 8 height 8
type input "16 Oct 2025"
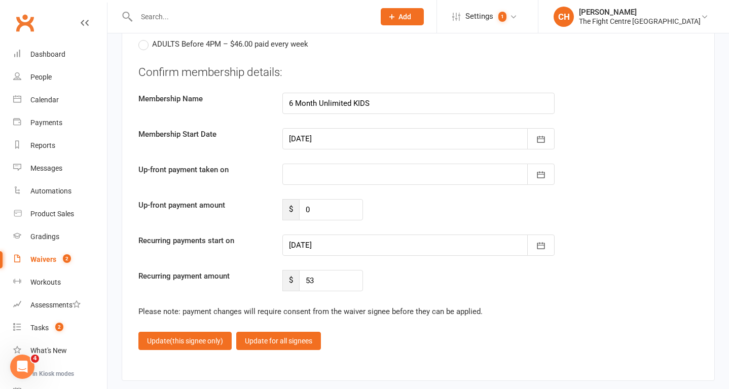
scroll to position [3021, 0]
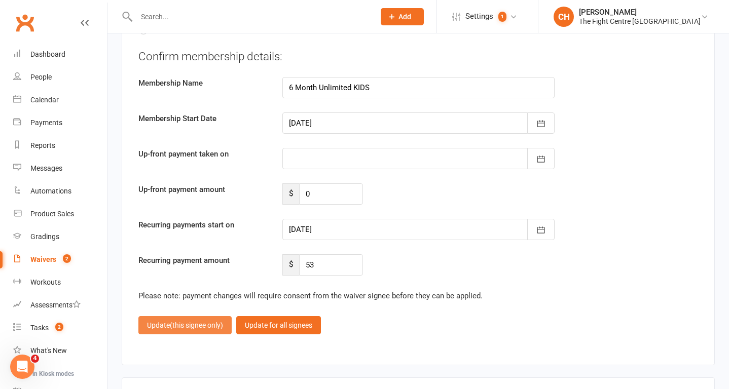
click at [193, 322] on span "(this signee only)" at bounding box center [196, 325] width 53 height 8
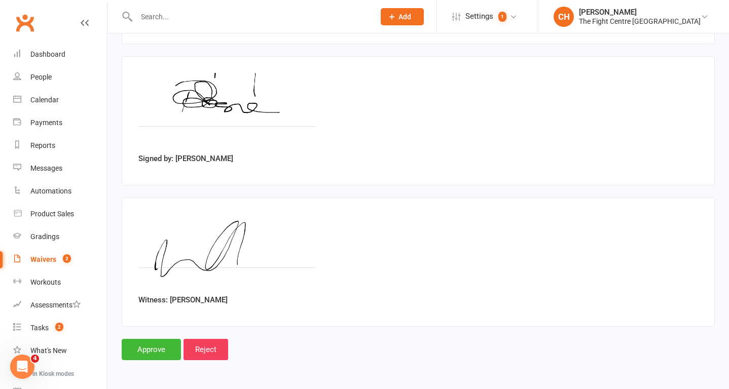
scroll to position [2748, 0]
click at [149, 351] on input "Approve" at bounding box center [151, 349] width 59 height 21
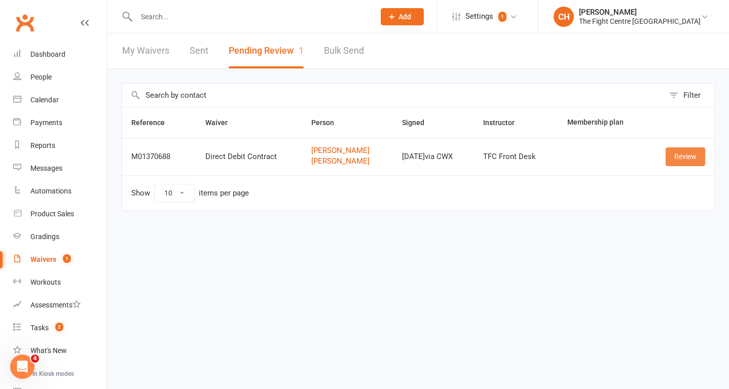
click at [687, 159] on link "Review" at bounding box center [685, 156] width 40 height 18
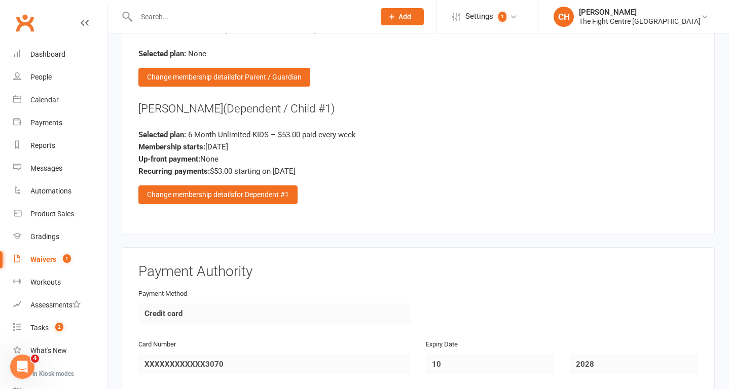
scroll to position [2512, 0]
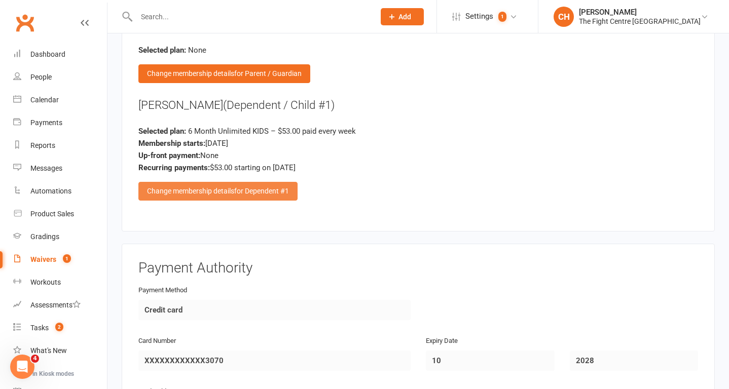
click at [234, 196] on div "Change membership details for Dependent #1" at bounding box center [217, 191] width 159 height 18
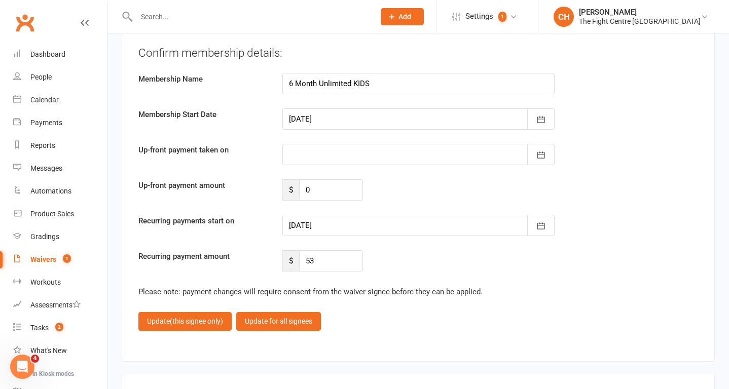
scroll to position [3189, 0]
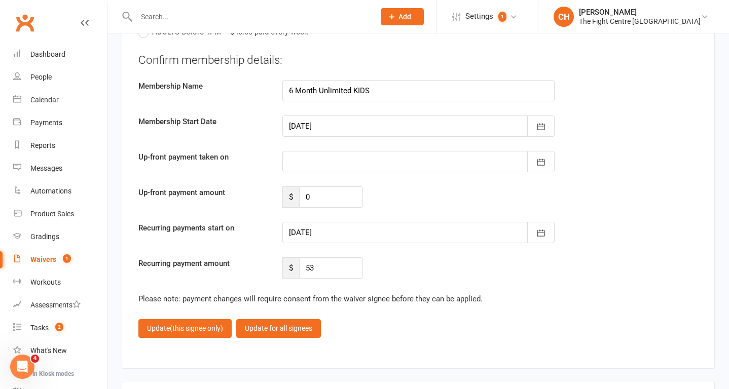
click at [340, 231] on div at bounding box center [418, 232] width 272 height 21
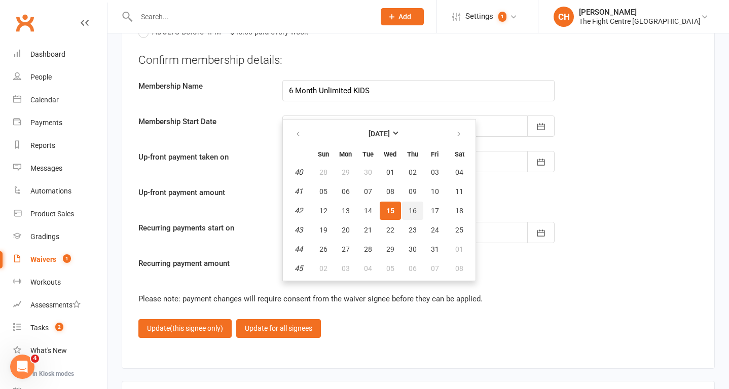
click at [409, 212] on span "16" at bounding box center [412, 211] width 8 height 8
type input "16 Oct 2025"
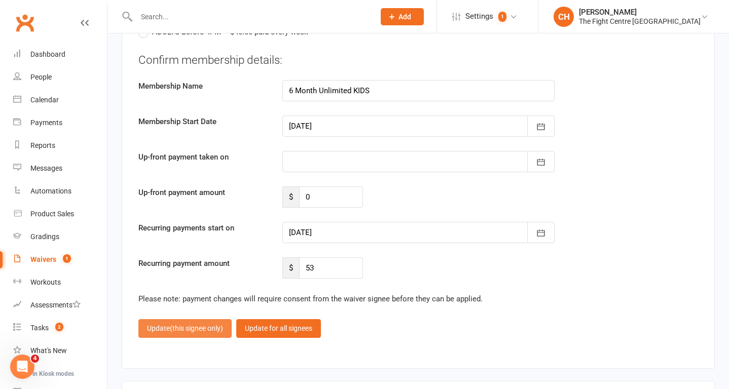
click at [186, 331] on span "(this signee only)" at bounding box center [196, 328] width 53 height 8
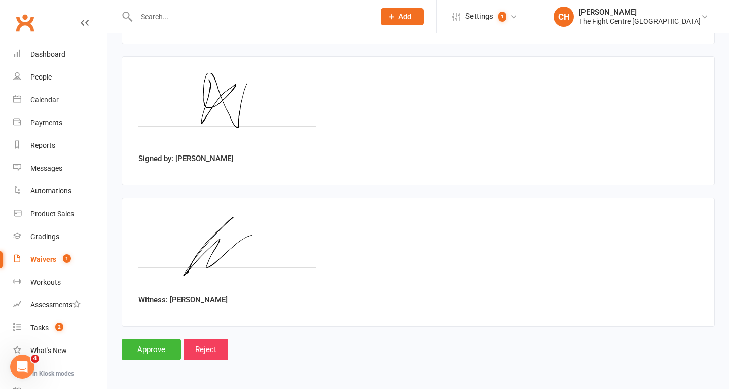
scroll to position [2920, 0]
click at [137, 355] on input "Approve" at bounding box center [151, 349] width 59 height 21
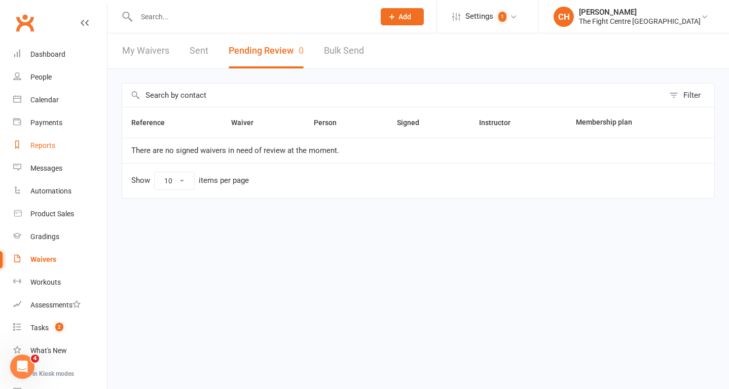
click at [43, 147] on div "Reports" at bounding box center [42, 145] width 25 height 8
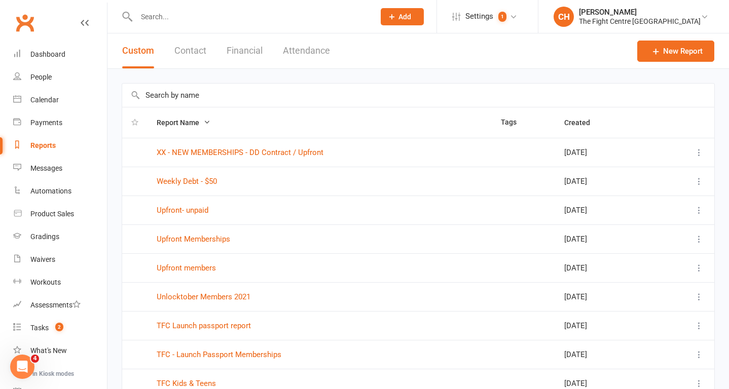
click at [209, 91] on input "text" at bounding box center [418, 95] width 592 height 23
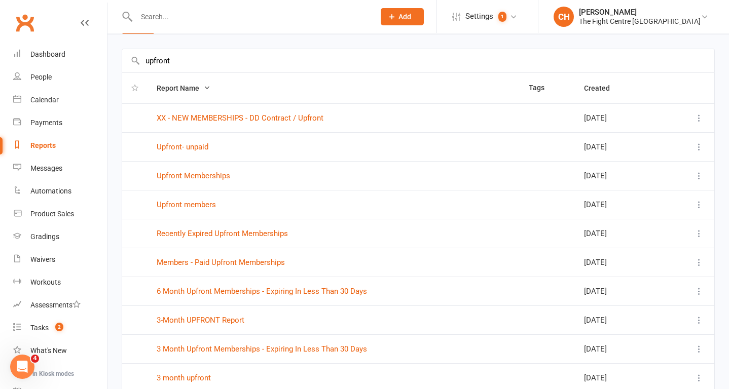
scroll to position [38, 0]
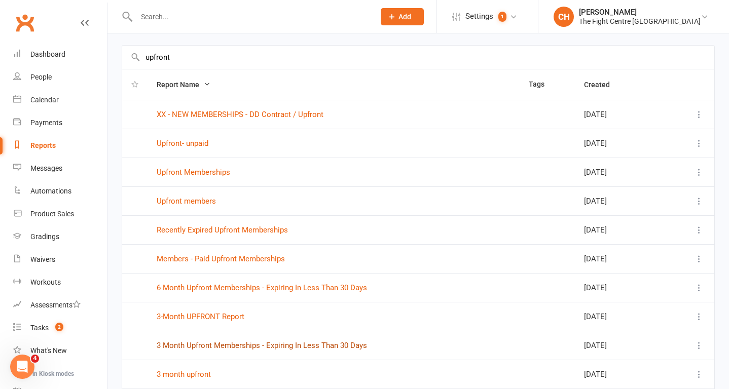
type input "upfront"
click at [285, 344] on link "3 Month Upfront Memberships - Expiring In Less Than 30 Days" at bounding box center [262, 345] width 210 height 9
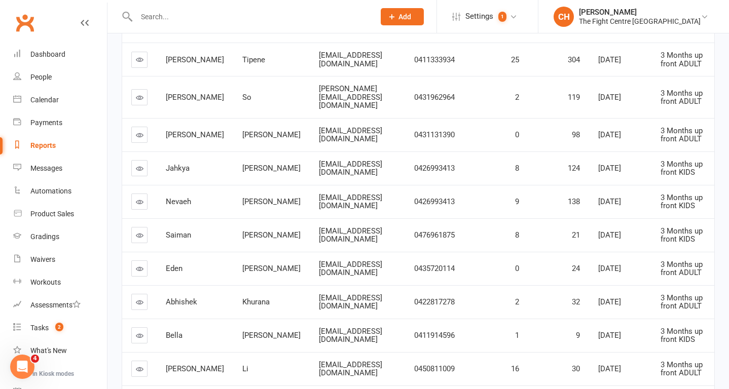
scroll to position [177, 0]
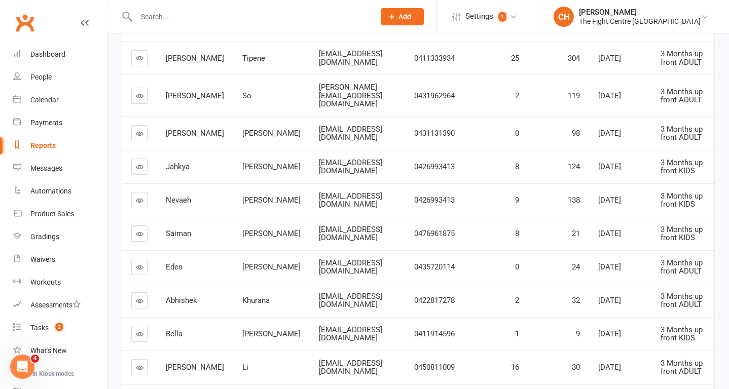
click at [137, 204] on icon at bounding box center [140, 201] width 8 height 8
click at [140, 171] on icon at bounding box center [140, 167] width 8 height 8
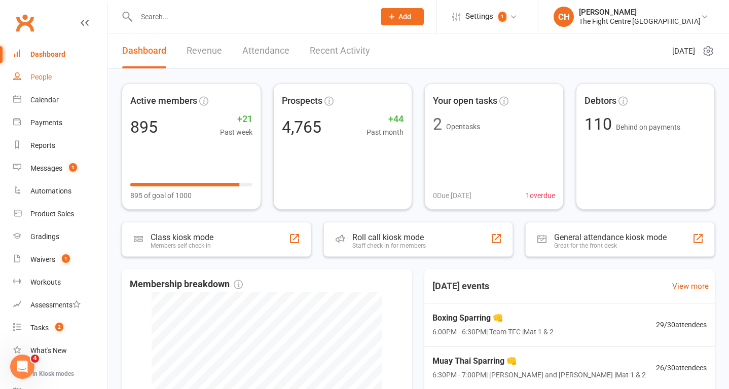
click at [60, 72] on link "People" at bounding box center [60, 77] width 94 height 23
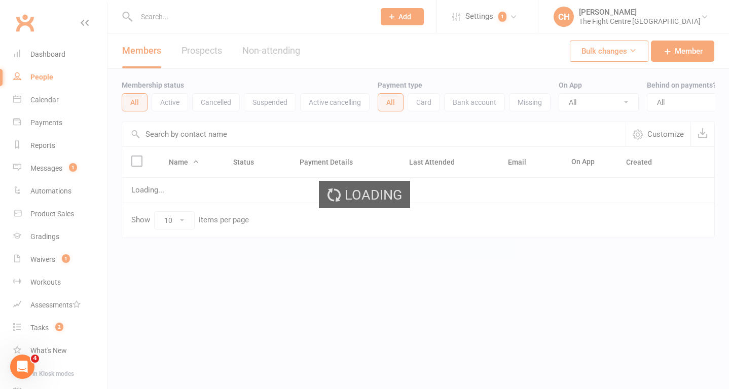
click at [207, 18] on div "Loading" at bounding box center [364, 194] width 729 height 389
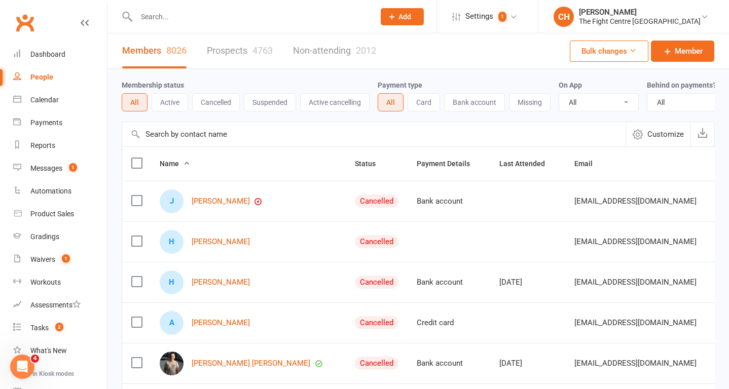
click at [207, 18] on input "text" at bounding box center [250, 17] width 234 height 14
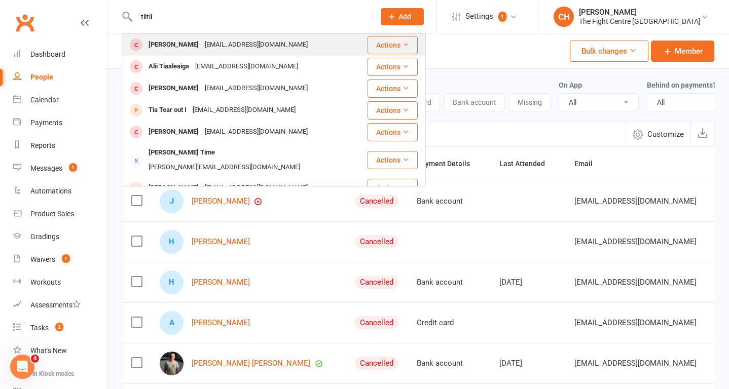
type input "tiitii"
click at [208, 45] on div "[EMAIL_ADDRESS][DOMAIN_NAME]" at bounding box center [256, 44] width 109 height 15
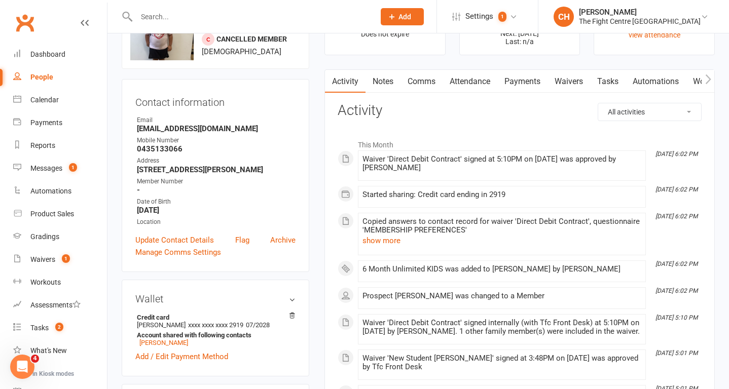
scroll to position [62, 0]
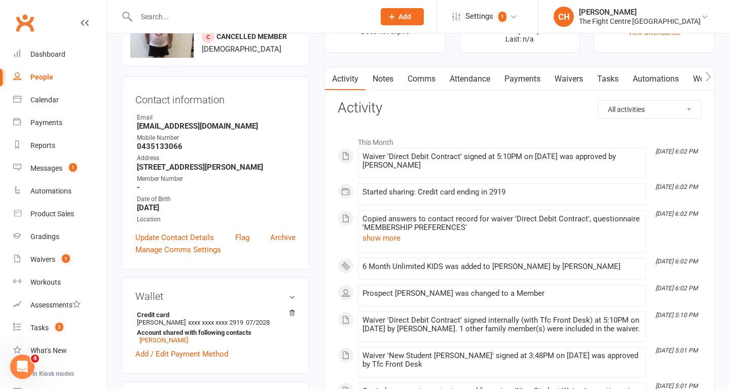
click at [422, 79] on link "Comms" at bounding box center [421, 78] width 42 height 23
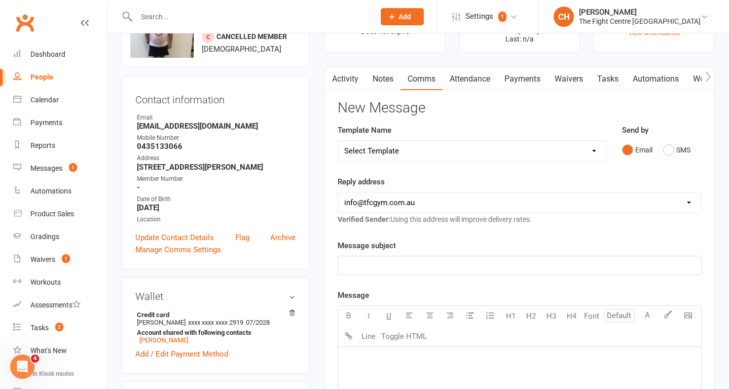
click at [421, 154] on select "Select Template [Email] A Mobile app invitation (1) [Email] Mobile app invitati…" at bounding box center [472, 151] width 268 height 20
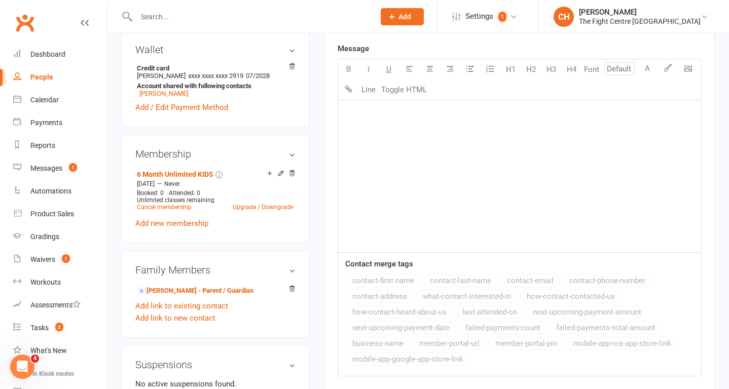
scroll to position [320, 0]
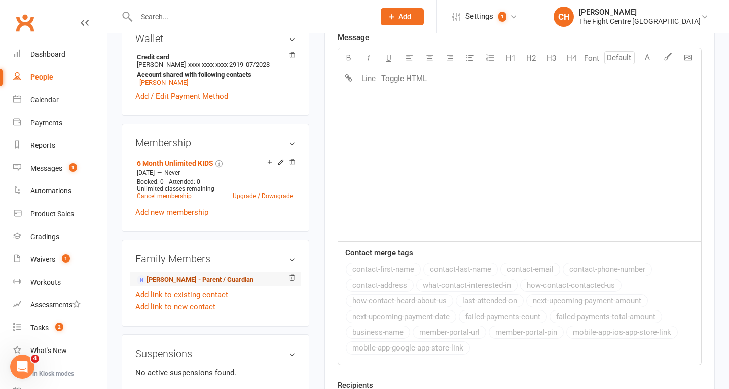
click at [205, 281] on link "[PERSON_NAME] - Parent / Guardian" at bounding box center [195, 280] width 117 height 11
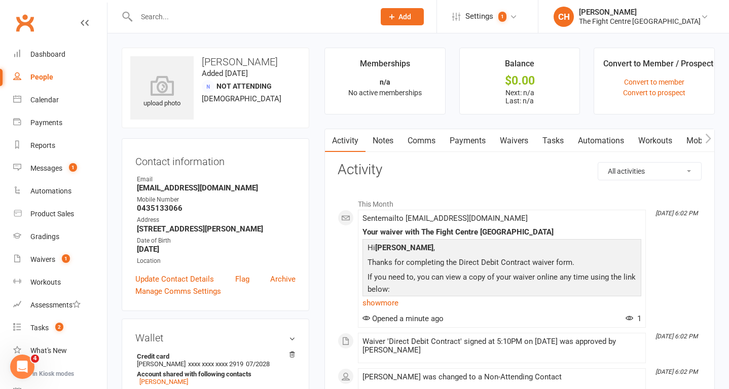
click at [423, 142] on link "Comms" at bounding box center [421, 140] width 42 height 23
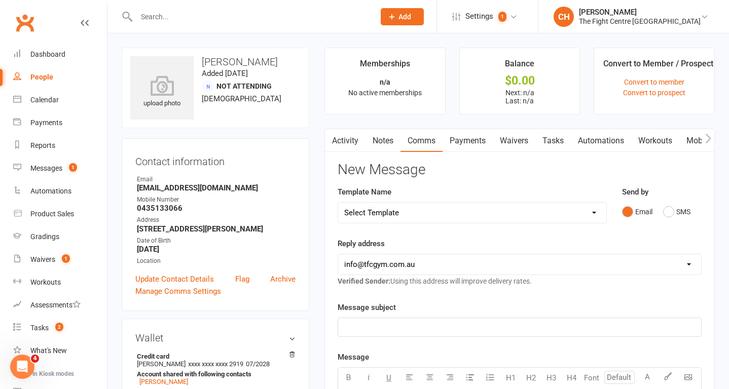
click at [414, 219] on select "Select Template [Email] A Mobile app invitation (1) [Email] Mobile app invitati…" at bounding box center [472, 213] width 268 height 20
select select "40"
click at [338, 203] on select "Select Template [Email] A Mobile app invitation (1) [Email] Mobile app invitati…" at bounding box center [472, 213] width 268 height 20
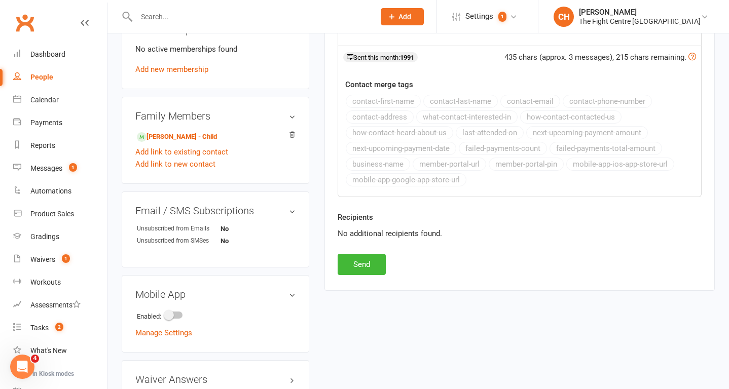
scroll to position [422, 0]
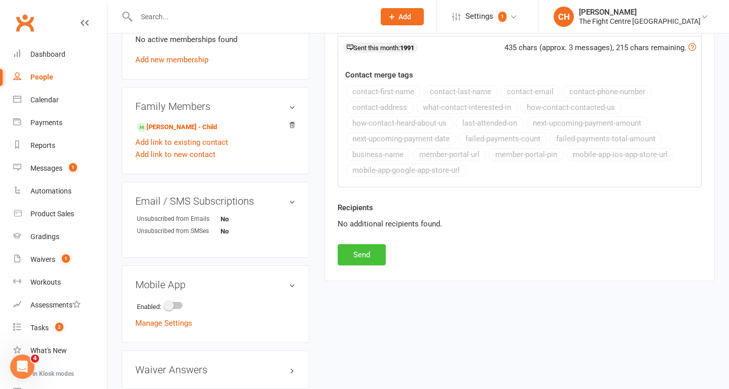
click at [368, 255] on button "Send" at bounding box center [361, 254] width 48 height 21
select select
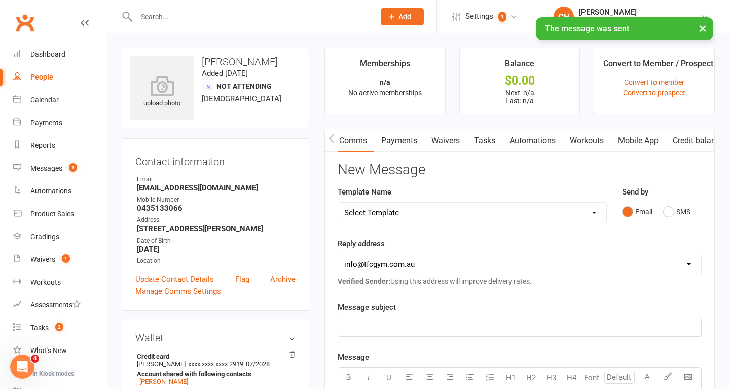
scroll to position [0, 89]
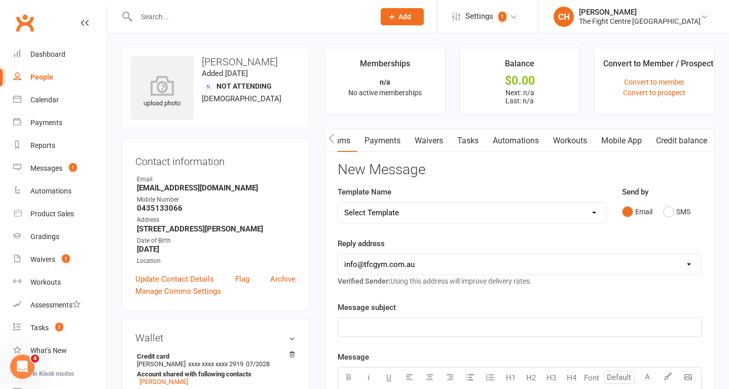
click at [610, 139] on link "Mobile App" at bounding box center [621, 140] width 55 height 23
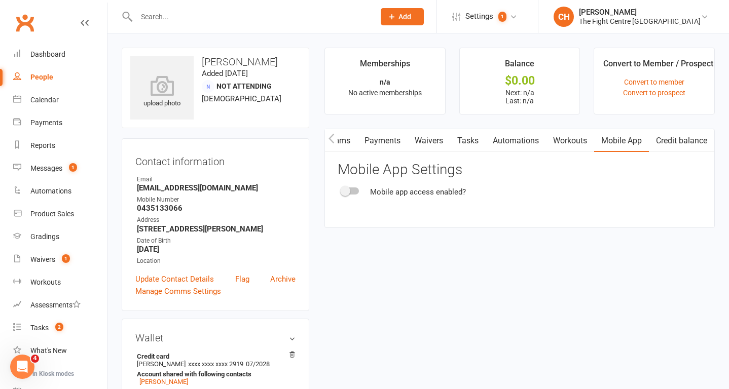
click at [347, 193] on span at bounding box center [345, 191] width 10 height 10
click at [341, 189] on input "checkbox" at bounding box center [341, 189] width 0 height 0
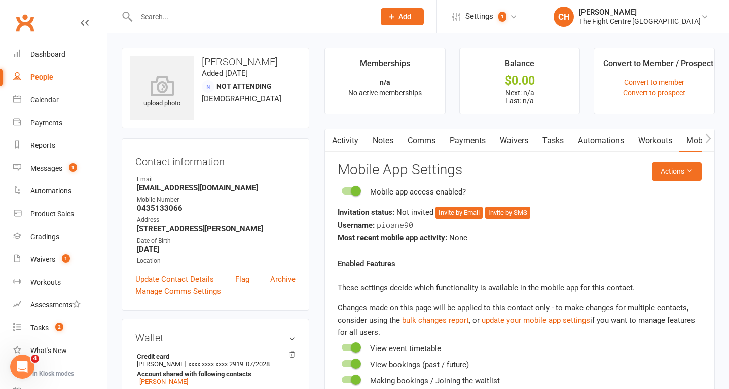
click at [351, 140] on link "Activity" at bounding box center [345, 140] width 41 height 23
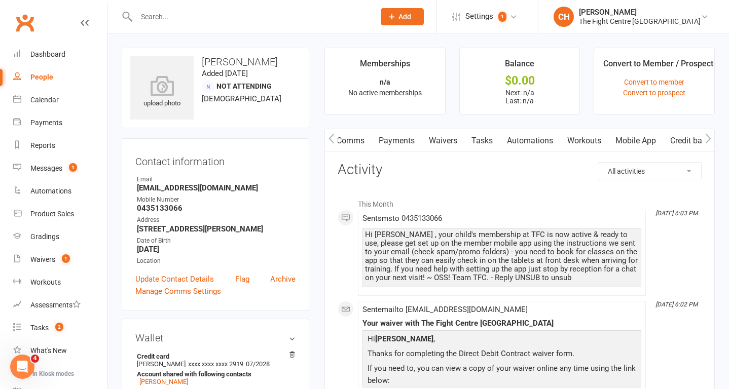
scroll to position [0, 89]
click at [611, 143] on link "Mobile App" at bounding box center [621, 140] width 55 height 23
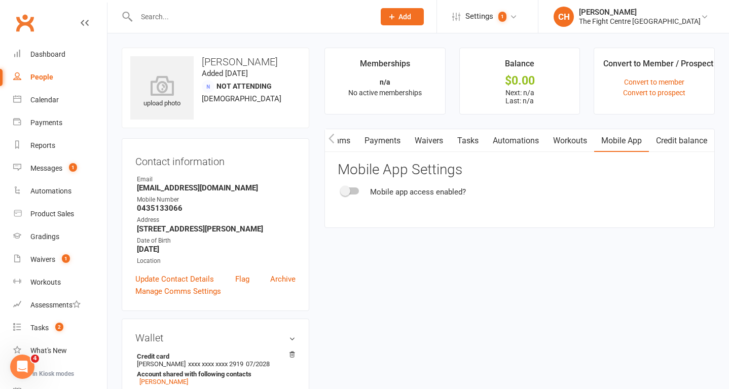
click at [350, 194] on div at bounding box center [349, 190] width 17 height 7
click at [341, 189] on input "checkbox" at bounding box center [341, 189] width 0 height 0
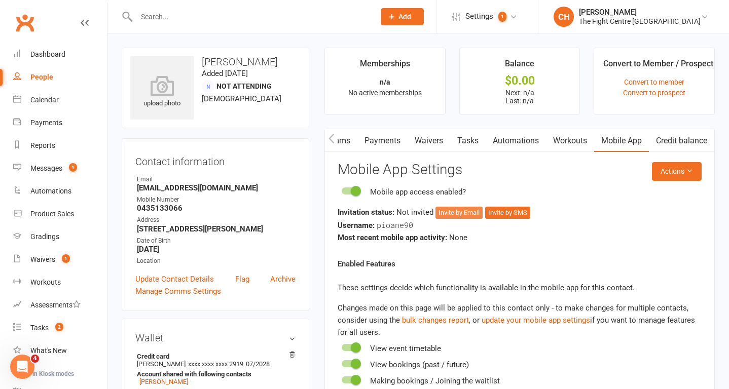
click at [457, 218] on button "Invite by Email" at bounding box center [458, 213] width 47 height 12
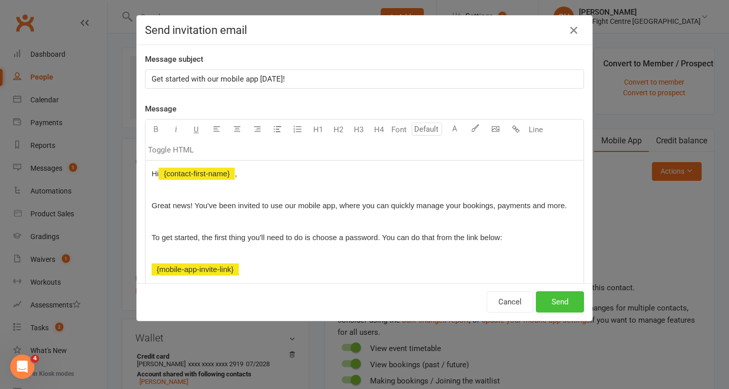
click at [551, 298] on button "Send" at bounding box center [560, 301] width 48 height 21
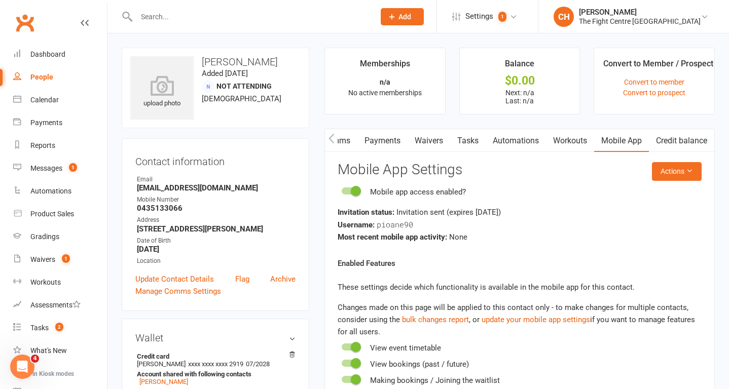
click at [183, 20] on input "text" at bounding box center [250, 17] width 234 height 14
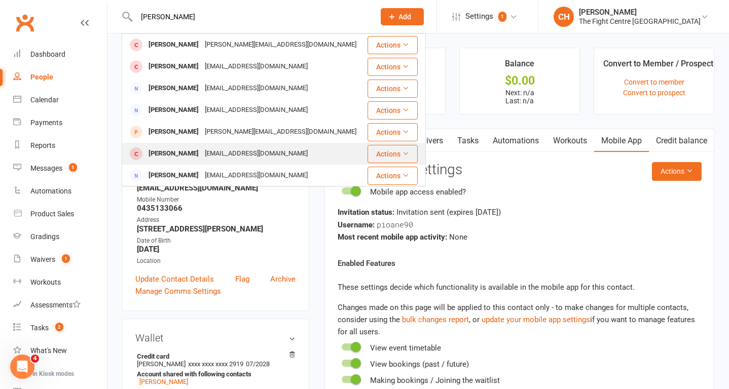
type input "karen"
click at [175, 157] on div "[PERSON_NAME]" at bounding box center [173, 153] width 56 height 15
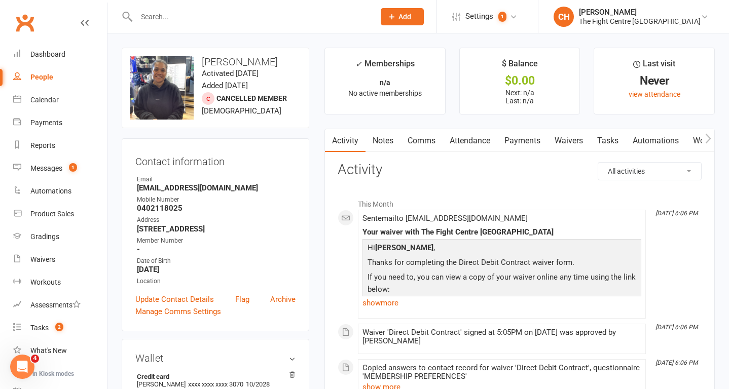
click at [425, 140] on link "Comms" at bounding box center [421, 140] width 42 height 23
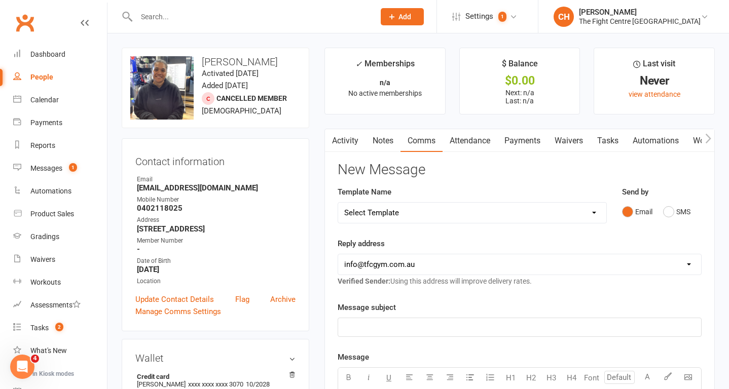
click at [437, 211] on select "Select Template [Email] A Mobile app invitation (1) [Email] Mobile app invitati…" at bounding box center [472, 213] width 268 height 20
select select "40"
click at [338, 203] on select "Select Template [Email] A Mobile app invitation (1) [Email] Mobile app invitati…" at bounding box center [472, 213] width 268 height 20
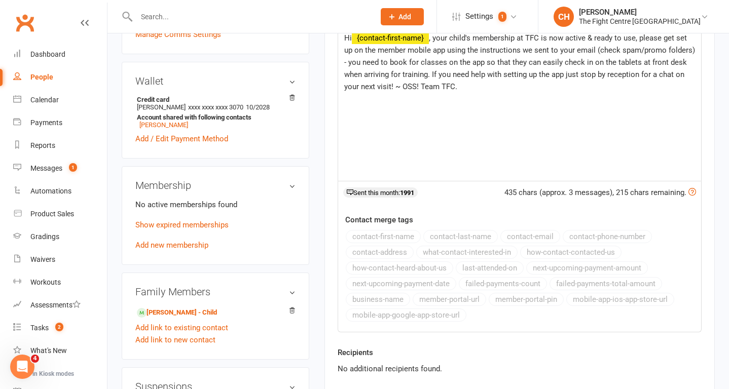
scroll to position [148, 0]
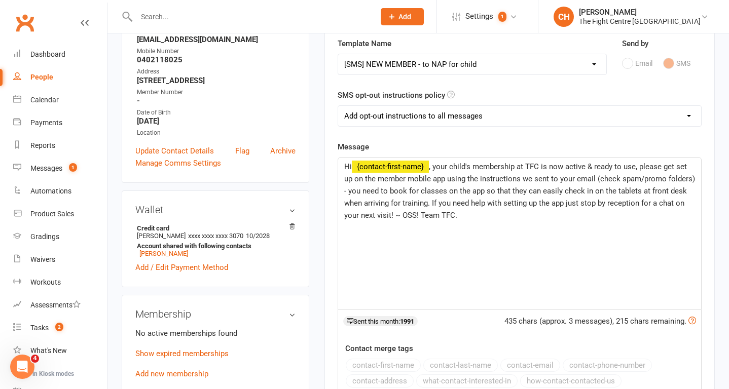
click at [543, 109] on select "Add opt-out instructions to all messages Add opt-out instructions for messages …" at bounding box center [519, 116] width 363 height 20
select select "2"
click at [338, 106] on select "Add opt-out instructions to all messages Add opt-out instructions for messages …" at bounding box center [519, 116] width 363 height 20
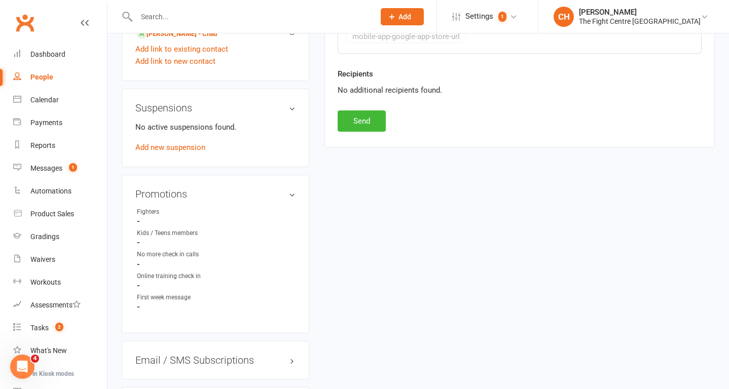
scroll to position [551, 0]
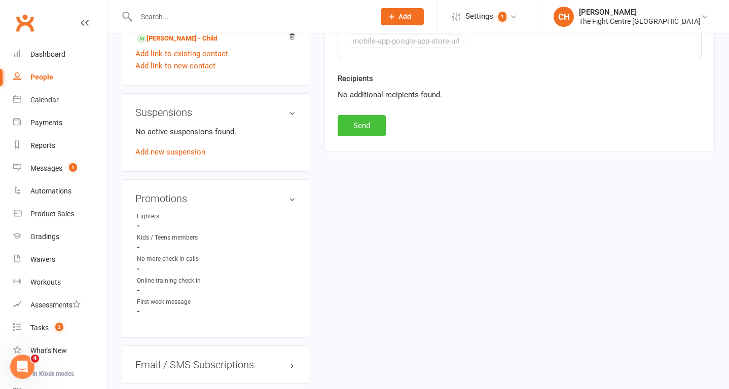
click at [355, 118] on button "Send" at bounding box center [361, 125] width 48 height 21
select select
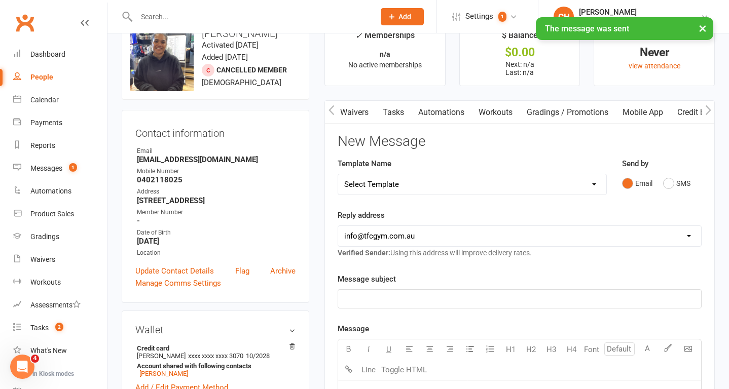
scroll to position [0, 215]
click at [649, 110] on link "Mobile App" at bounding box center [641, 112] width 55 height 23
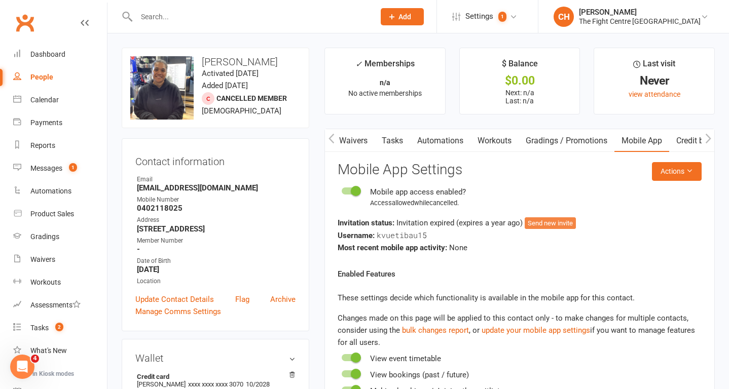
click at [559, 224] on button "Send new invite" at bounding box center [549, 223] width 51 height 12
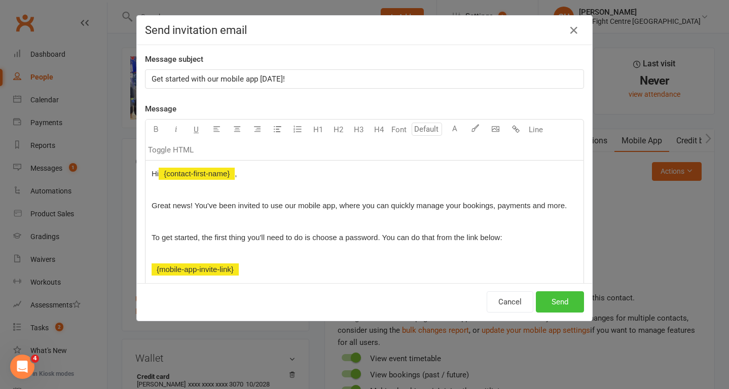
click at [560, 307] on button "Send" at bounding box center [560, 301] width 48 height 21
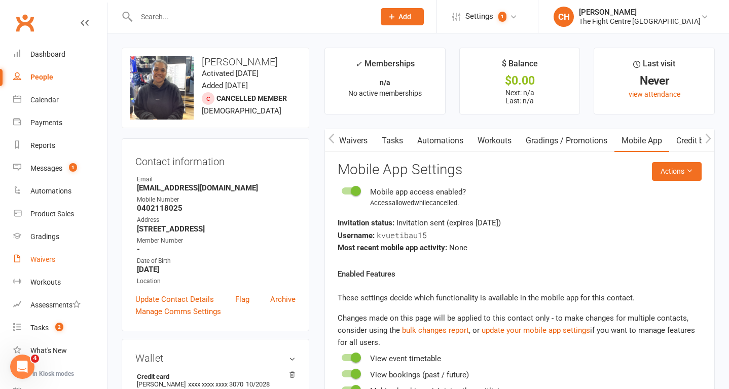
click at [42, 264] on link "Waivers" at bounding box center [60, 259] width 94 height 23
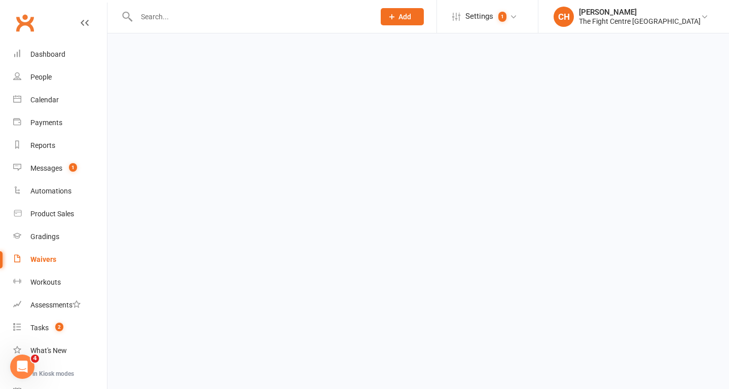
select select "100"
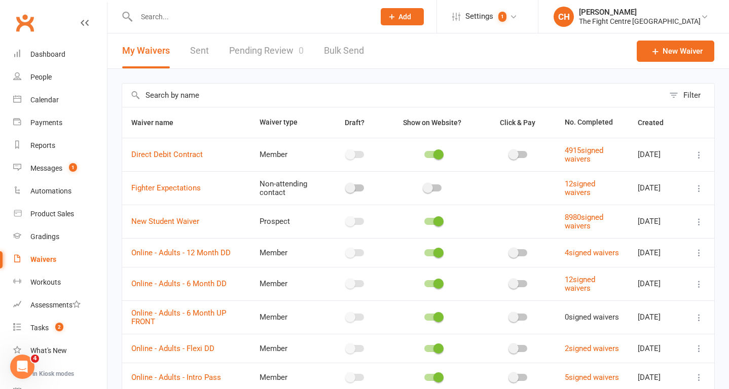
click at [268, 56] on link "Pending Review 0" at bounding box center [266, 50] width 74 height 35
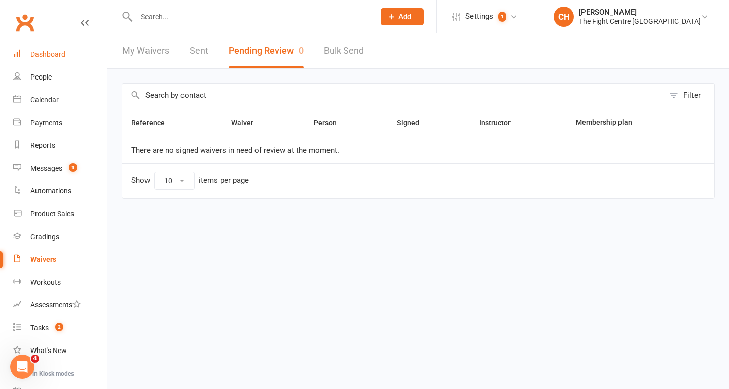
click at [42, 61] on link "Dashboard" at bounding box center [60, 54] width 94 height 23
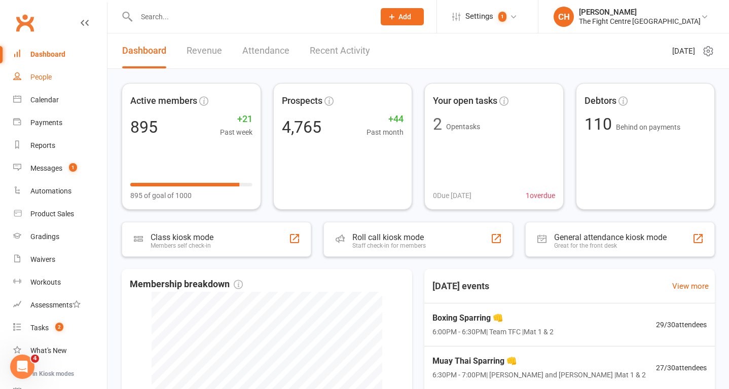
click at [49, 84] on link "People" at bounding box center [60, 77] width 94 height 23
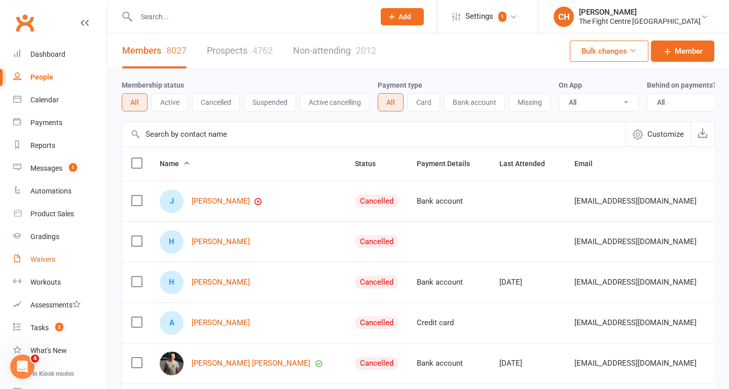
click at [43, 256] on div "Waivers" at bounding box center [42, 259] width 25 height 8
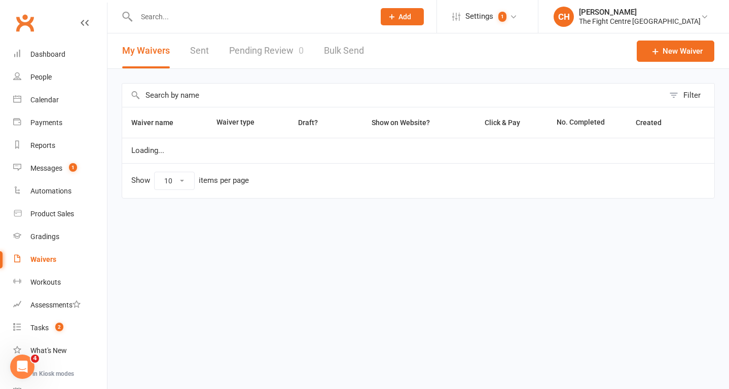
select select "100"
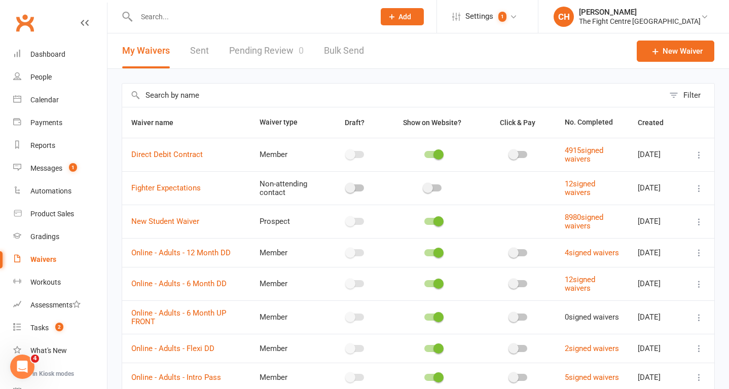
click at [269, 57] on link "Pending Review 0" at bounding box center [266, 50] width 74 height 35
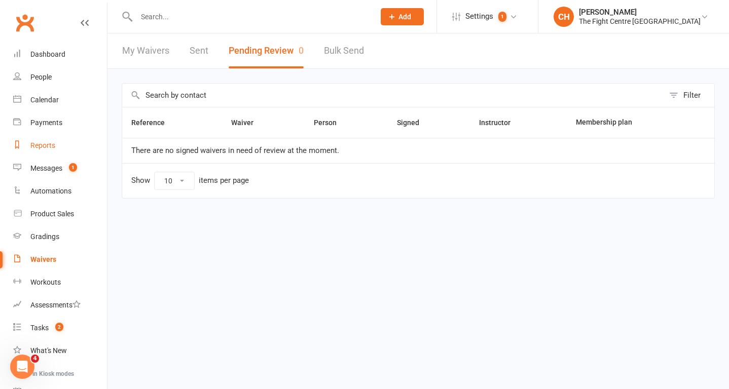
click at [48, 149] on div "Reports" at bounding box center [42, 145] width 25 height 8
click at [34, 325] on div "Tasks" at bounding box center [39, 328] width 18 height 8
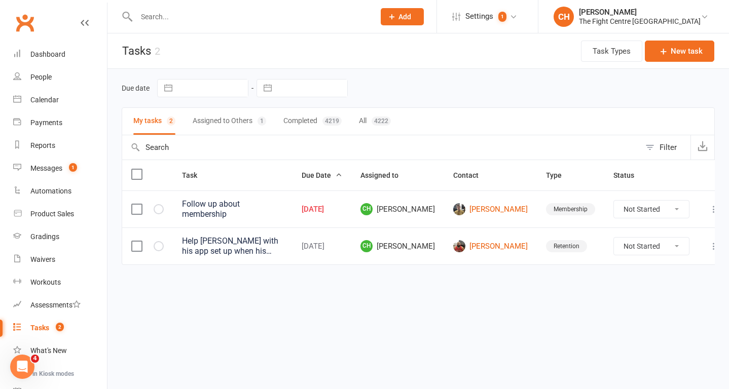
click at [229, 210] on div "Follow up about membership" at bounding box center [232, 209] width 101 height 20
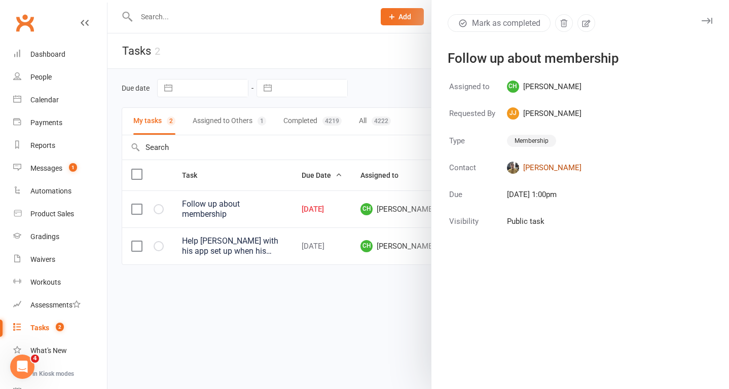
click at [554, 166] on link "[PERSON_NAME]" at bounding box center [544, 168] width 74 height 12
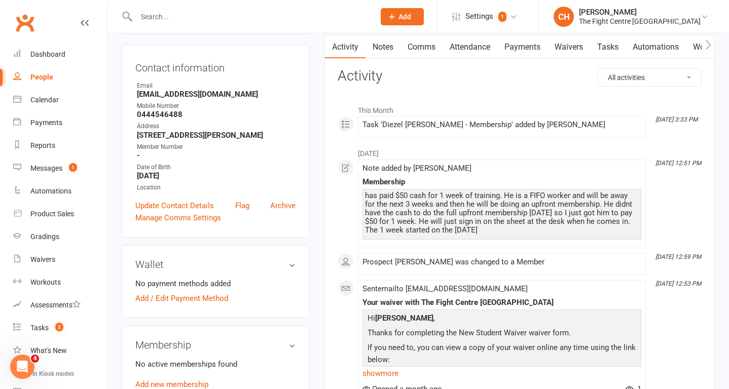
scroll to position [93, 0]
click at [418, 123] on div "Task 'Diezel [PERSON_NAME] - Membership' added by [PERSON_NAME]" at bounding box center [501, 125] width 279 height 9
click at [39, 333] on link "Tasks 2" at bounding box center [60, 328] width 94 height 23
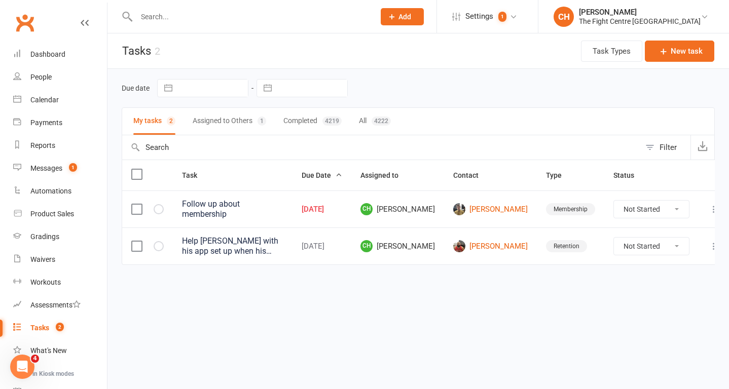
click at [213, 210] on div "Follow up about membership" at bounding box center [232, 209] width 101 height 20
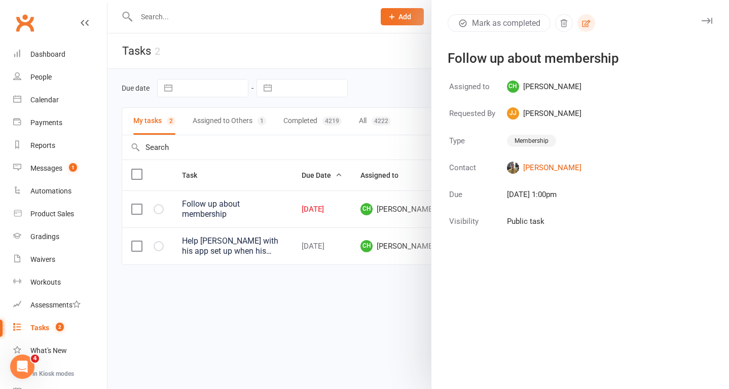
click at [591, 20] on button "button" at bounding box center [586, 23] width 18 height 18
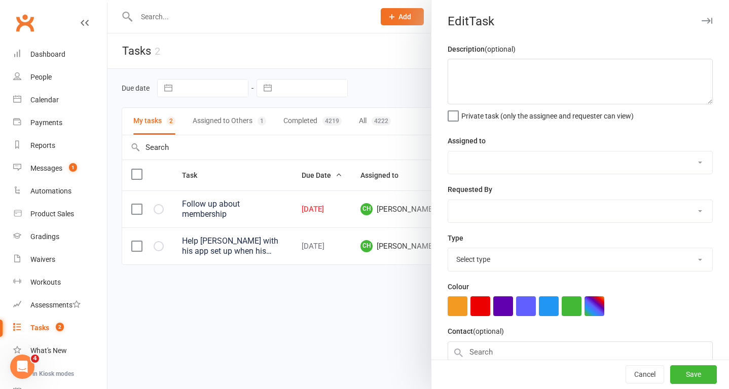
type textarea "Follow up about membership"
select select "53809"
select select "3635"
type input "[DATE]"
type input "1:00pm"
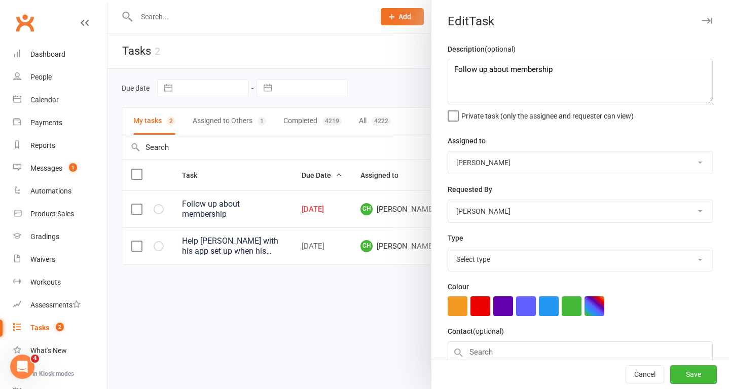
select select "7946"
click at [709, 22] on icon "button" at bounding box center [706, 21] width 11 height 6
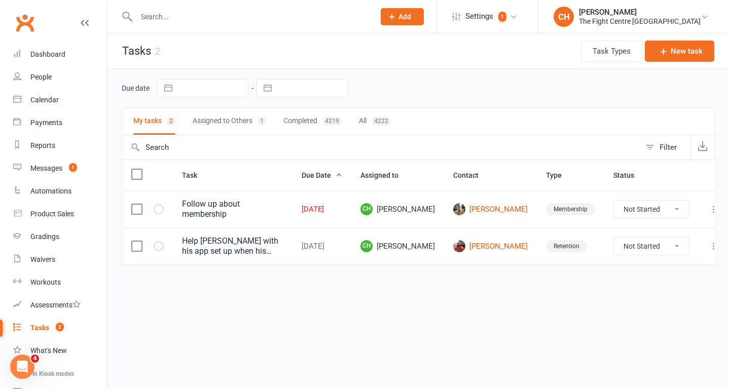
click at [208, 248] on div "Help [PERSON_NAME] with his app set up when his suspension is due to end." at bounding box center [232, 246] width 101 height 20
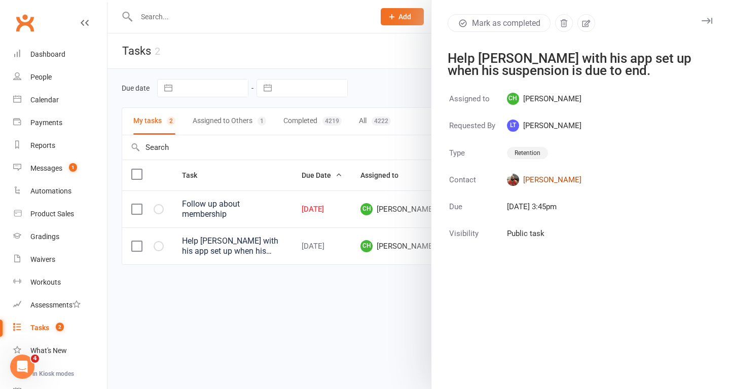
click at [540, 183] on link "[PERSON_NAME]" at bounding box center [544, 180] width 74 height 12
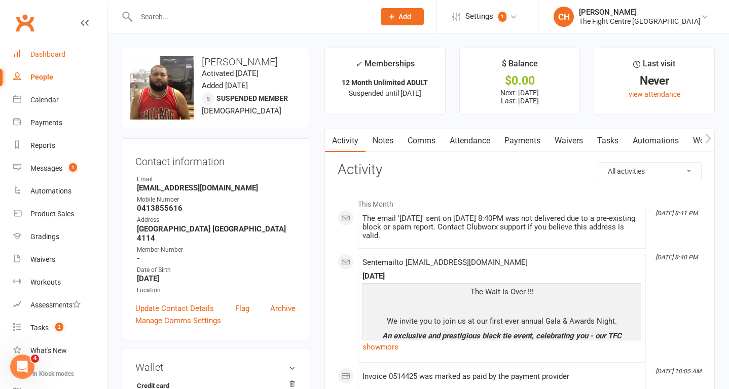
click at [52, 61] on link "Dashboard" at bounding box center [60, 54] width 94 height 23
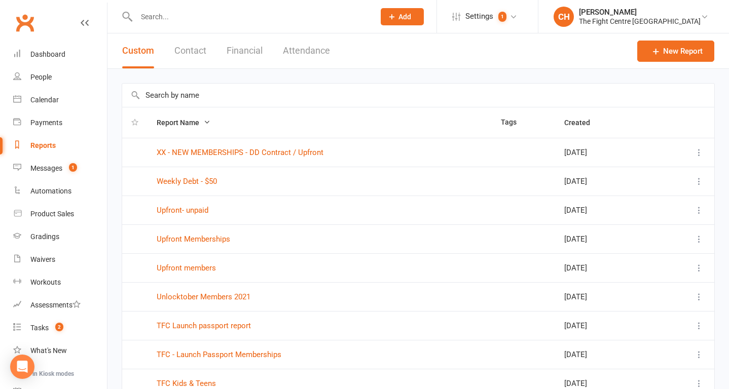
click at [51, 145] on div "Reports" at bounding box center [42, 145] width 25 height 8
click at [210, 96] on input "text" at bounding box center [418, 95] width 592 height 23
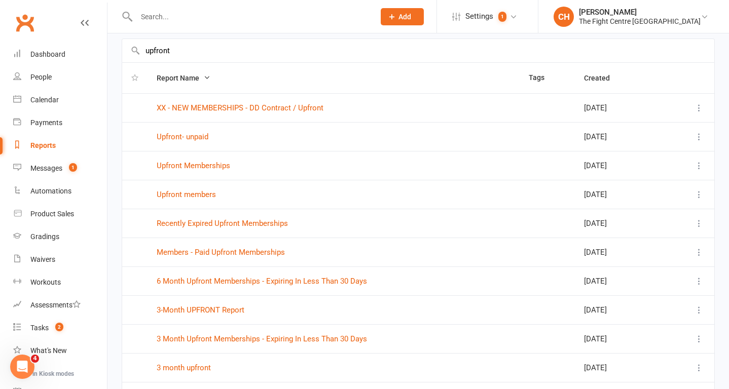
scroll to position [50, 0]
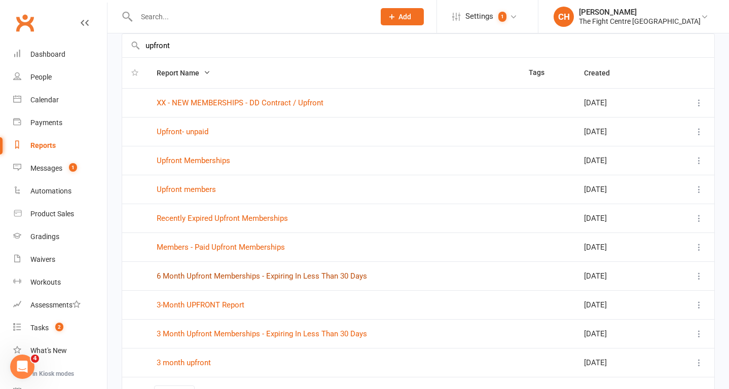
type input "upfront"
click at [238, 278] on link "6 Month Upfront Memberships - Expiring In Less Than 30 Days" at bounding box center [262, 276] width 210 height 9
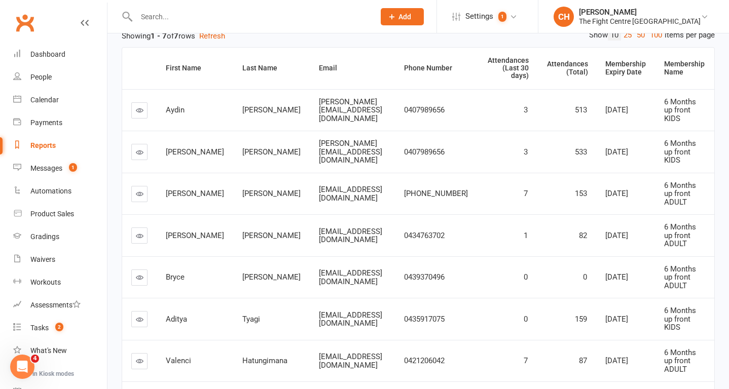
scroll to position [146, 0]
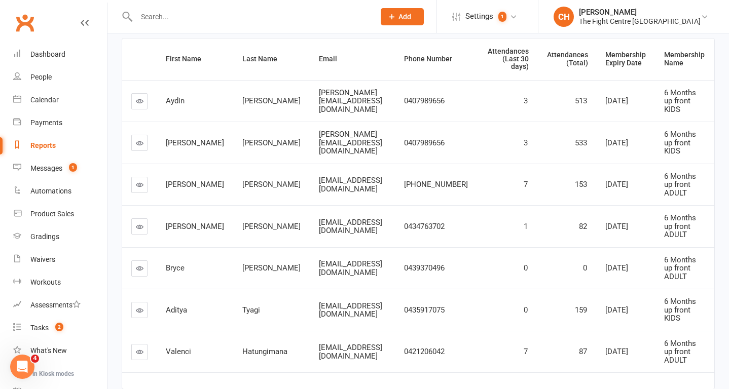
click at [133, 218] on link at bounding box center [139, 226] width 16 height 16
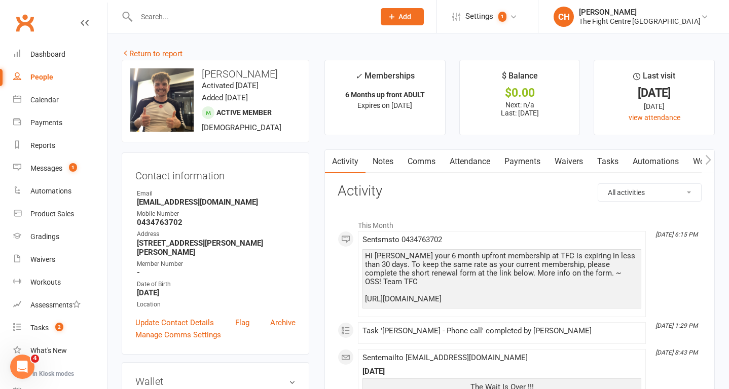
click at [521, 158] on link "Payments" at bounding box center [522, 161] width 50 height 23
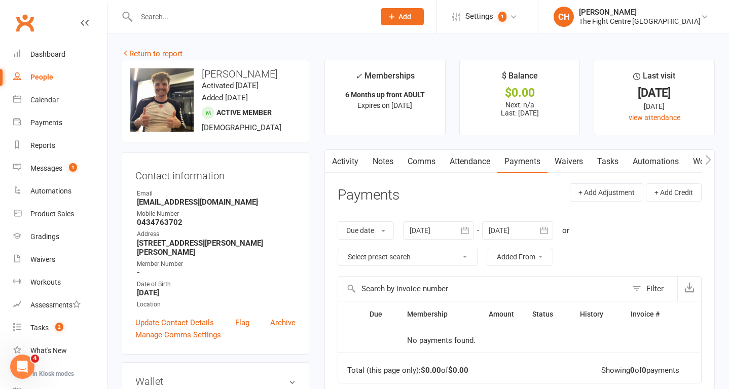
click at [372, 161] on link "Notes" at bounding box center [382, 161] width 35 height 23
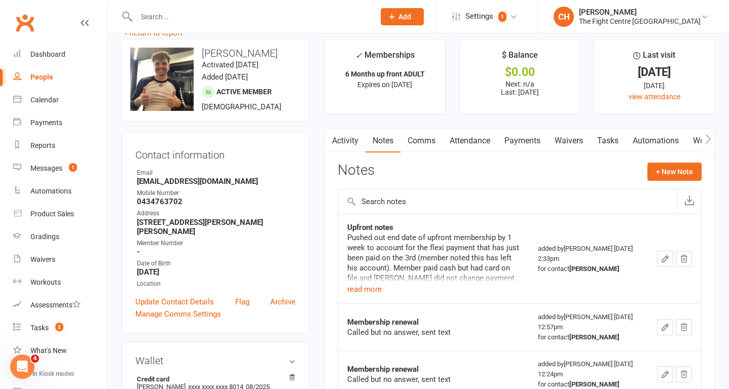
scroll to position [21, 0]
click at [667, 173] on button "+ New Note" at bounding box center [674, 171] width 54 height 18
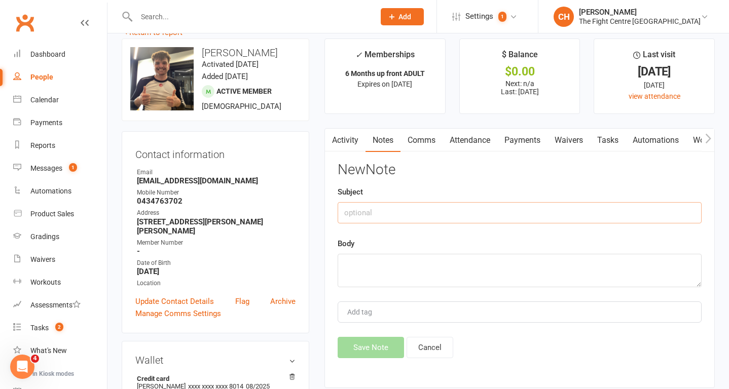
click at [386, 219] on input "text" at bounding box center [519, 212] width 364 height 21
type input "Membership $750 for 6m Upfront Renewal"
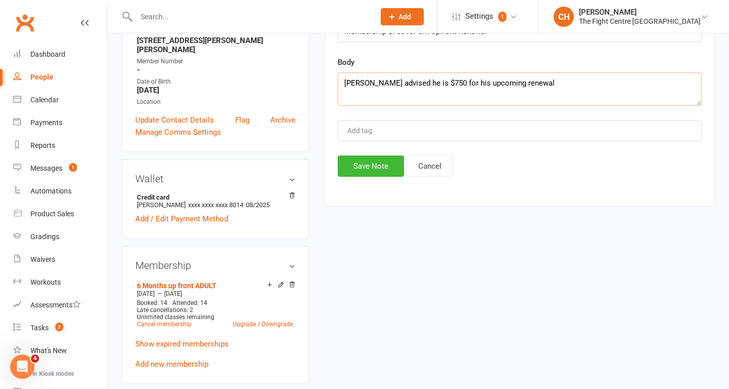
scroll to position [201, 0]
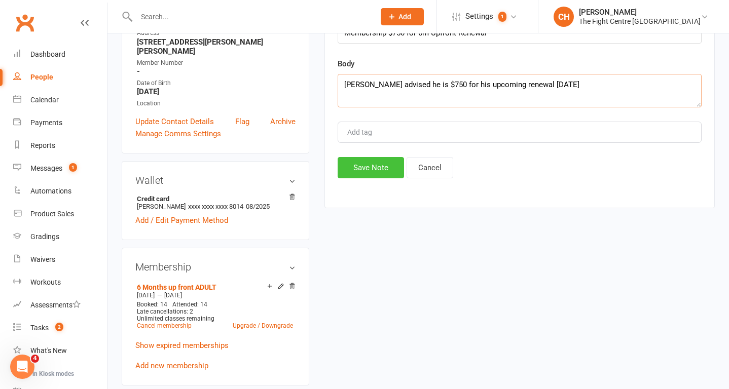
type textarea "Jarvie advised he is $750 for his upcoming renewal 11 Nov 2025"
click at [360, 175] on button "Save Note" at bounding box center [370, 167] width 66 height 21
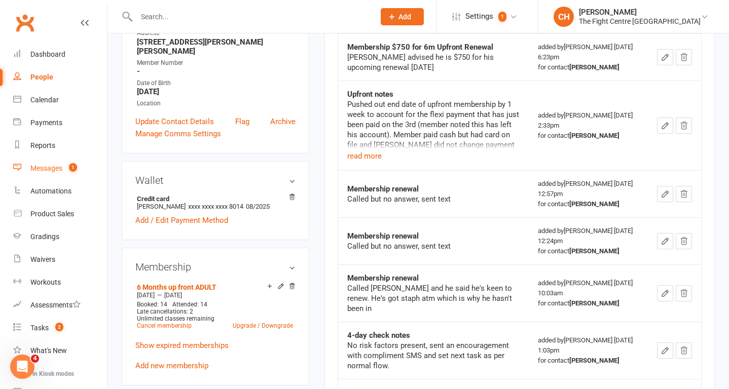
click at [54, 173] on link "Messages 1" at bounding box center [60, 168] width 94 height 23
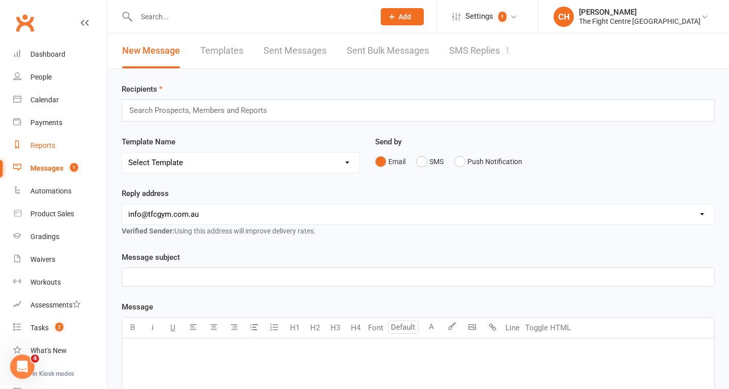
click at [36, 152] on link "Reports" at bounding box center [60, 145] width 94 height 23
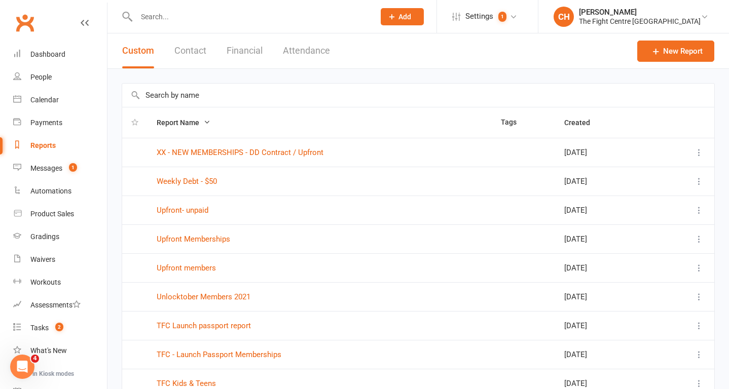
click at [176, 94] on input "text" at bounding box center [418, 95] width 592 height 23
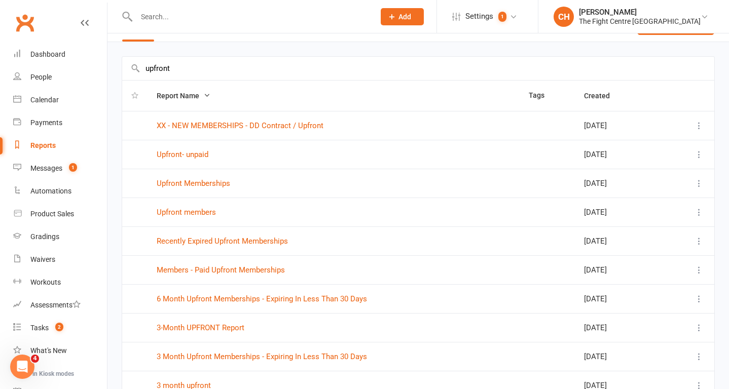
scroll to position [33, 0]
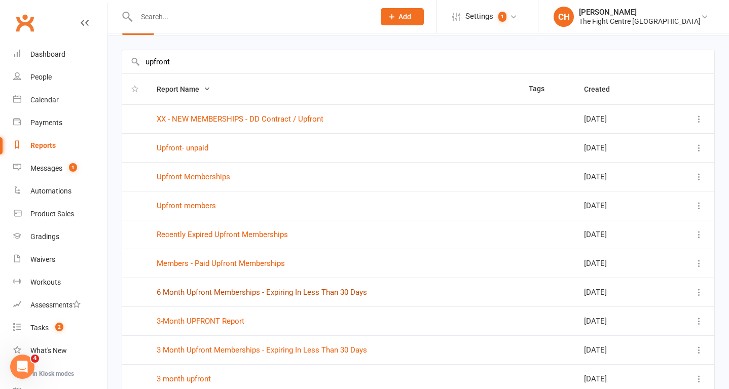
type input "upfront"
click at [269, 295] on link "6 Month Upfront Memberships - Expiring In Less Than 30 Days" at bounding box center [262, 292] width 210 height 9
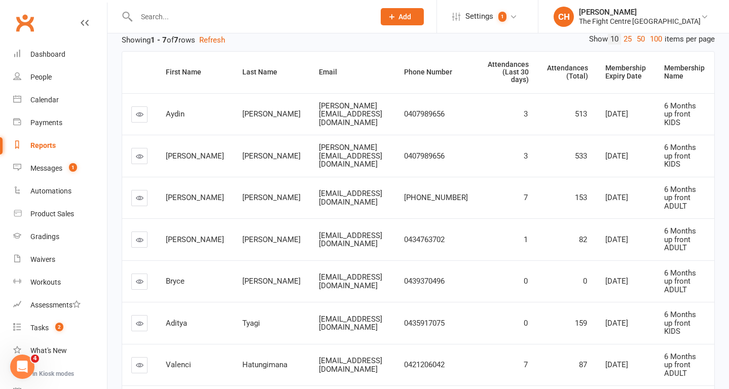
scroll to position [135, 0]
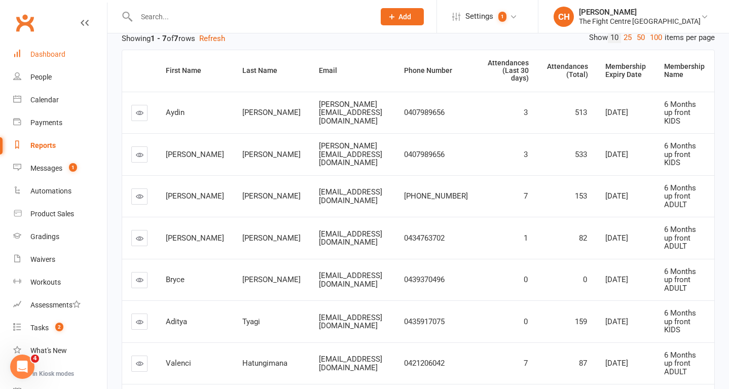
click at [40, 52] on div "Dashboard" at bounding box center [47, 54] width 35 height 8
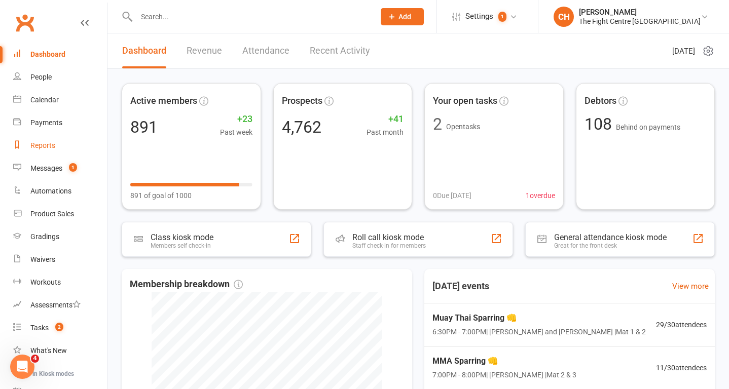
click at [49, 150] on link "Reports" at bounding box center [60, 145] width 94 height 23
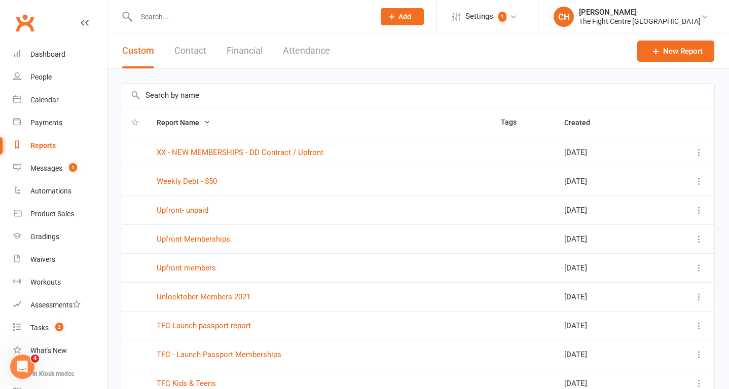
scroll to position [3, 0]
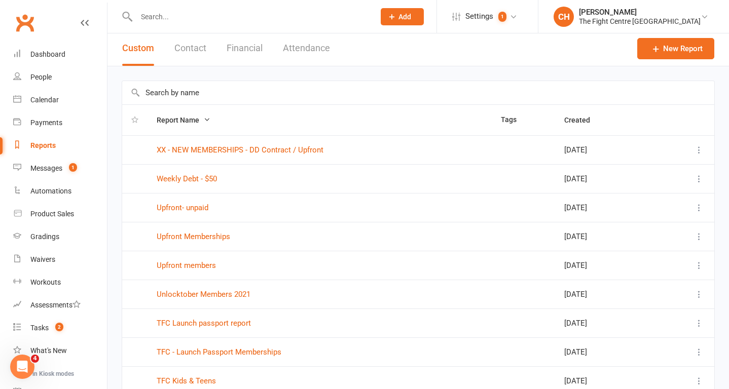
click at [206, 84] on input "text" at bounding box center [418, 92] width 592 height 23
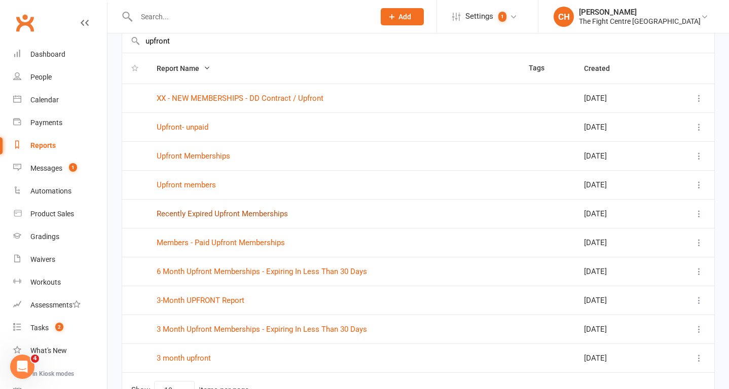
scroll to position [53, 0]
type input "upfront"
click at [260, 275] on link "6 Month Upfront Memberships - Expiring In Less Than 30 Days" at bounding box center [262, 272] width 210 height 9
click at [249, 330] on link "3 Month Upfront Memberships - Expiring In Less Than 30 Days" at bounding box center [262, 330] width 210 height 9
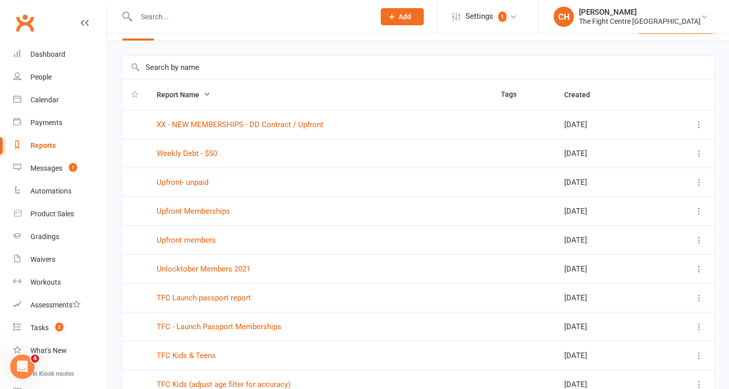
scroll to position [12, 0]
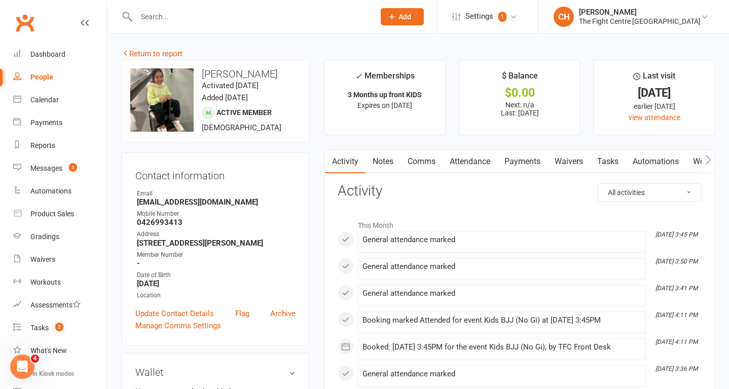
click at [418, 162] on link "Comms" at bounding box center [421, 161] width 42 height 23
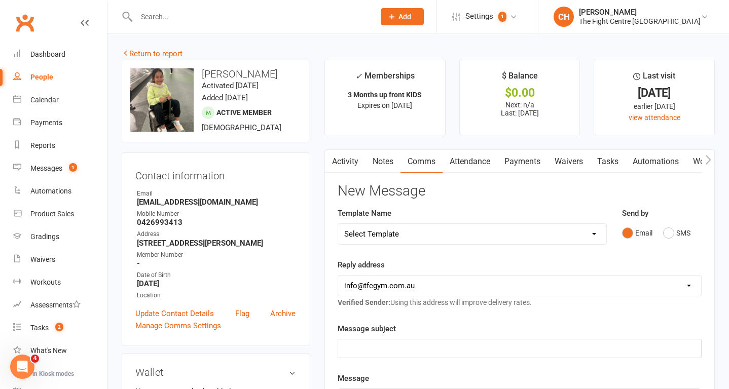
click at [435, 236] on select "Select Template [Email] A Mobile app invitation (1) [Email] Mobile app invitati…" at bounding box center [472, 234] width 268 height 20
select select "34"
click at [338, 224] on select "Select Template [Email] A Mobile app invitation (1) [Email] Mobile app invitati…" at bounding box center [472, 234] width 268 height 20
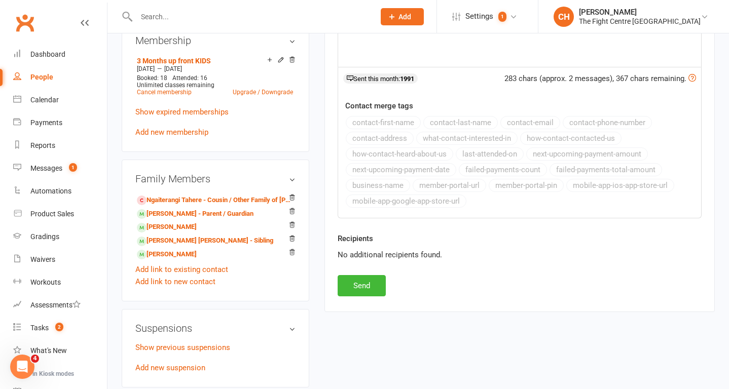
scroll to position [413, 0]
click at [368, 285] on button "Send" at bounding box center [361, 285] width 48 height 21
select select
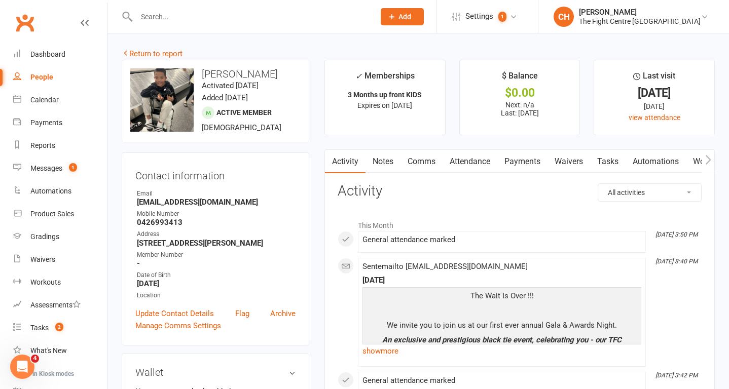
click at [422, 161] on link "Comms" at bounding box center [421, 161] width 42 height 23
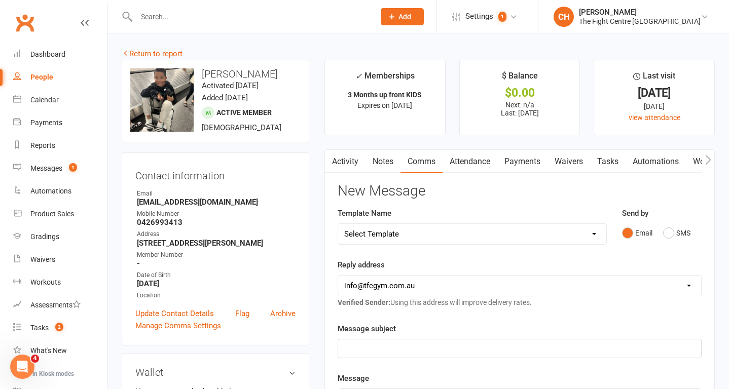
click at [416, 233] on select "Select Template [Email] A Mobile app invitation (1) [Email] Mobile app invitati…" at bounding box center [472, 234] width 268 height 20
select select "34"
click at [338, 224] on select "Select Template [Email] A Mobile app invitation (1) [Email] Mobile app invitati…" at bounding box center [472, 234] width 268 height 20
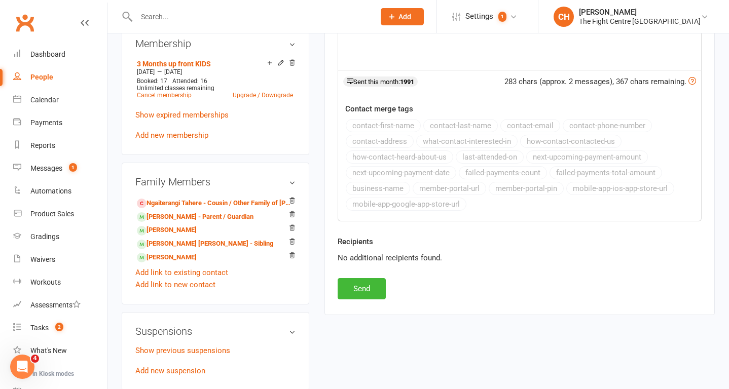
scroll to position [440, 0]
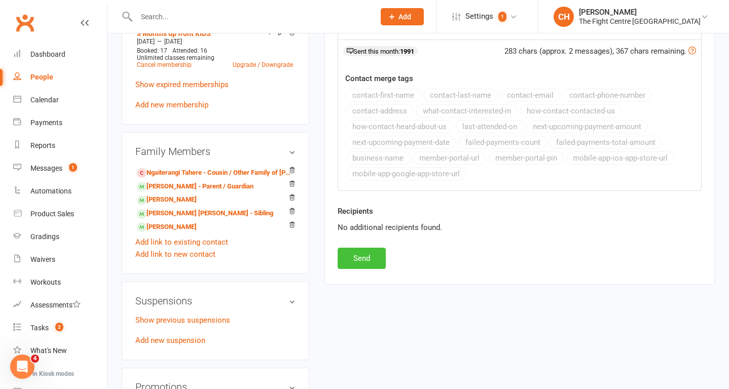
click at [362, 268] on button "Send" at bounding box center [361, 258] width 48 height 21
select select
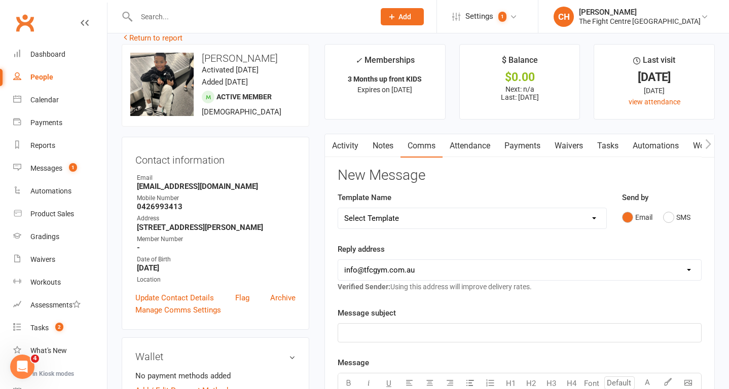
scroll to position [0, 0]
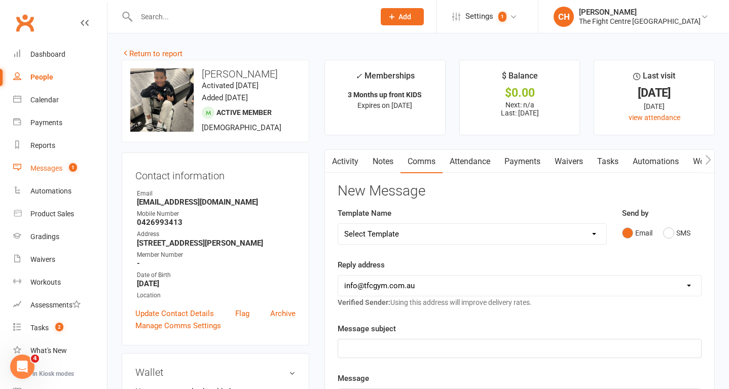
click at [43, 169] on div "Messages" at bounding box center [46, 168] width 32 height 8
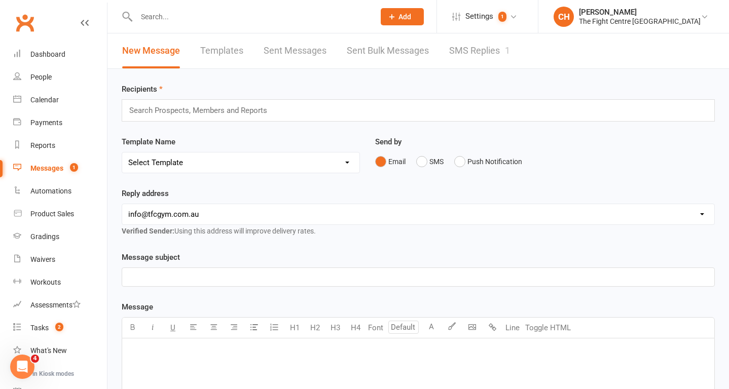
click at [491, 49] on link "SMS Replies 1" at bounding box center [479, 50] width 61 height 35
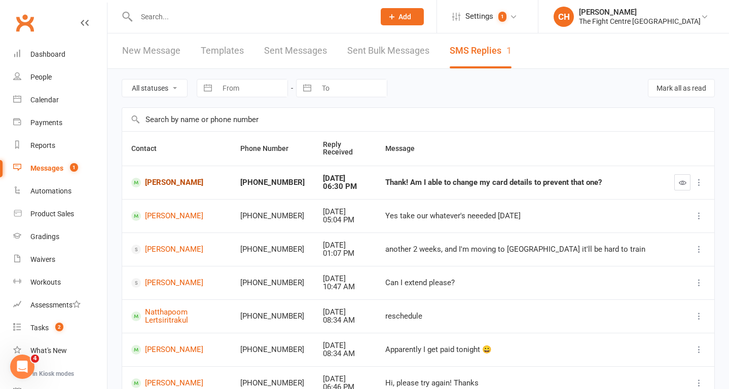
click at [164, 183] on link "Chris Kirk" at bounding box center [176, 183] width 91 height 10
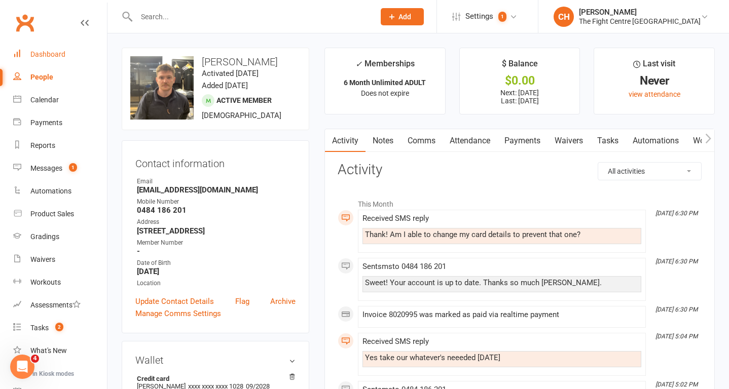
click at [61, 54] on div "Dashboard" at bounding box center [47, 54] width 35 height 8
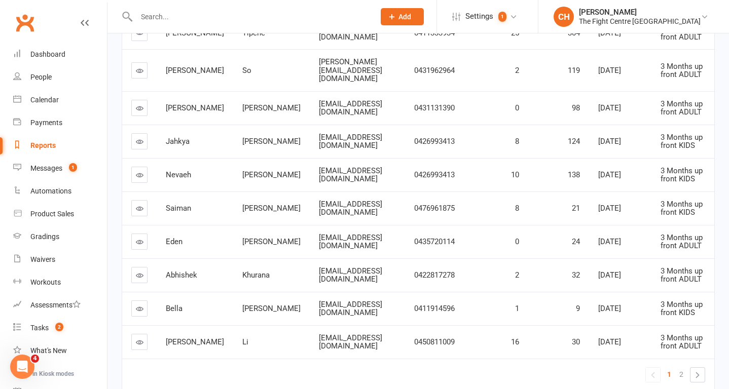
scroll to position [202, 0]
click at [136, 150] on link at bounding box center [139, 142] width 16 height 16
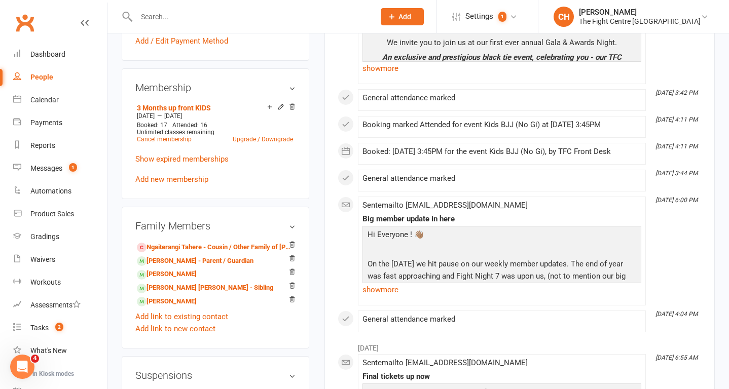
scroll to position [374, 0]
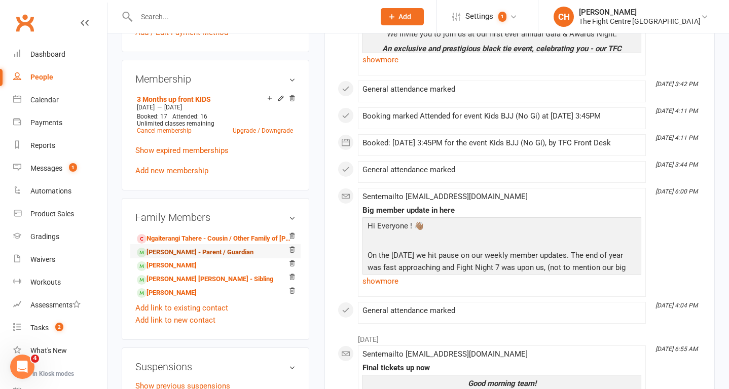
click at [174, 252] on link "[PERSON_NAME] - Parent / Guardian" at bounding box center [195, 252] width 117 height 11
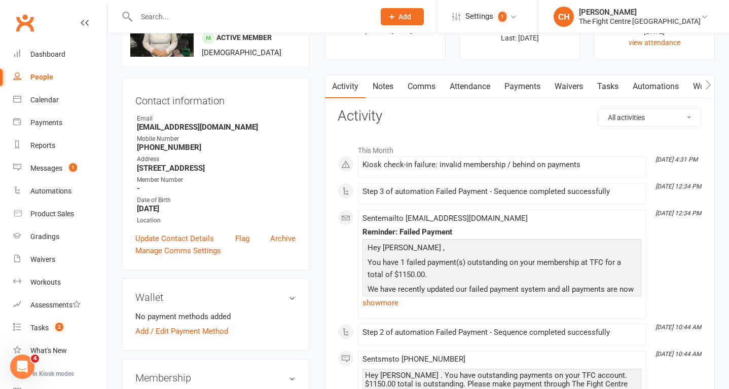
scroll to position [75, 0]
click at [372, 302] on link "show more" at bounding box center [501, 302] width 279 height 14
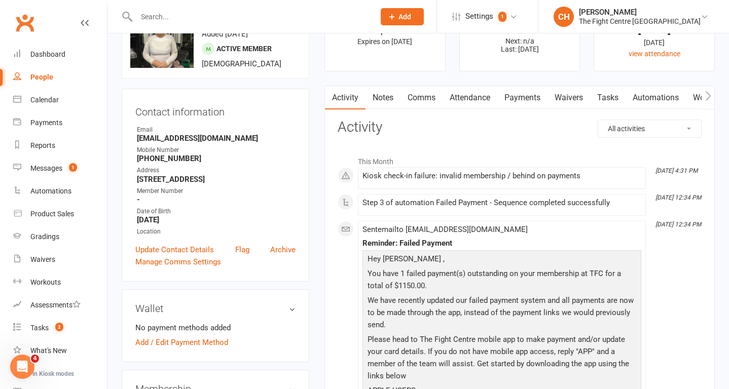
scroll to position [62, 0]
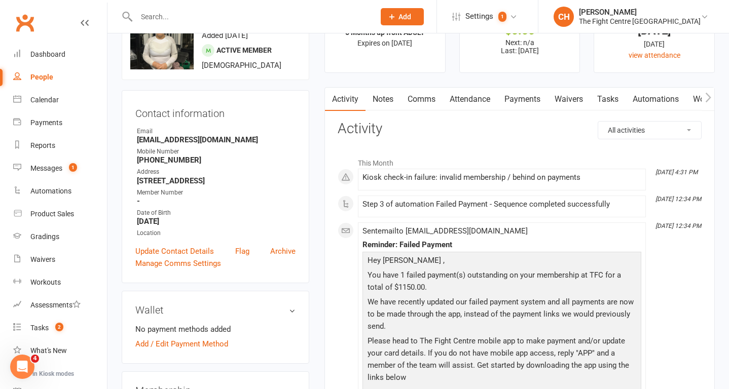
click at [526, 104] on link "Payments" at bounding box center [522, 99] width 50 height 23
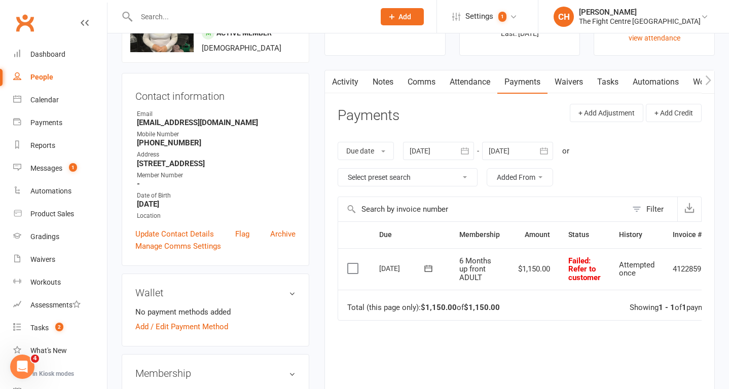
scroll to position [82, 0]
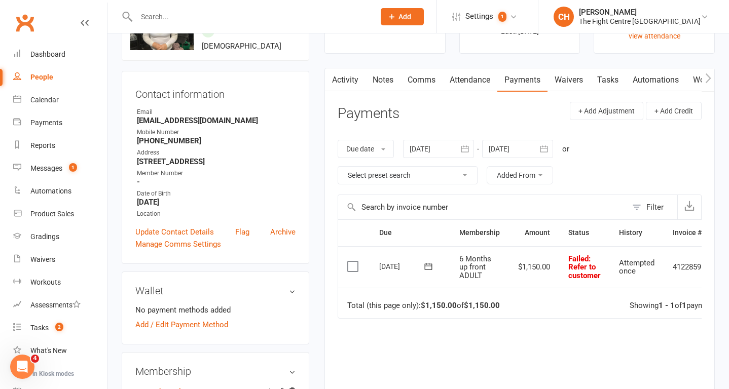
click at [354, 270] on label at bounding box center [354, 266] width 14 height 10
click at [354, 261] on input "checkbox" at bounding box center [350, 261] width 7 height 0
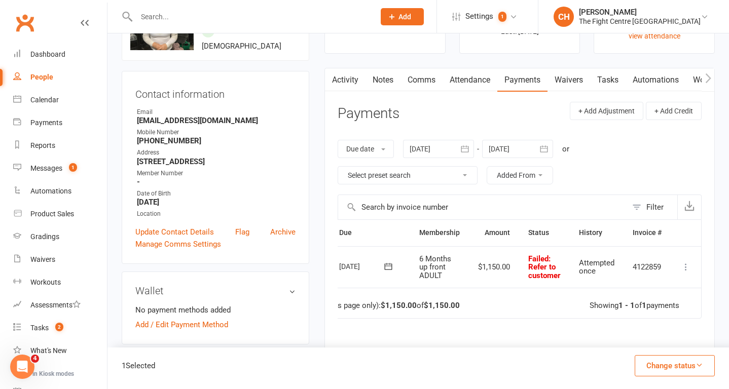
click at [688, 269] on icon at bounding box center [685, 267] width 10 height 10
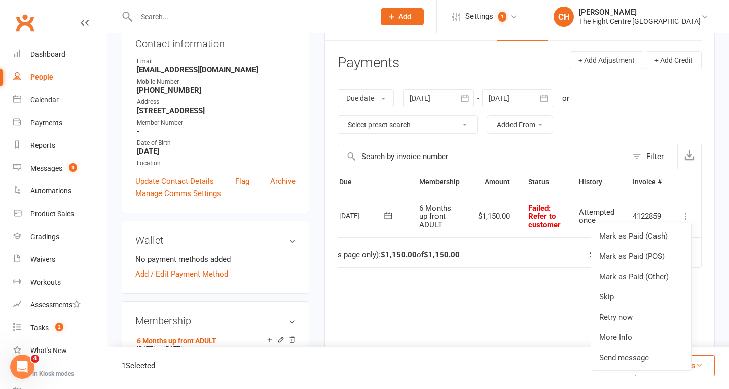
scroll to position [135, 0]
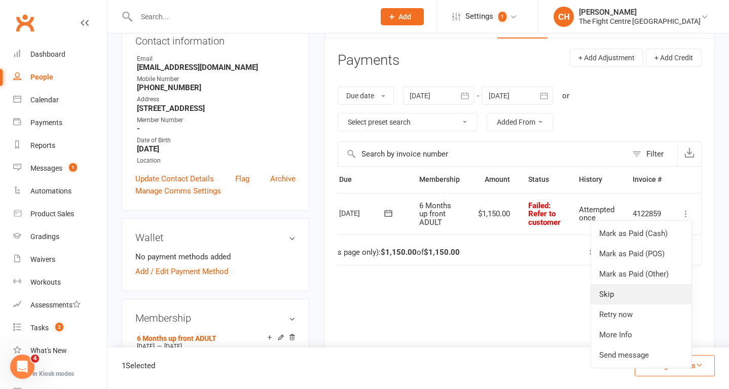
click at [613, 293] on link "Skip" at bounding box center [641, 294] width 100 height 20
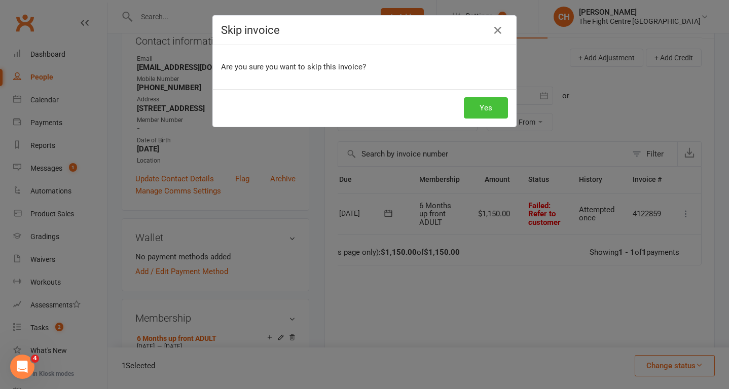
click at [482, 110] on button "Yes" at bounding box center [486, 107] width 44 height 21
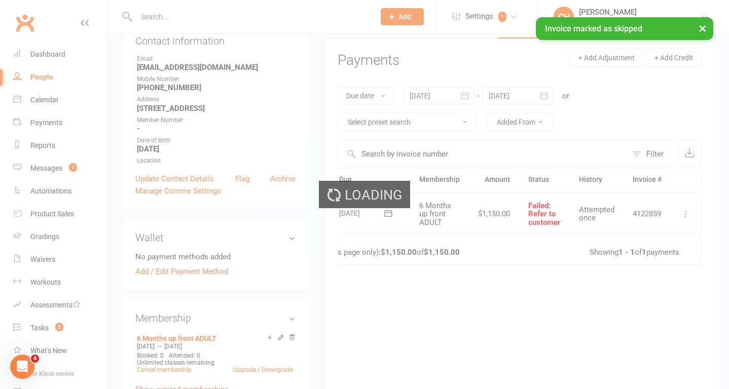
scroll to position [0, 23]
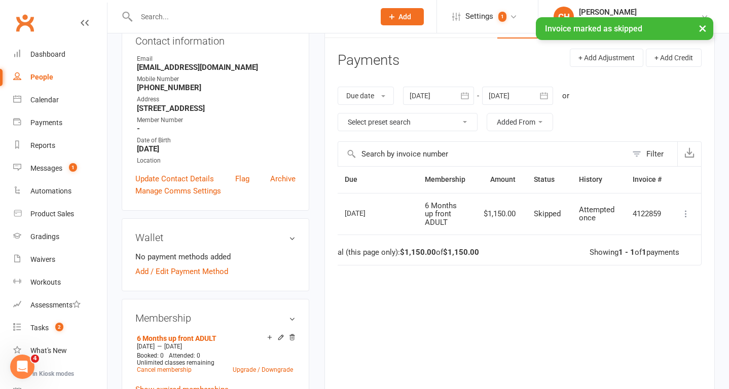
click at [684, 214] on icon at bounding box center [685, 214] width 10 height 10
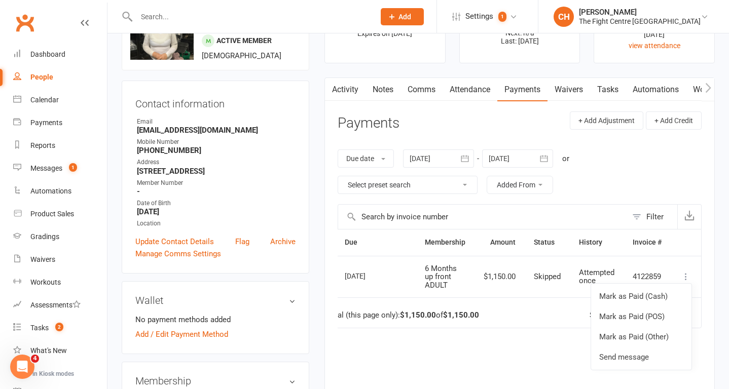
scroll to position [71, 0]
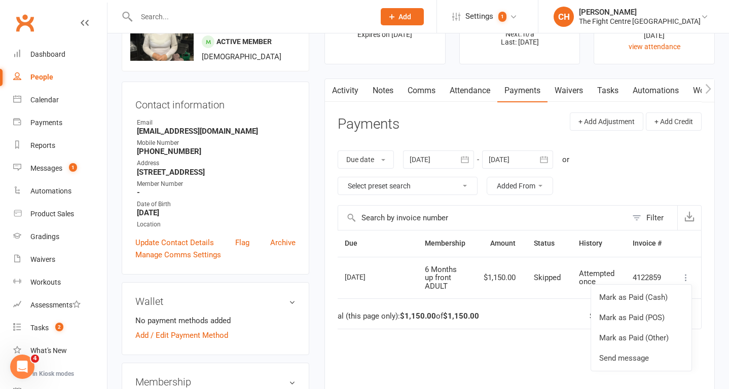
click at [574, 193] on div "Due date Due date Date paid Date failed Date settled [DATE] [DATE] Sun Mon Tue …" at bounding box center [519, 172] width 364 height 65
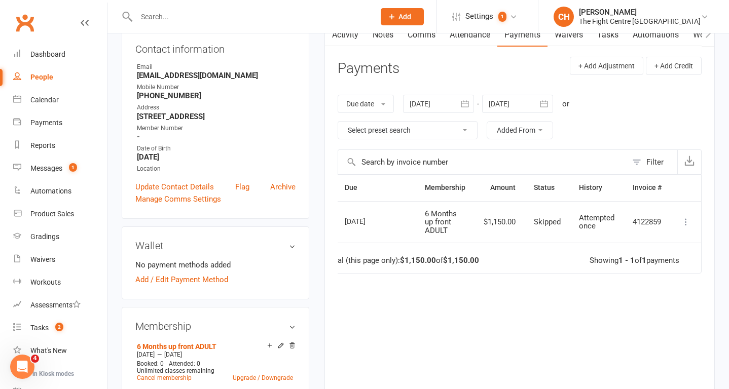
scroll to position [55, 0]
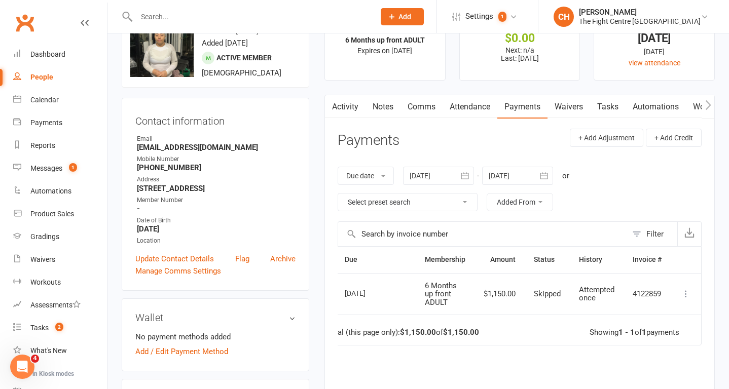
click at [382, 98] on link "Notes" at bounding box center [382, 106] width 35 height 23
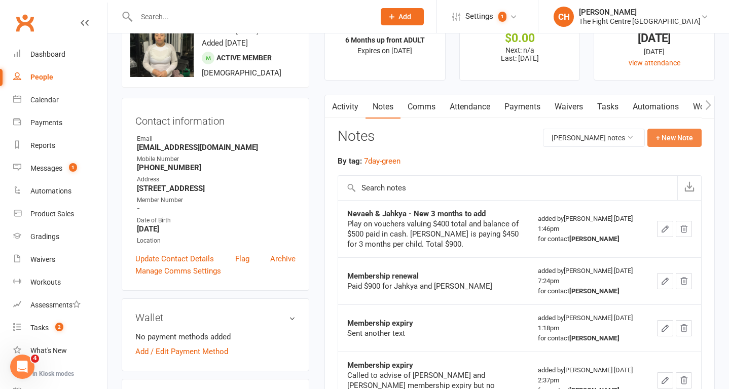
click at [663, 138] on button "+ New Note" at bounding box center [674, 138] width 54 height 18
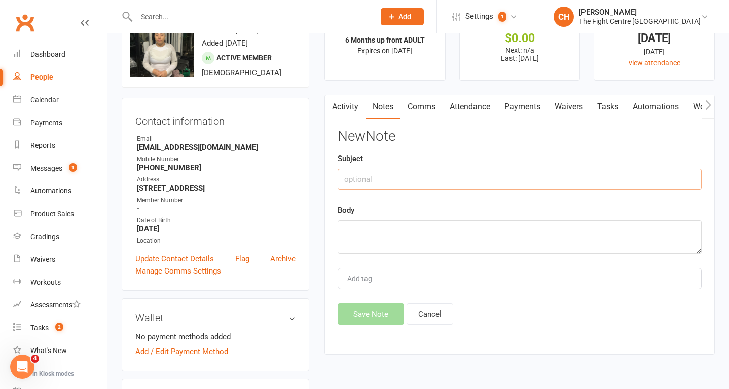
click at [497, 186] on input "text" at bounding box center [519, 179] width 364 height 21
type input "[DATE] Payment Skipped"
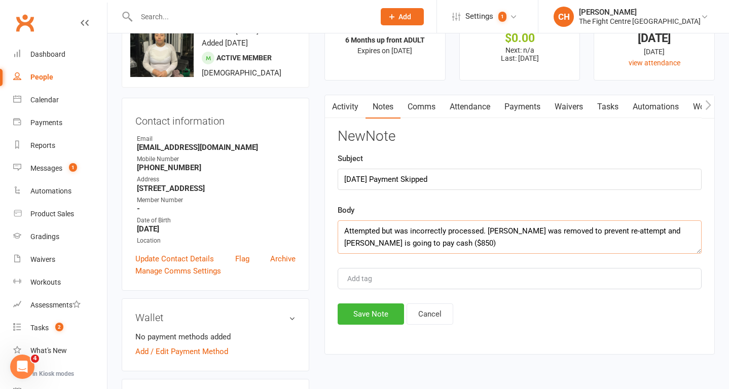
click at [343, 233] on textarea "Attempted but was incorrectly processed. [PERSON_NAME] was removed to prevent r…" at bounding box center [519, 236] width 364 height 33
click at [473, 246] on textarea "Payment was attempted but was incorrectly processed. [PERSON_NAME] was removed …" at bounding box center [519, 236] width 364 height 33
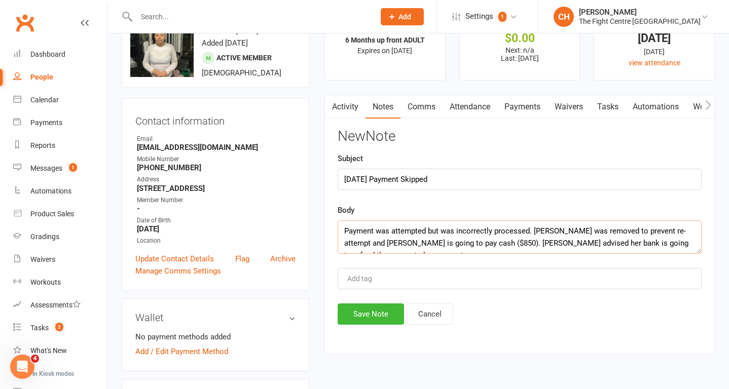
scroll to position [7, 0]
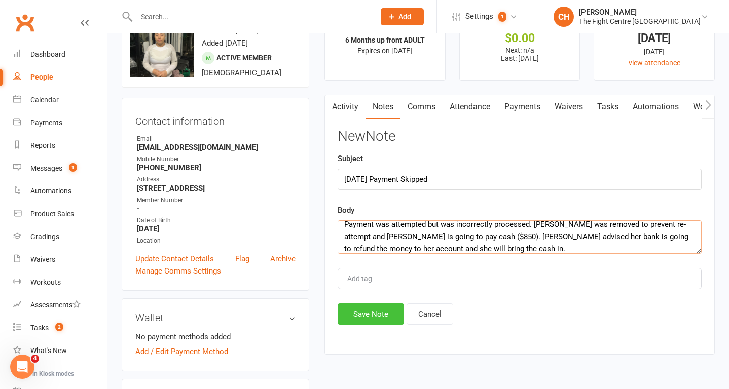
type textarea "Payment was attempted but was incorrectly processed. [PERSON_NAME] was removed …"
click at [376, 314] on button "Save Note" at bounding box center [370, 313] width 66 height 21
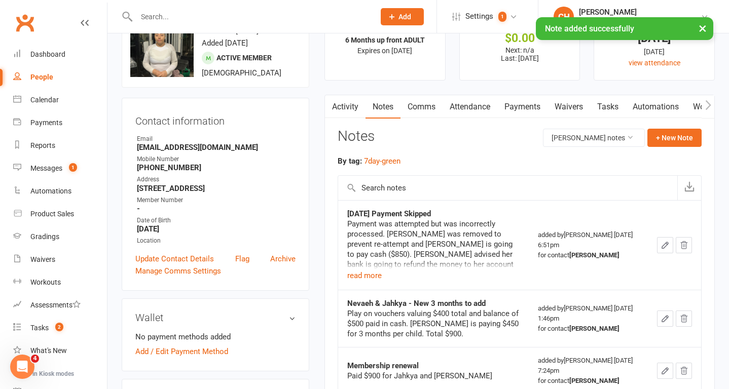
click at [345, 112] on link "Activity" at bounding box center [345, 106] width 41 height 23
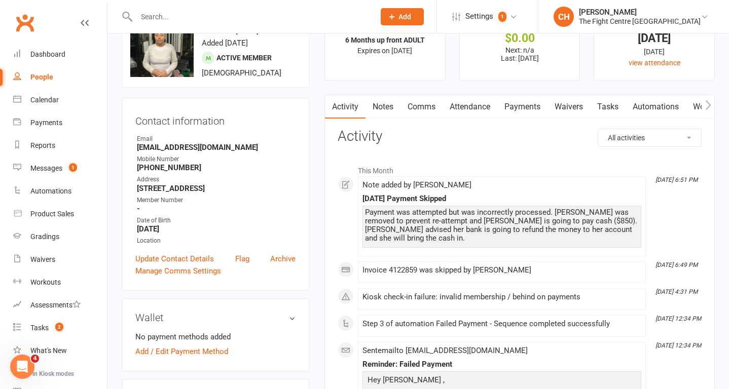
click at [520, 111] on link "Payments" at bounding box center [522, 106] width 50 height 23
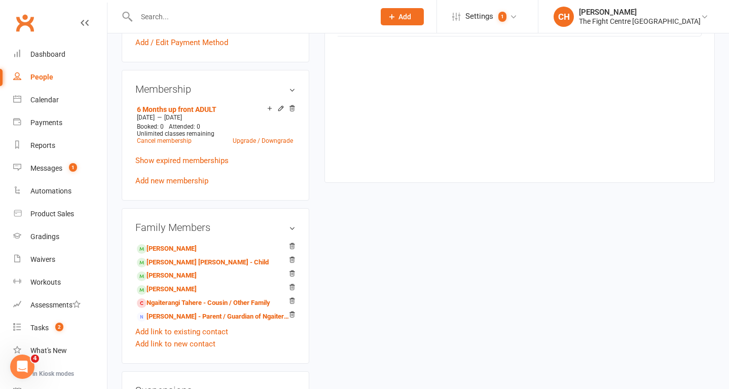
scroll to position [365, 0]
click at [162, 267] on link "Shakira Chong - Child" at bounding box center [203, 261] width 132 height 11
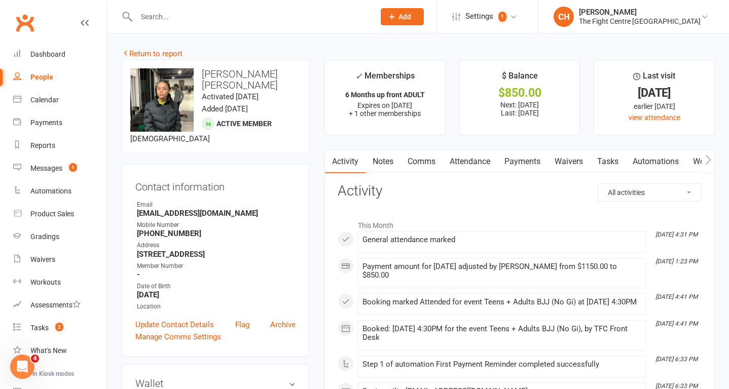
click at [524, 164] on link "Payments" at bounding box center [522, 161] width 50 height 23
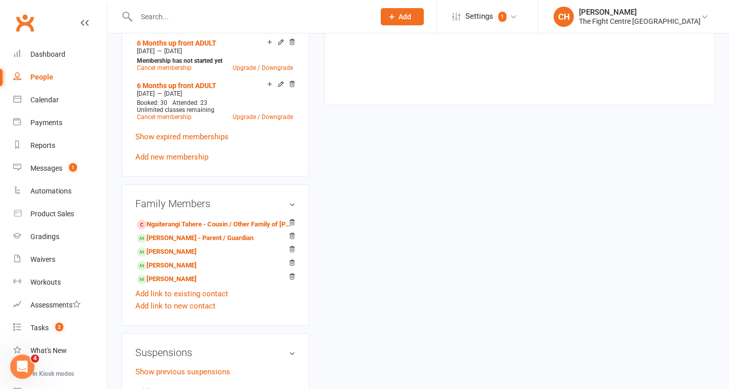
scroll to position [442, 0]
